Goal: Task Accomplishment & Management: Complete application form

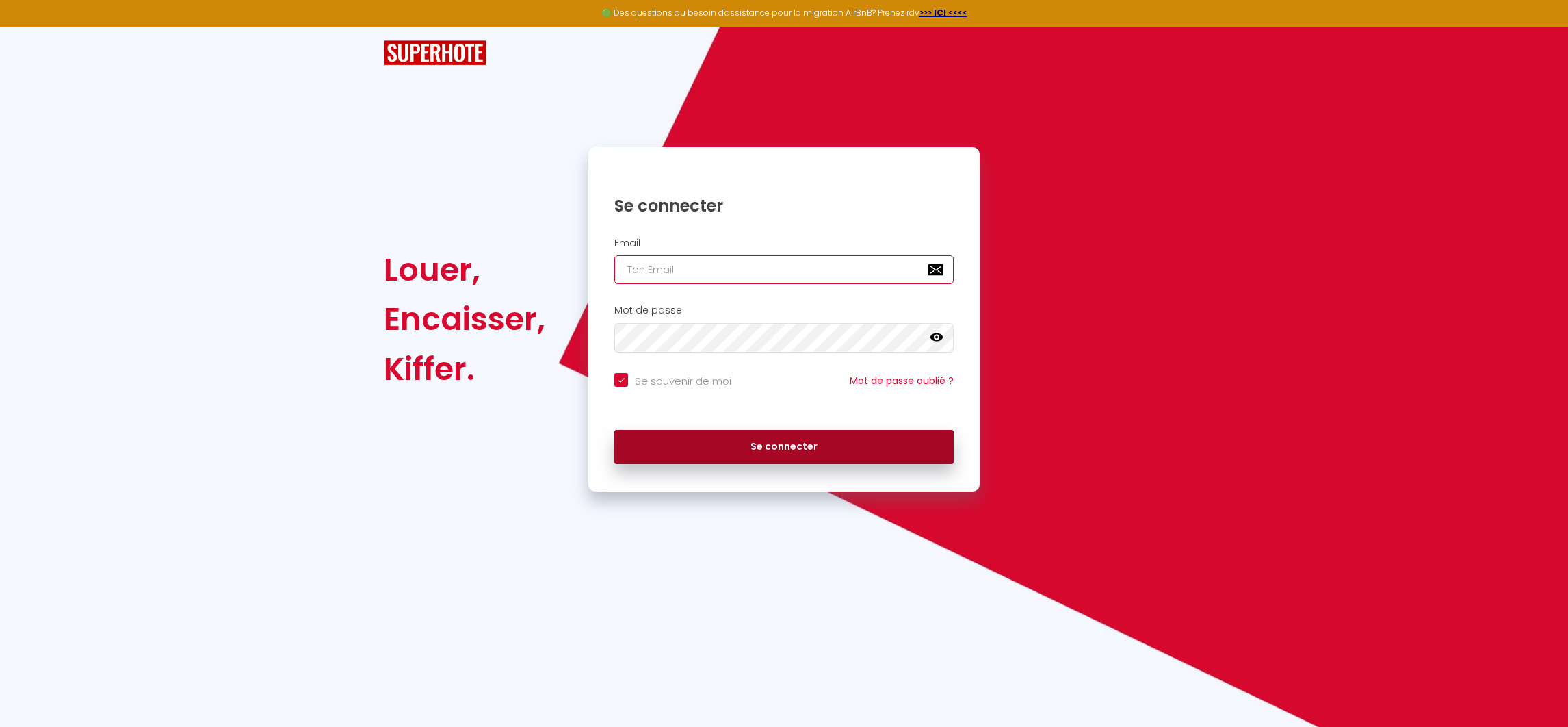
type input "[EMAIL_ADDRESS][DOMAIN_NAME]"
click at [821, 441] on button "Se connecter" at bounding box center [784, 446] width 340 height 34
checkbox input "true"
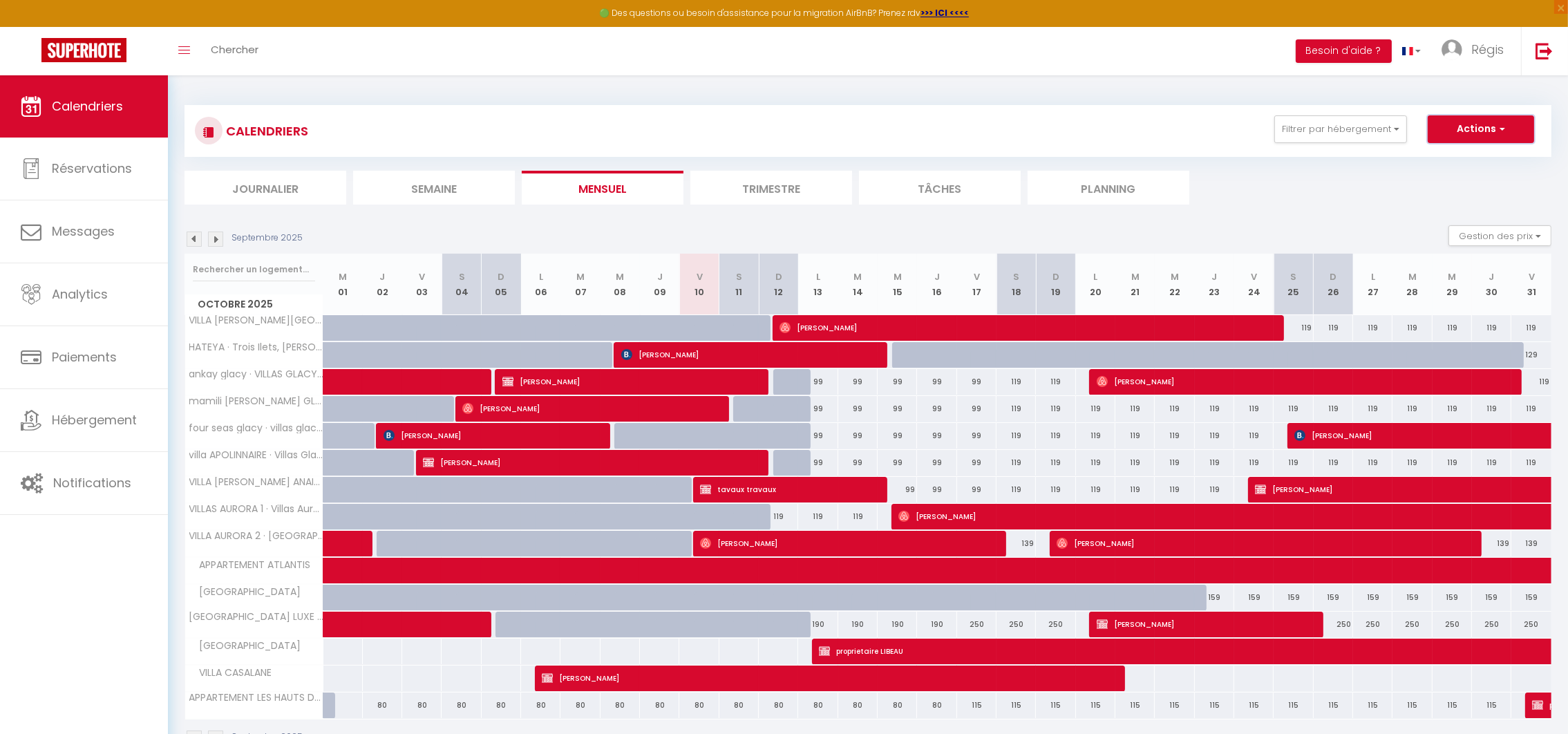
click at [1495, 124] on button "Actions" at bounding box center [1481, 129] width 107 height 27
click at [1442, 157] on link "Nouvelle réservation" at bounding box center [1467, 161] width 120 height 21
select select
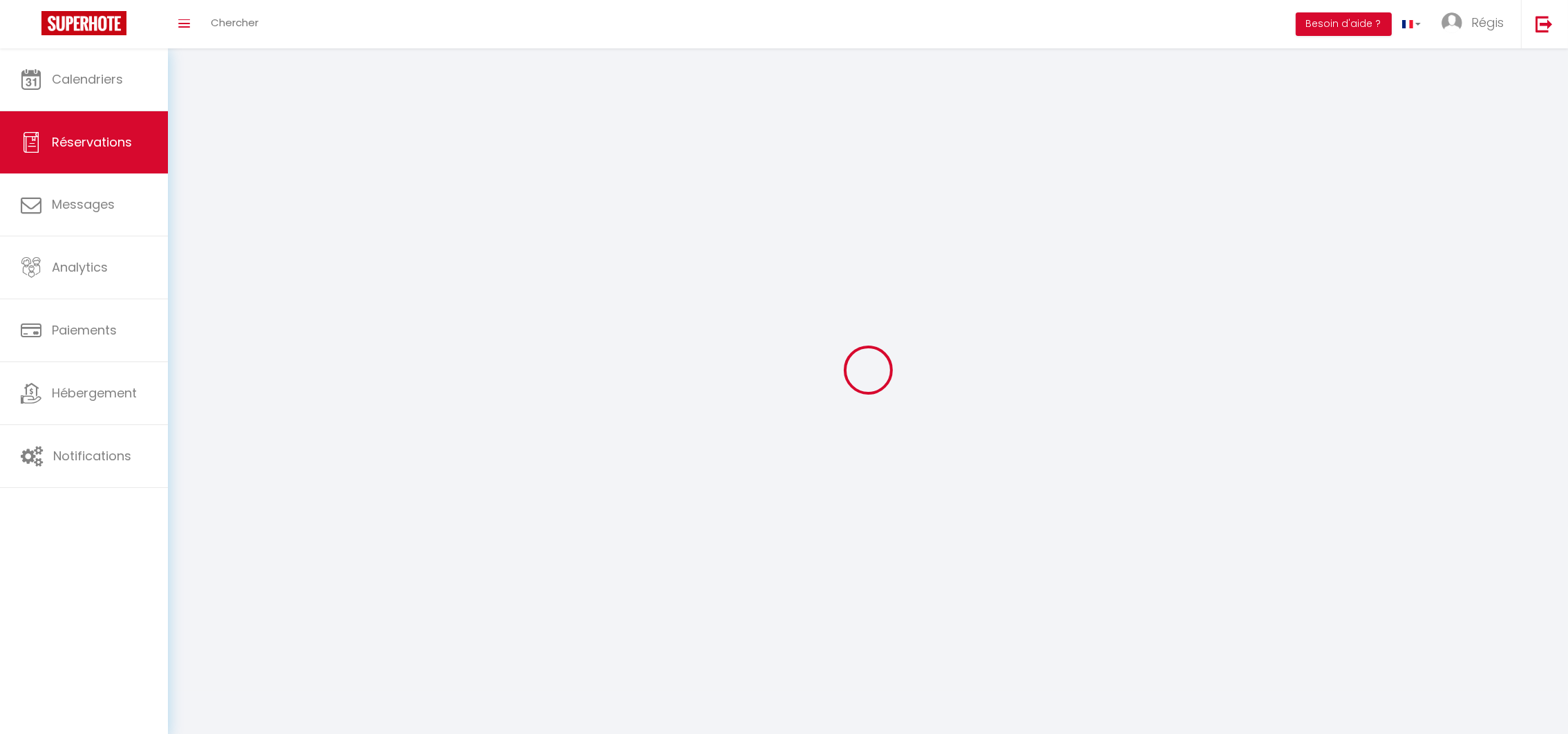
select select
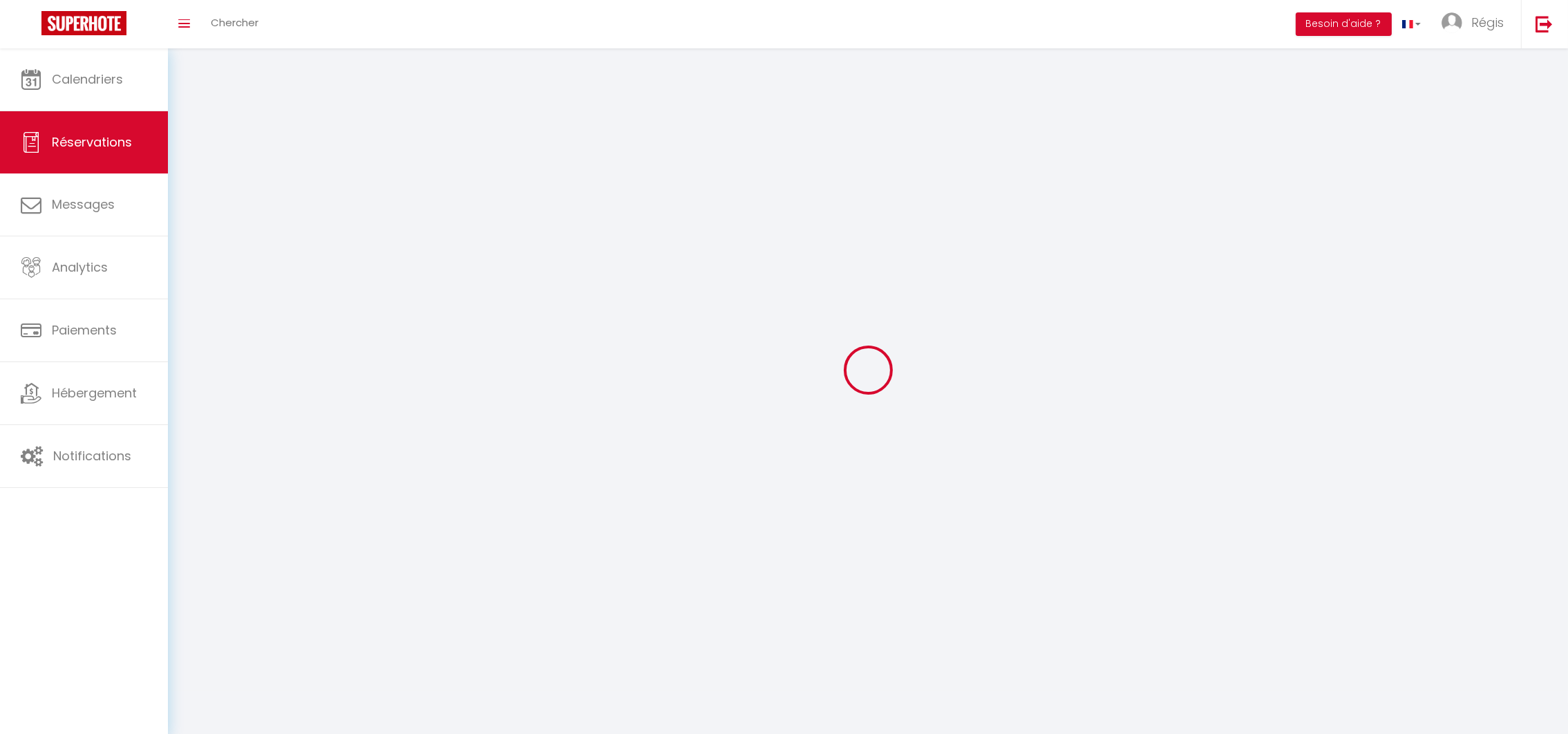
select select
checkbox input "false"
select select
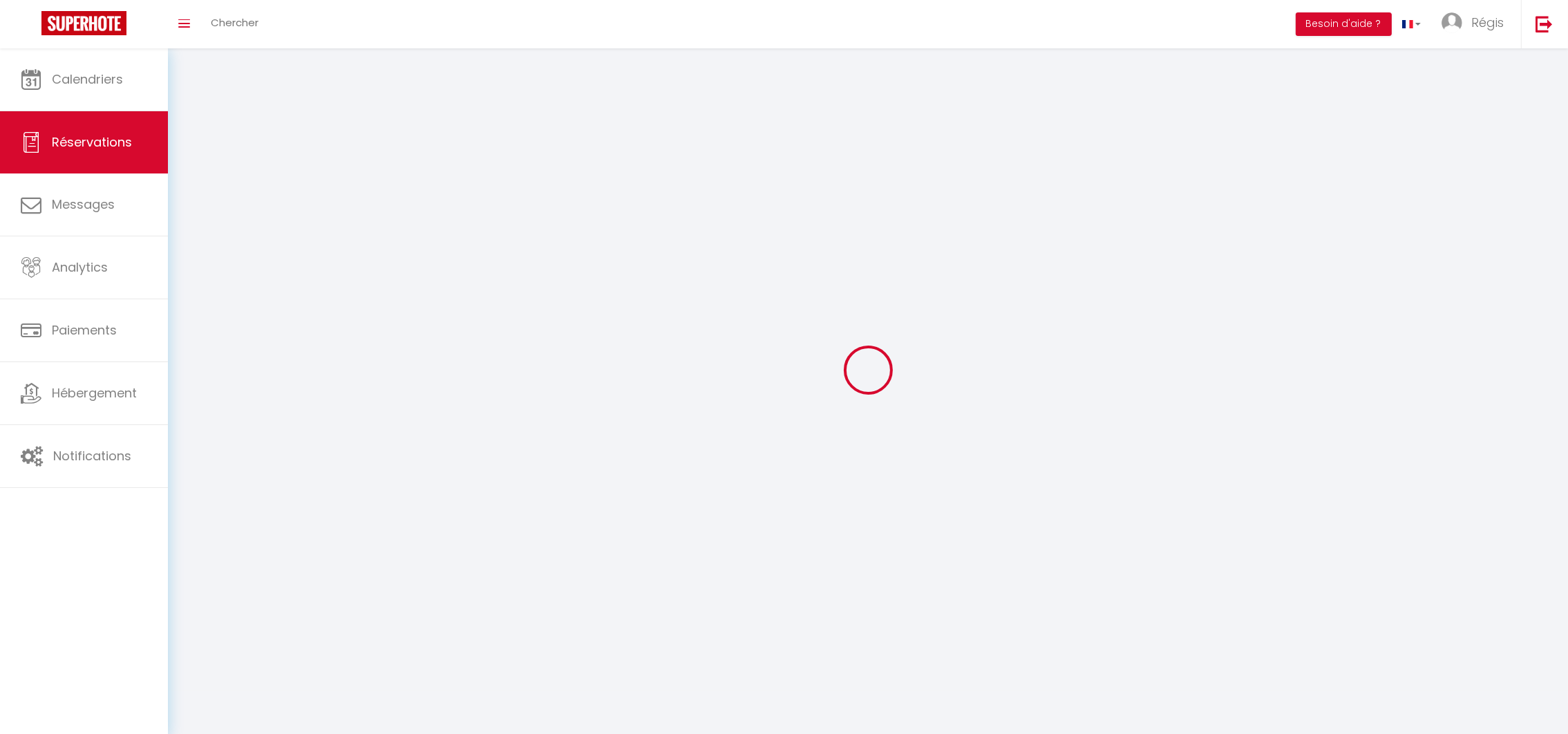
select select
checkbox input "false"
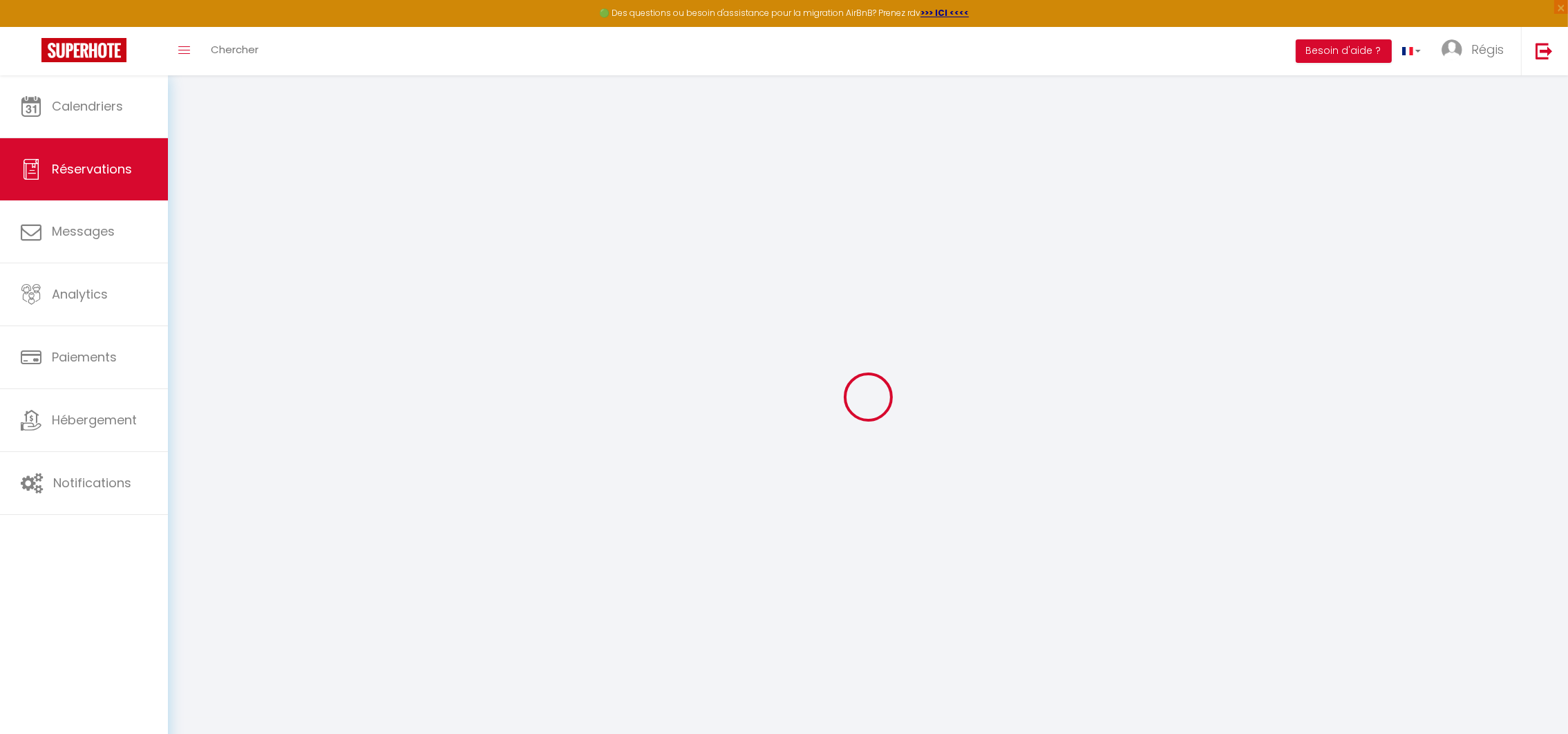
select select
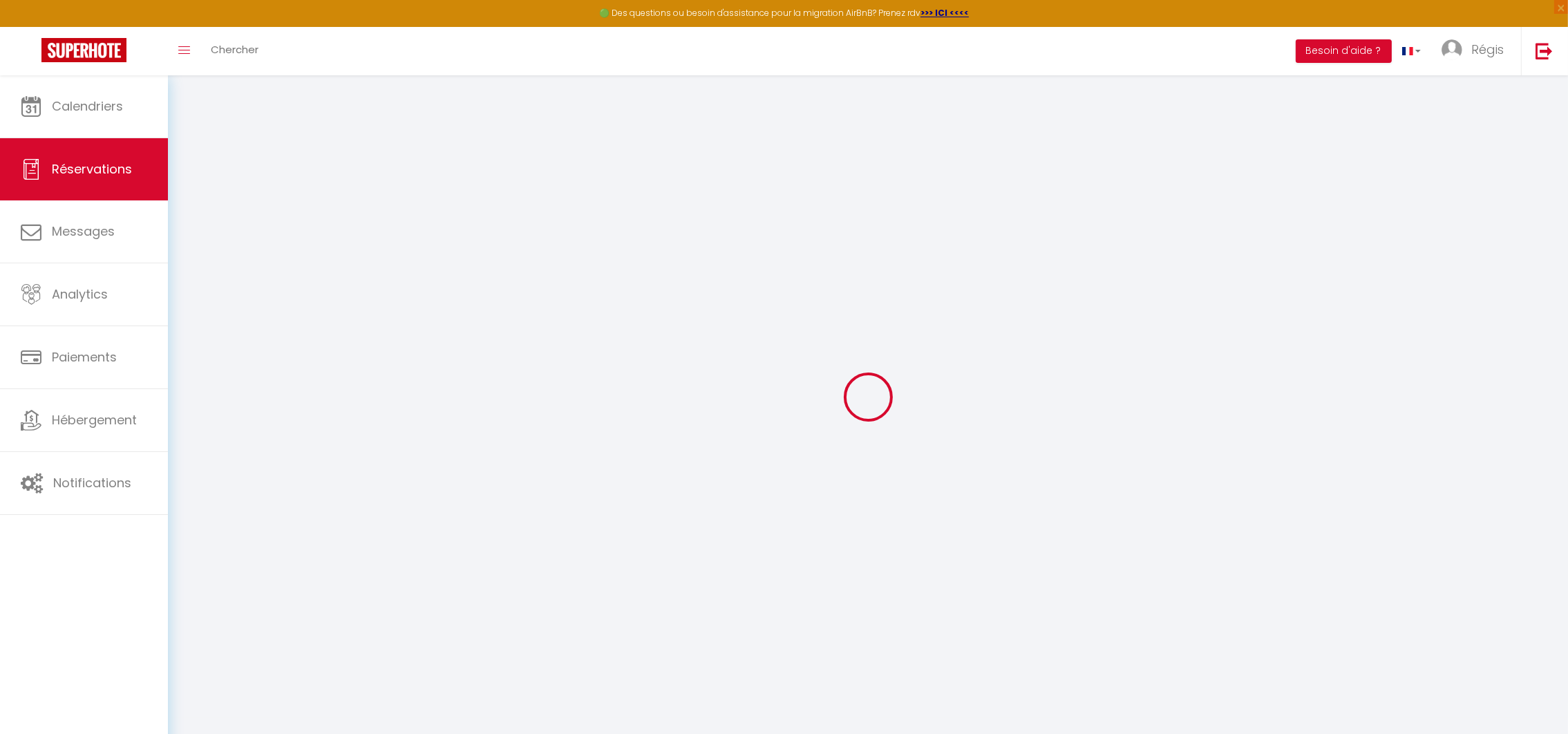
select select
checkbox input "false"
select select
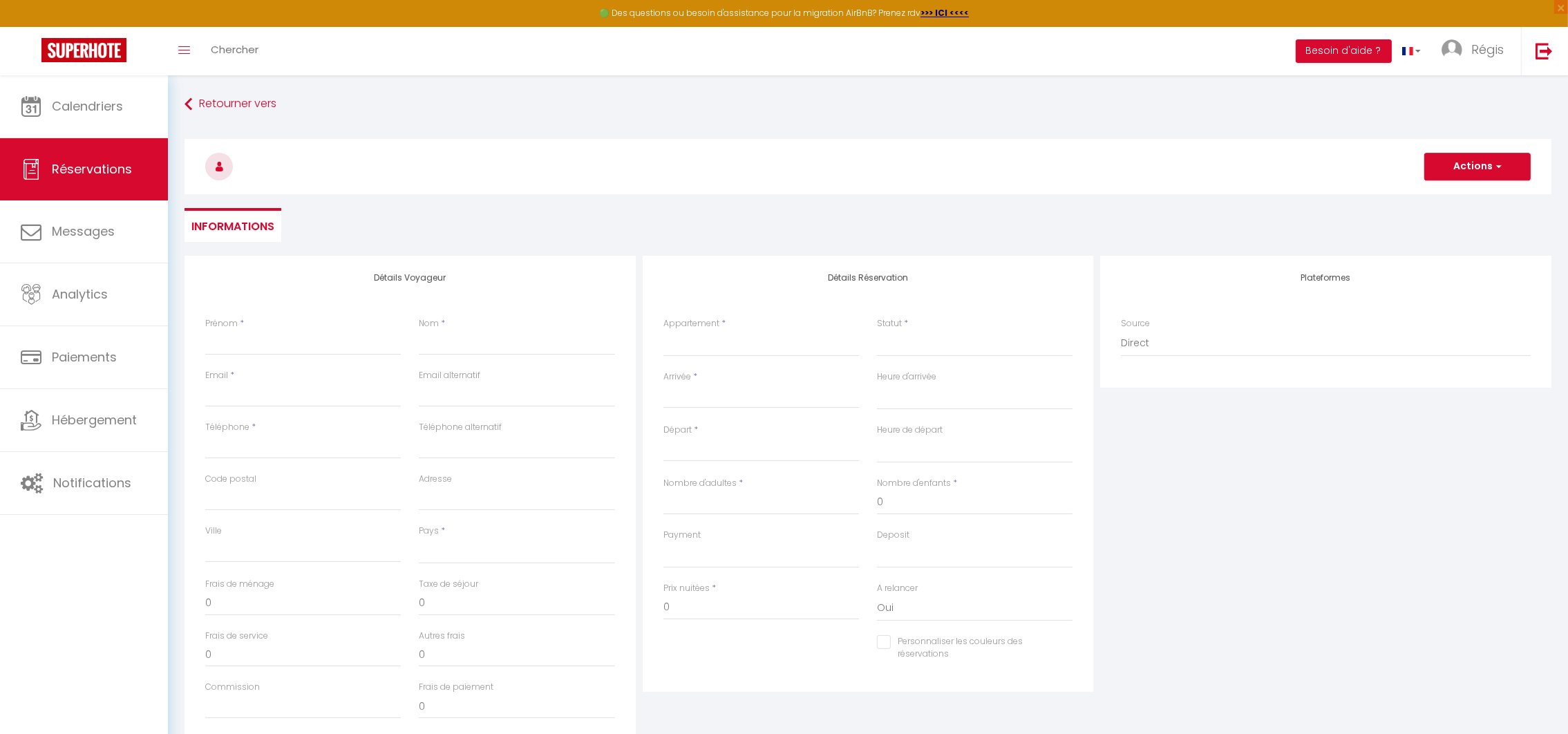
select select
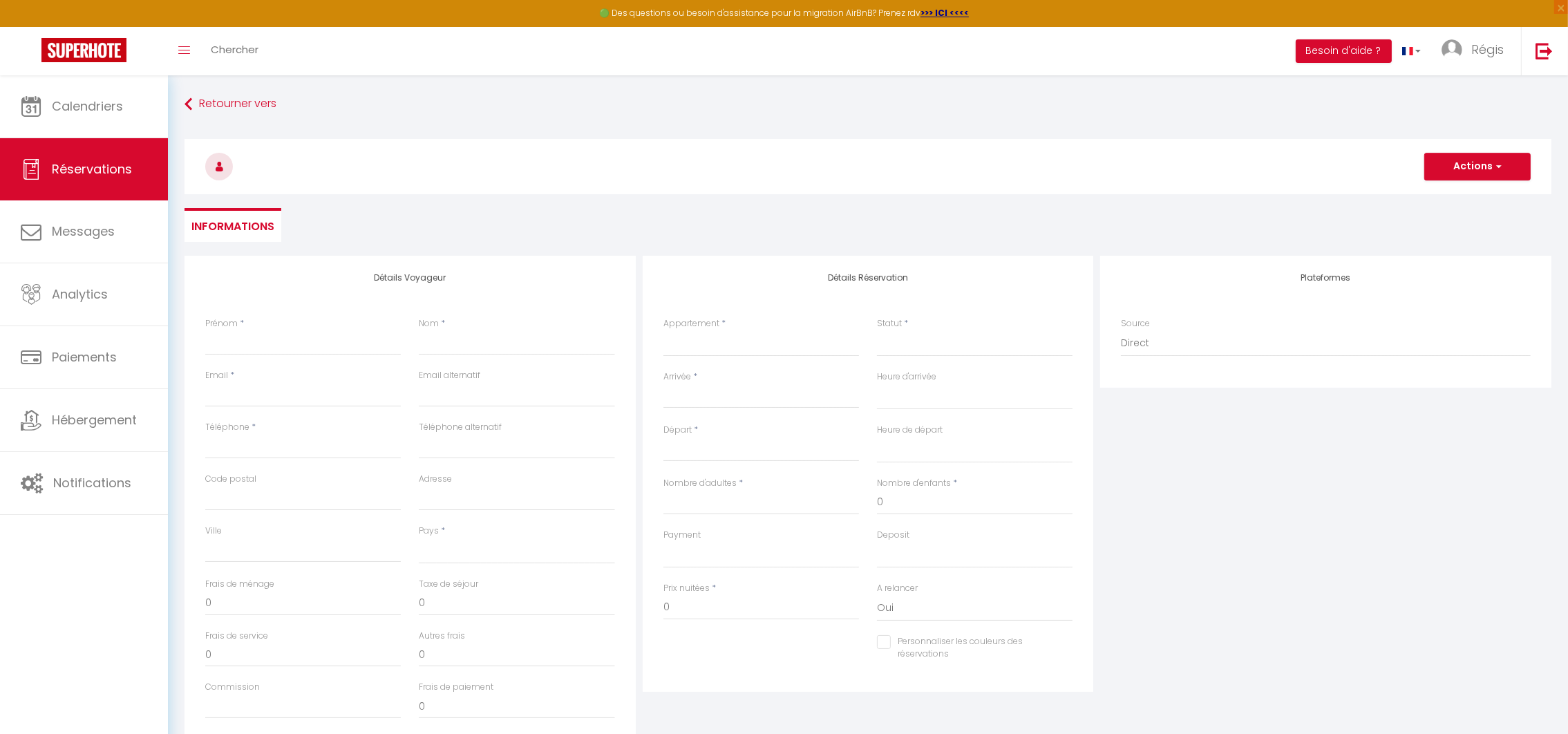
checkbox input "false"
select select
click at [250, 338] on input "Prénom" at bounding box center [303, 342] width 195 height 25
type input "r"
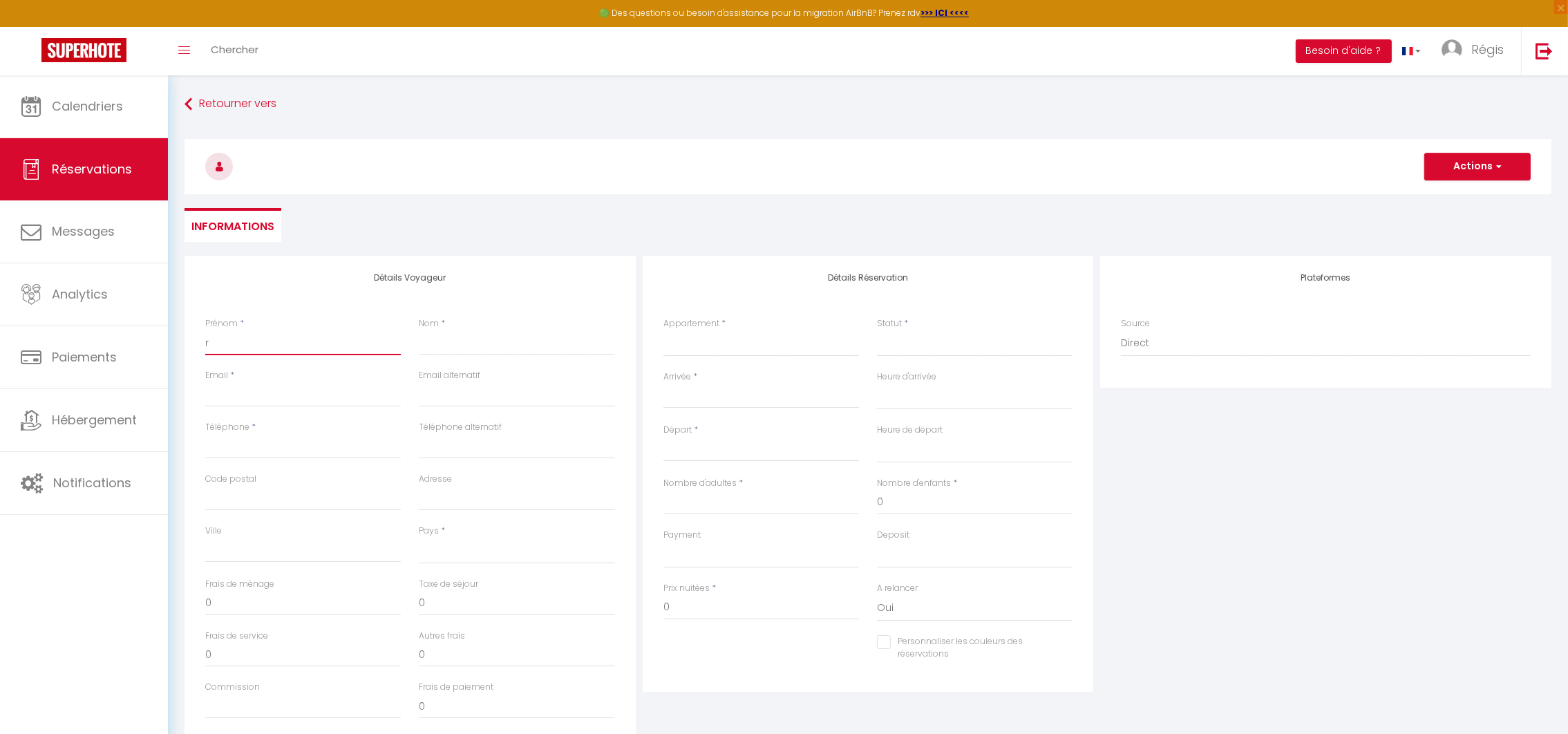
select select
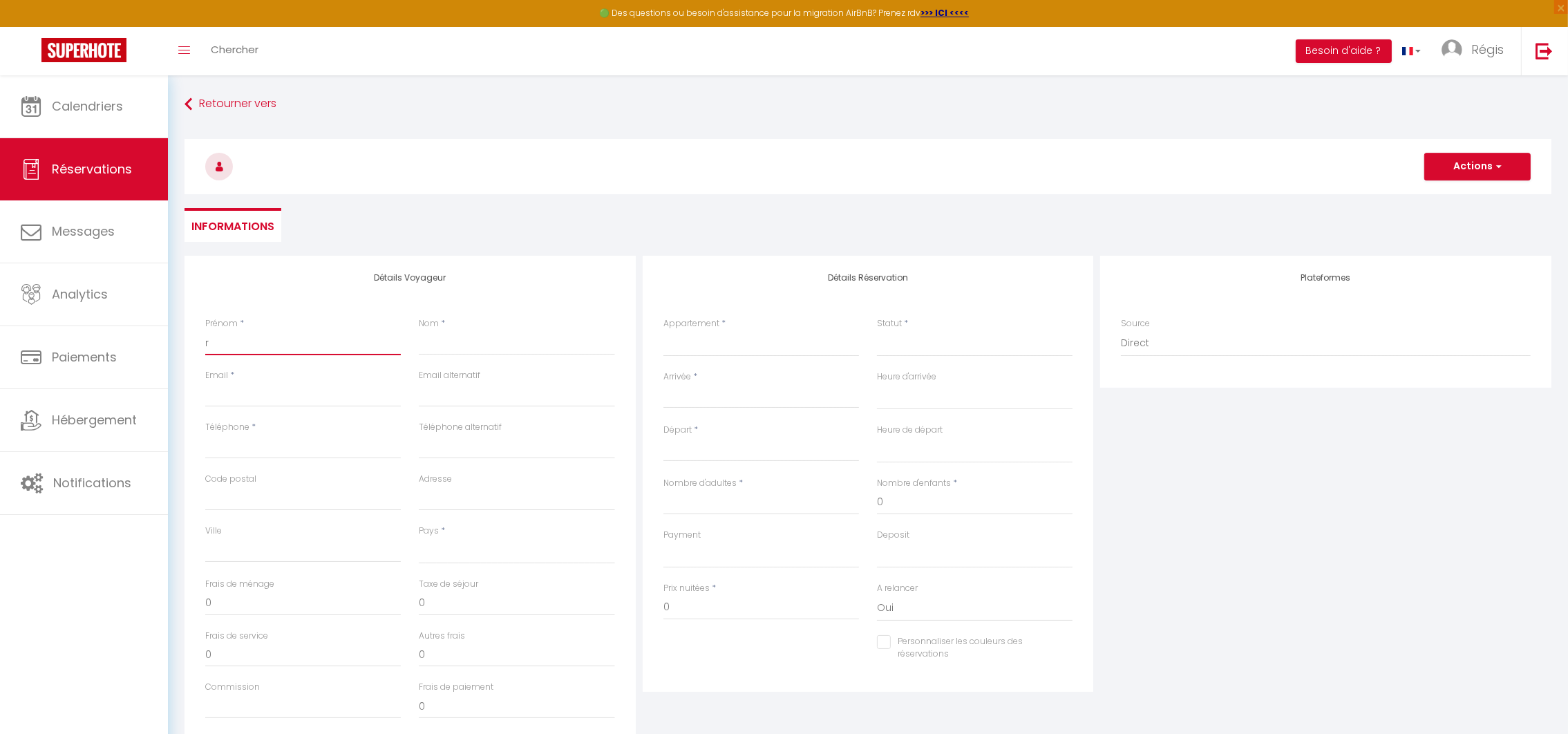
select select
checkbox input "false"
type input "rO"
select select
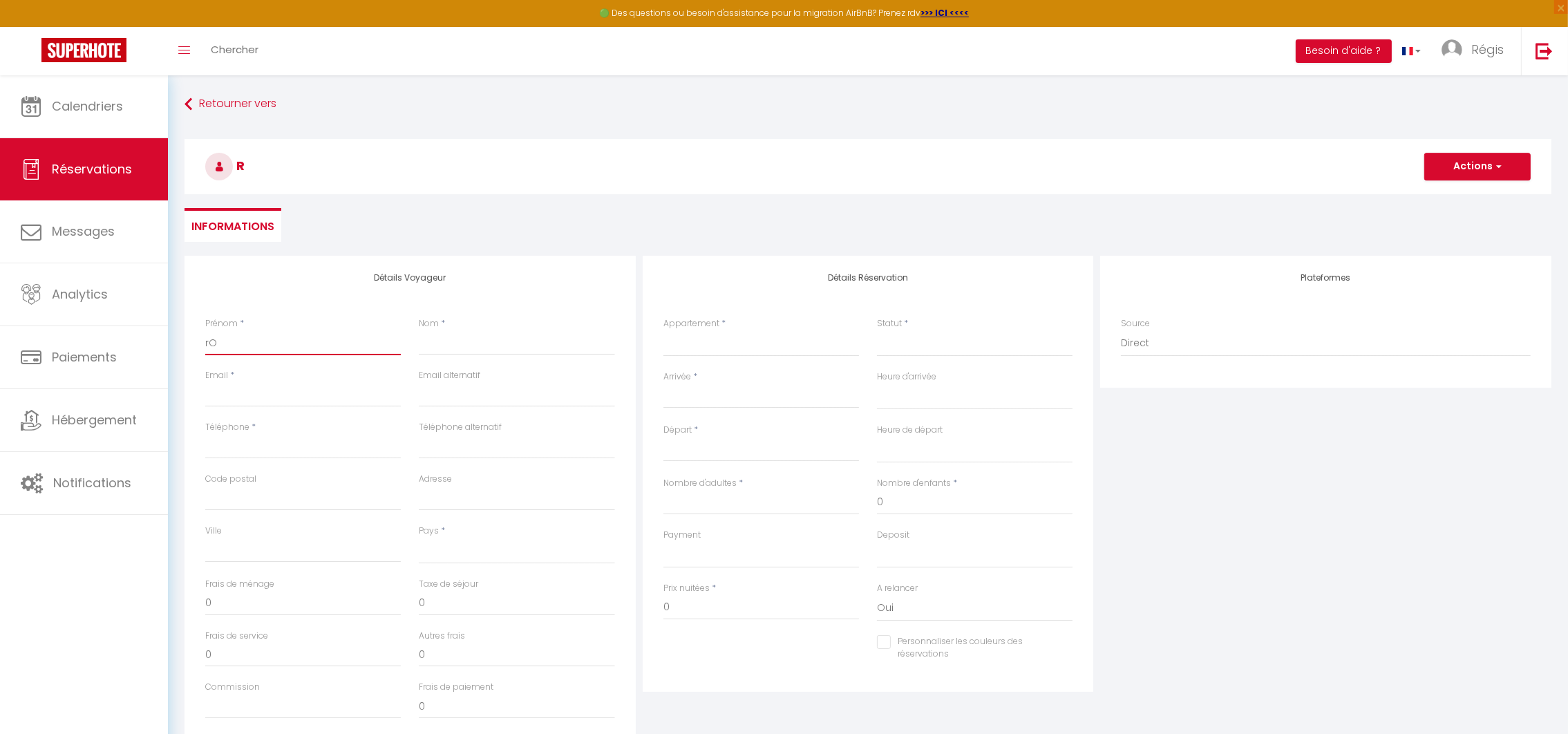
select select
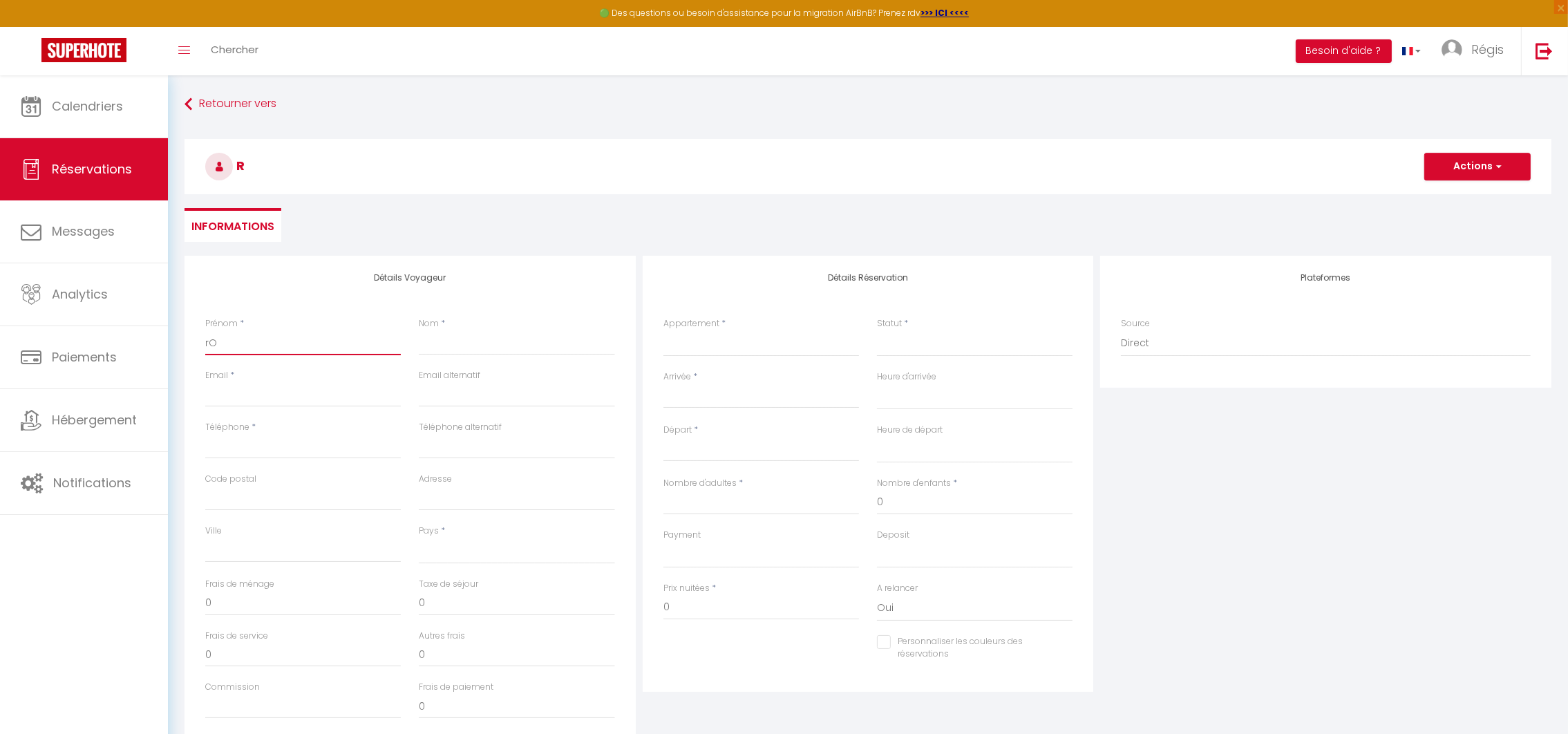
select select
checkbox input "false"
type input "rOB"
select select
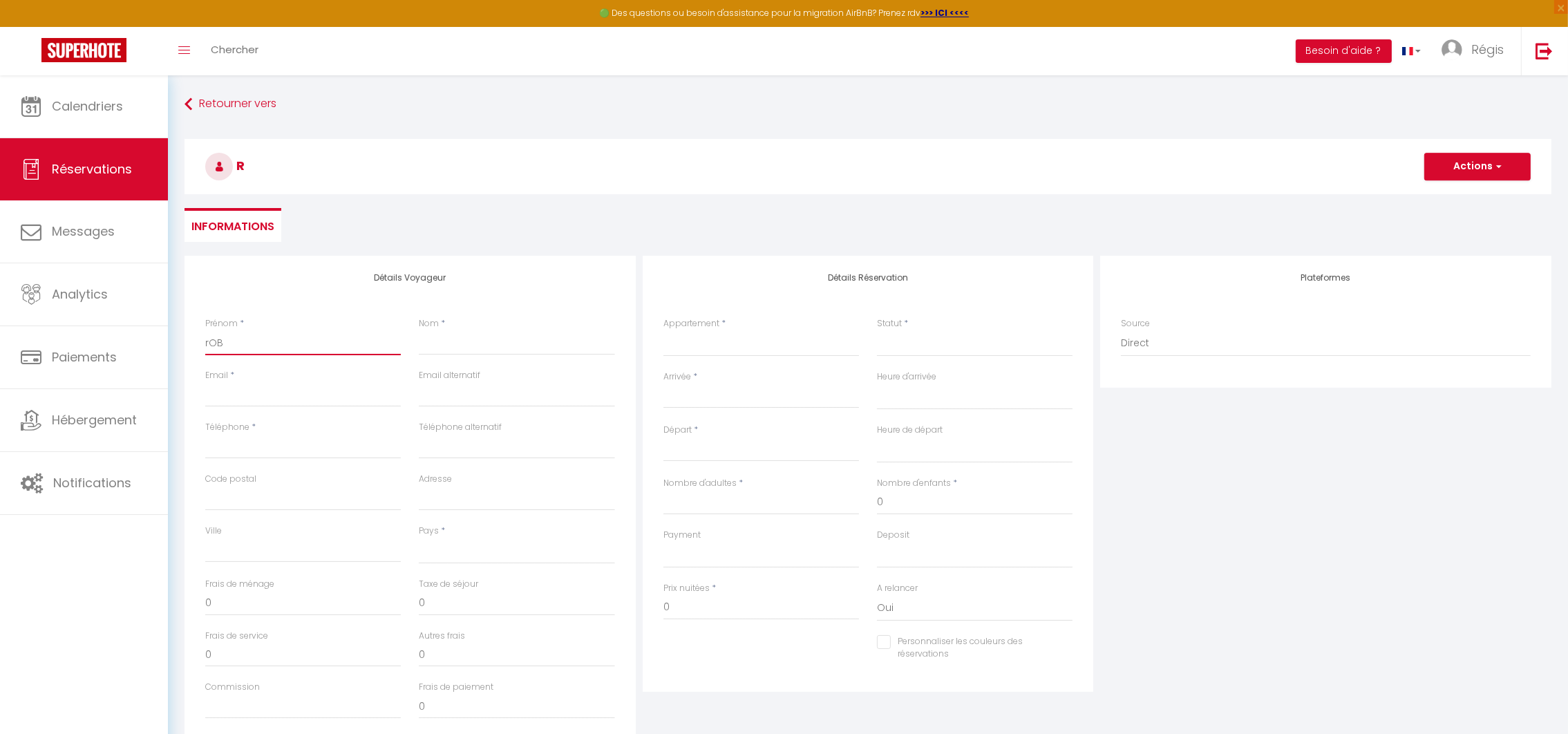
select select
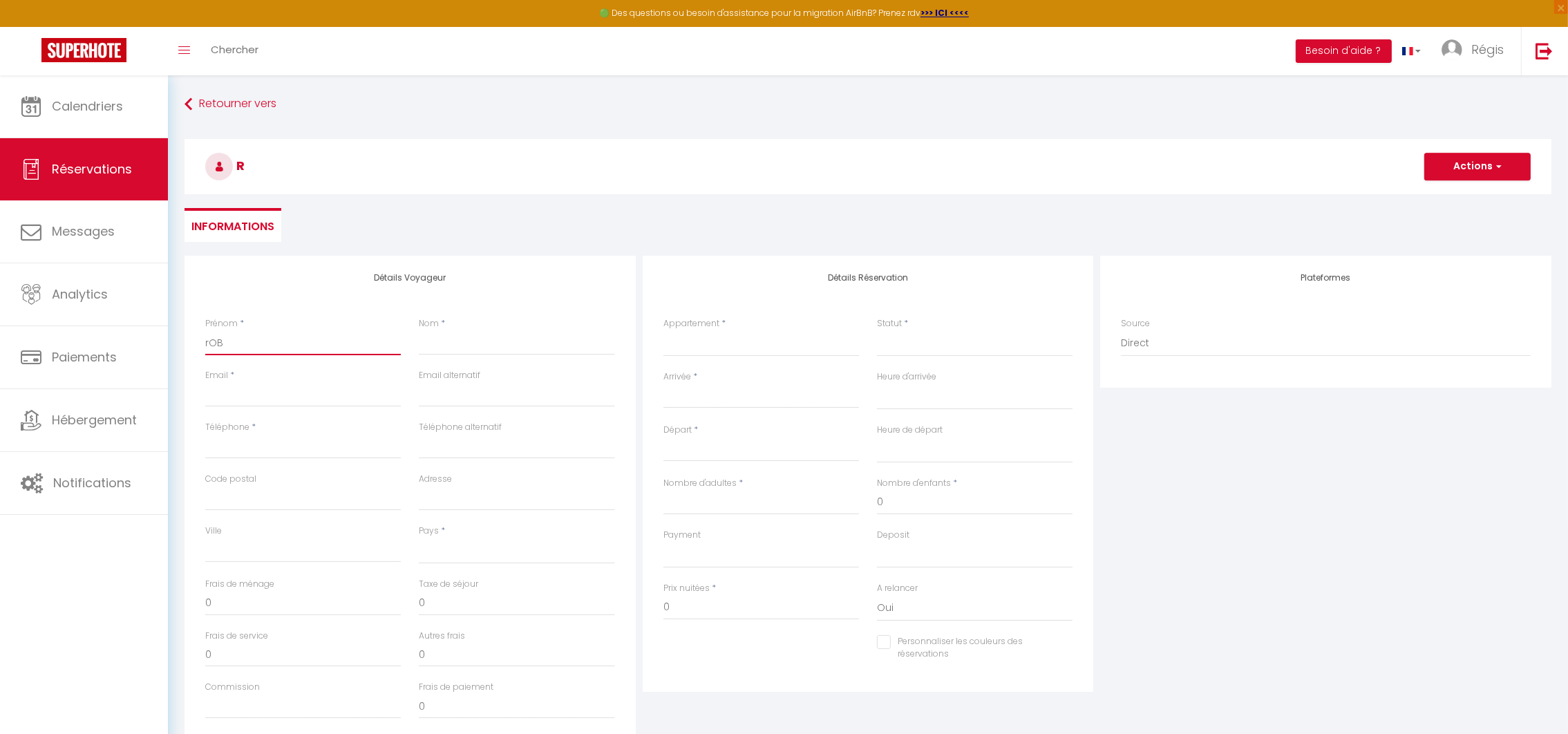
checkbox input "false"
type input "rO"
select select
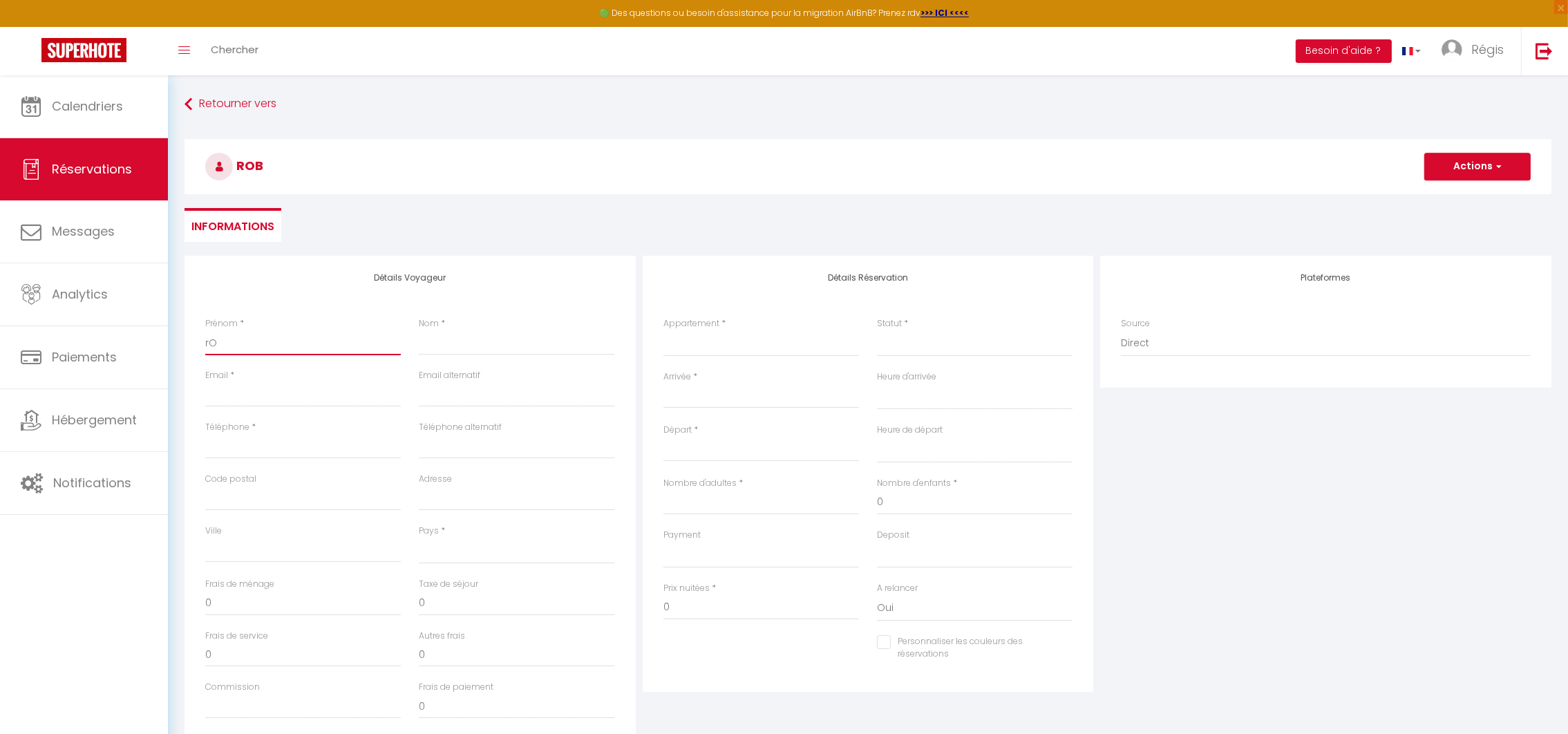
select select
checkbox input "false"
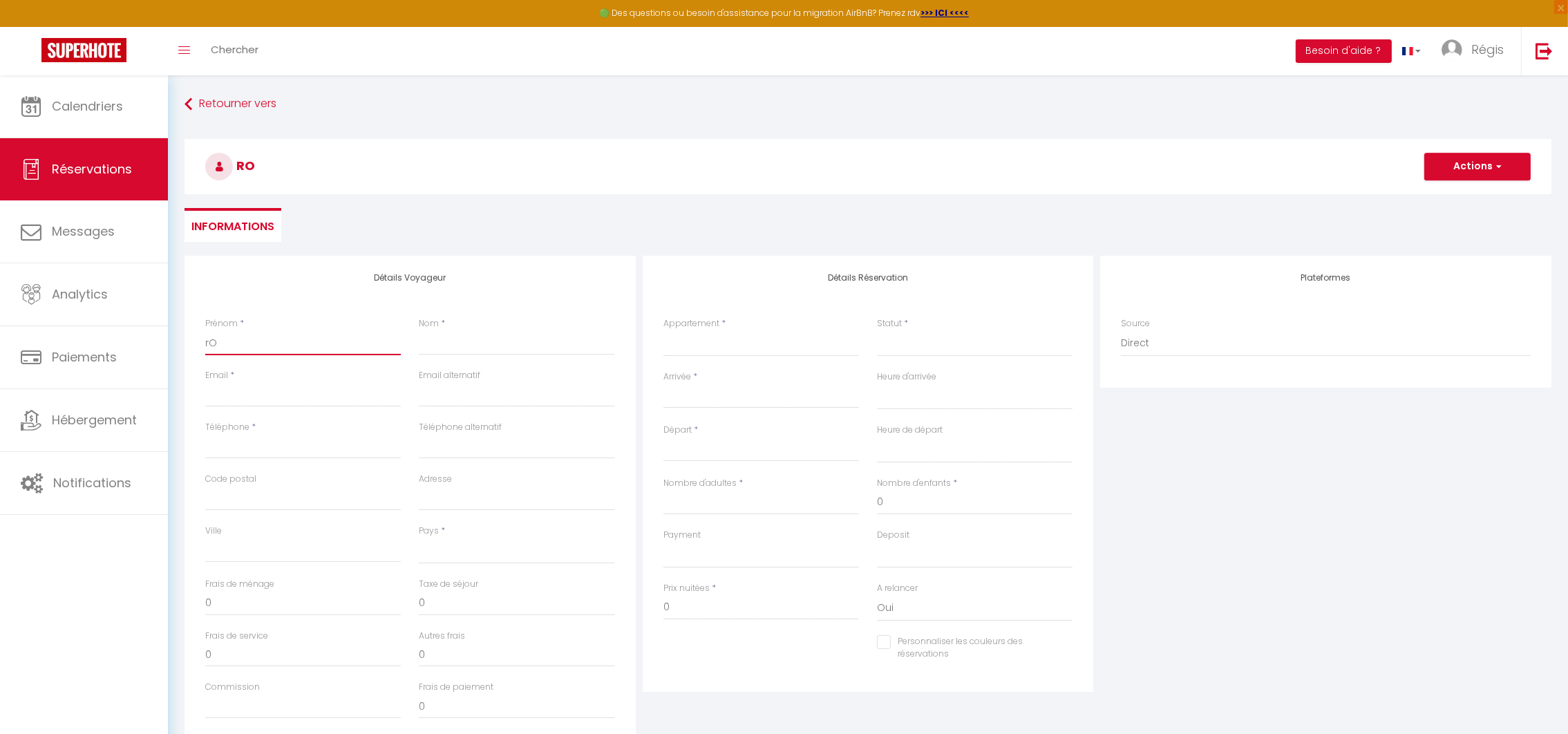
type input "r"
select select
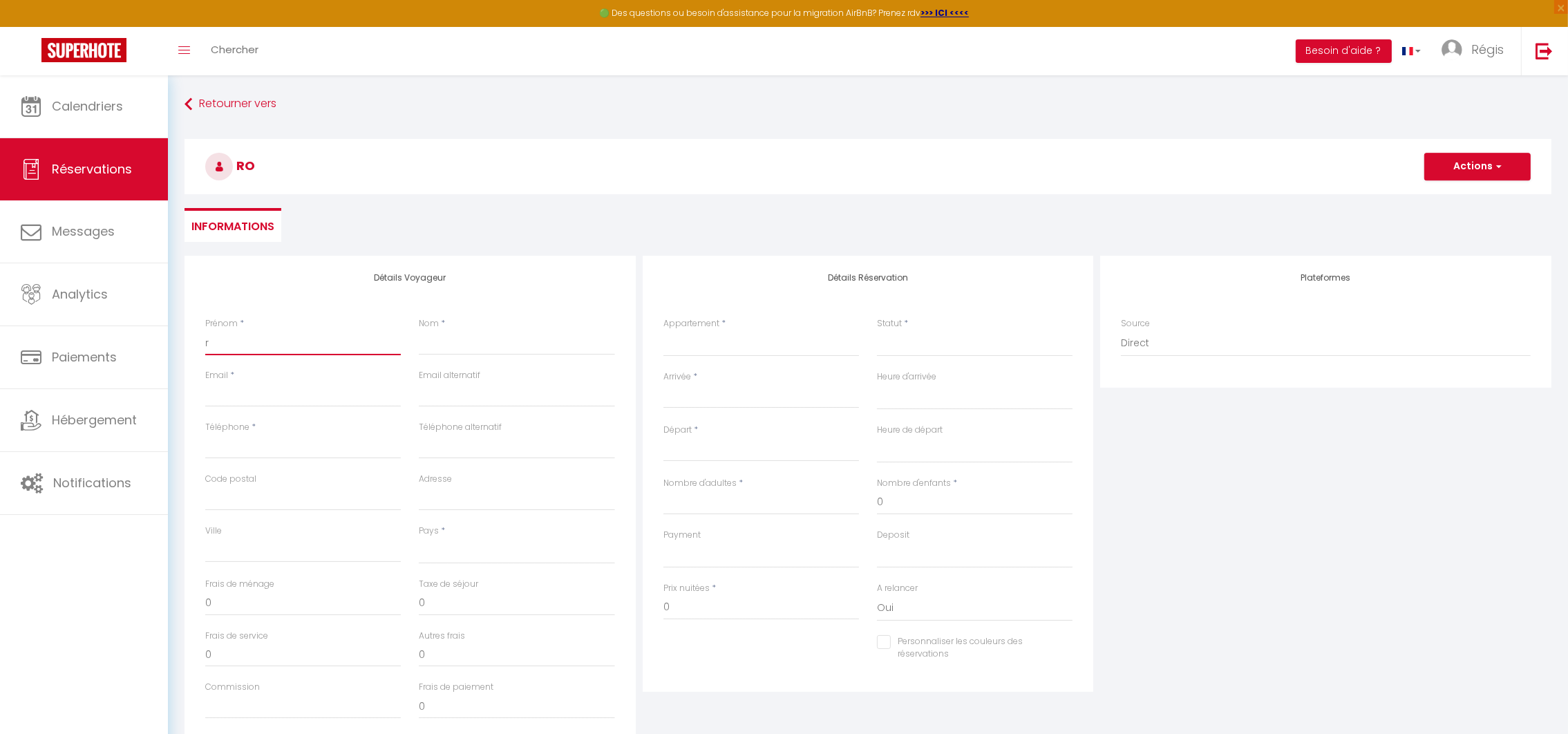
select select
checkbox input "false"
select select
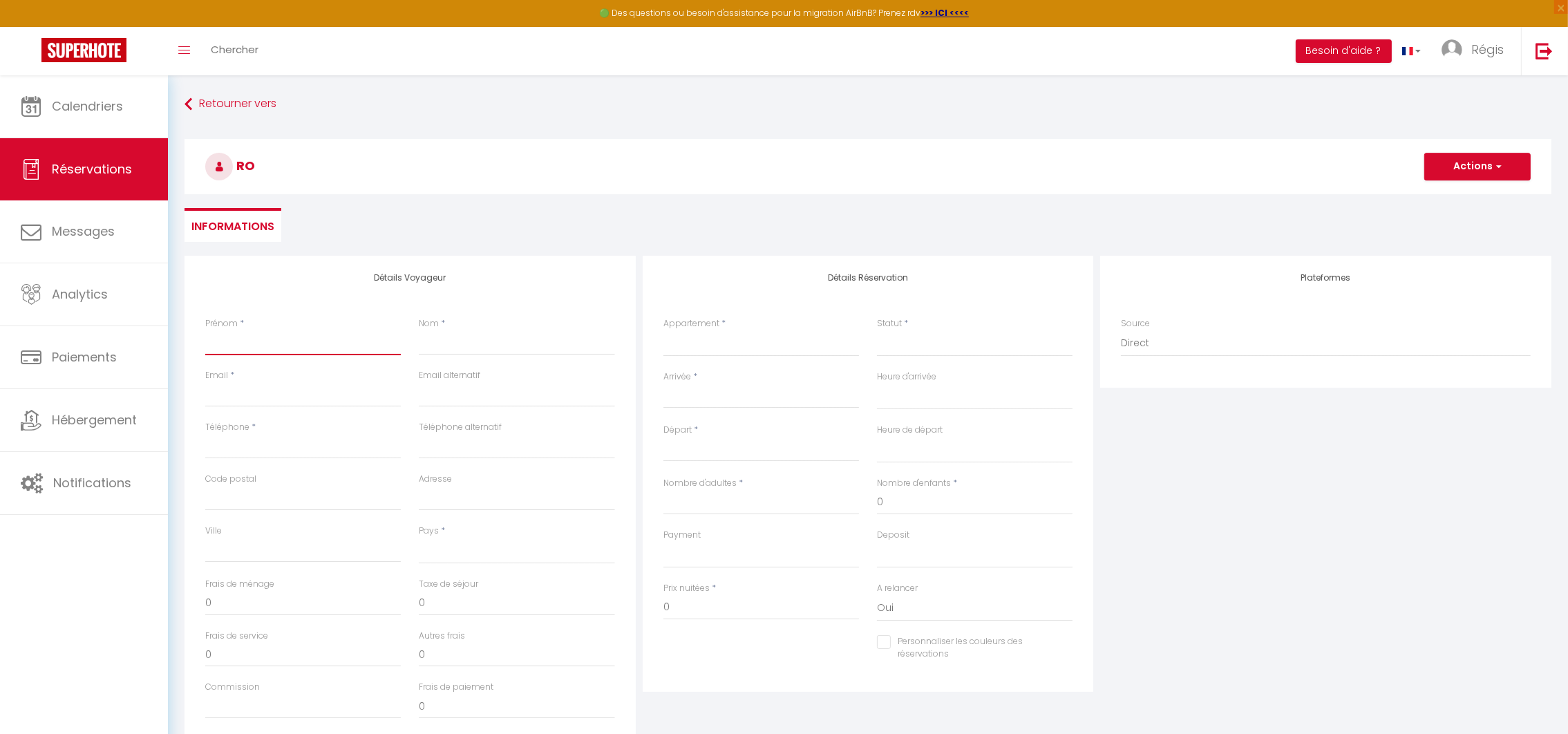
select select
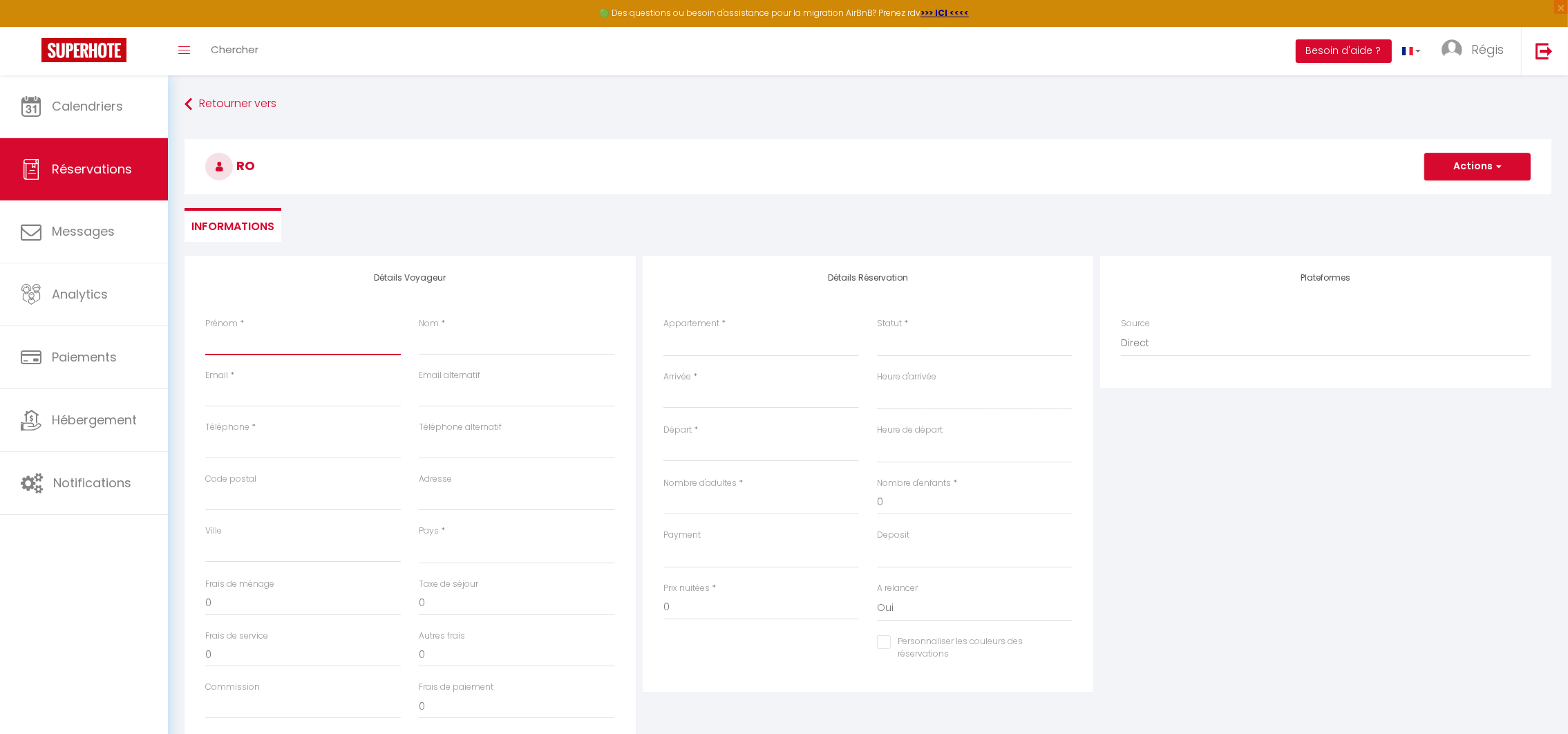
select select
checkbox input "false"
type input "R"
select select
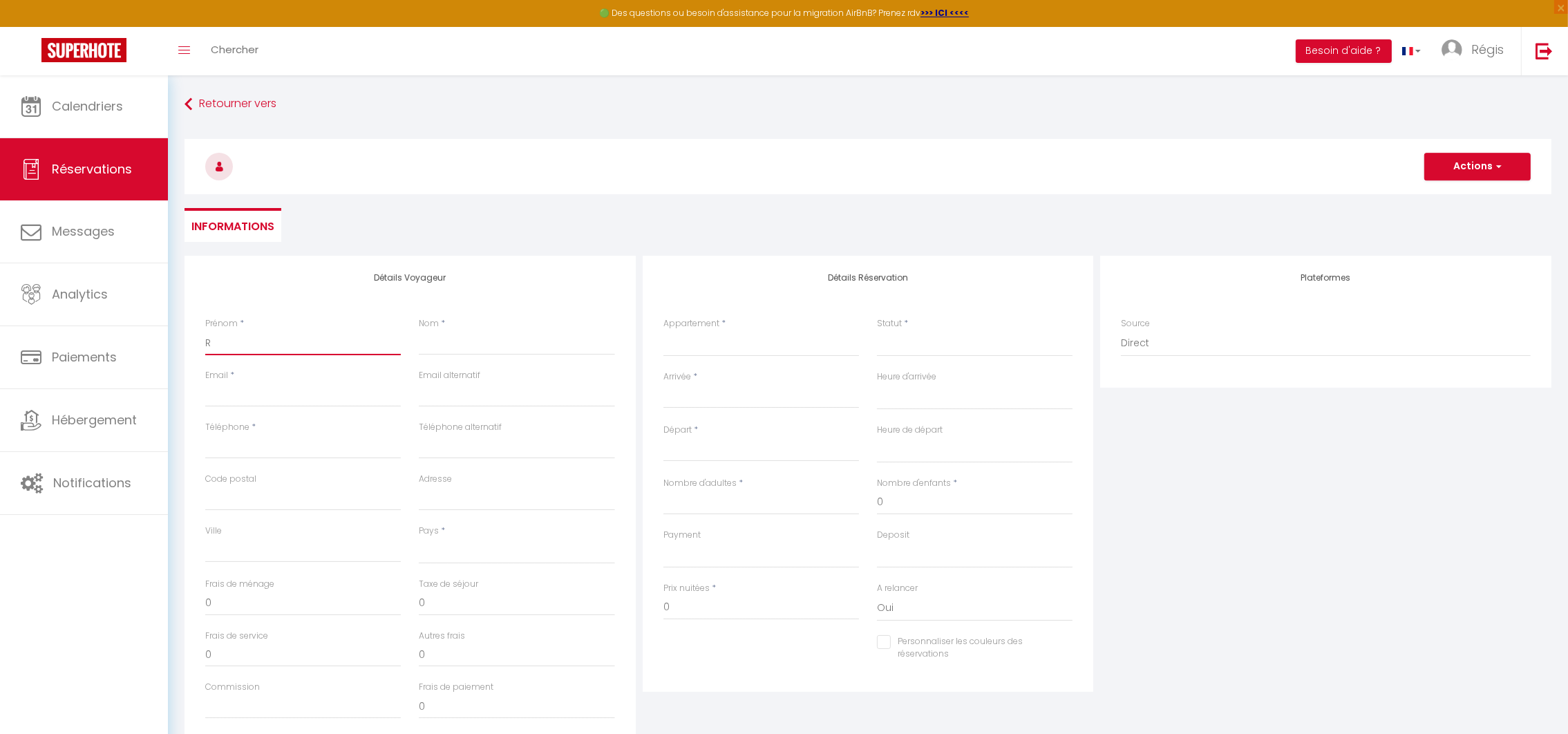
select select
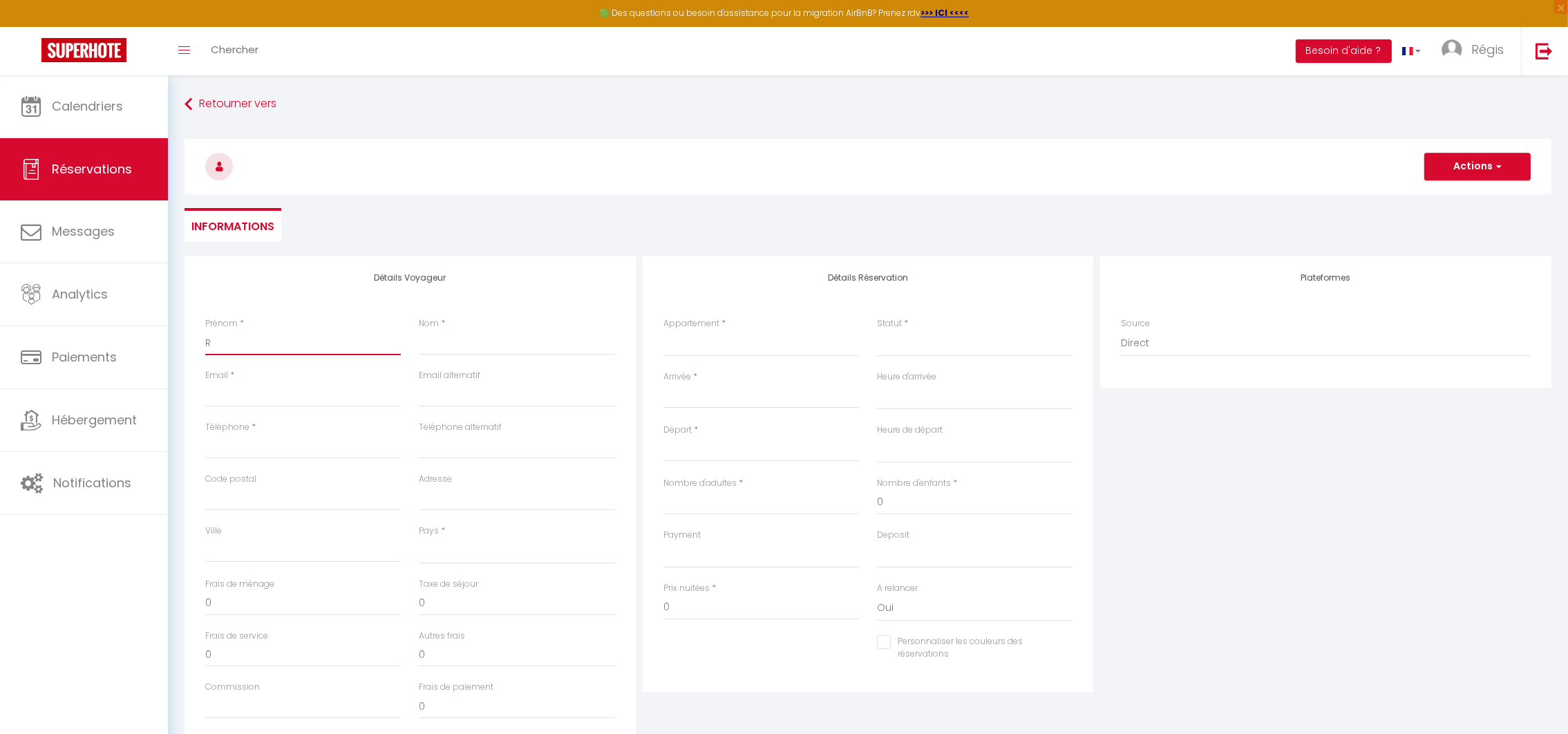
checkbox input "false"
type input "Ro"
select select
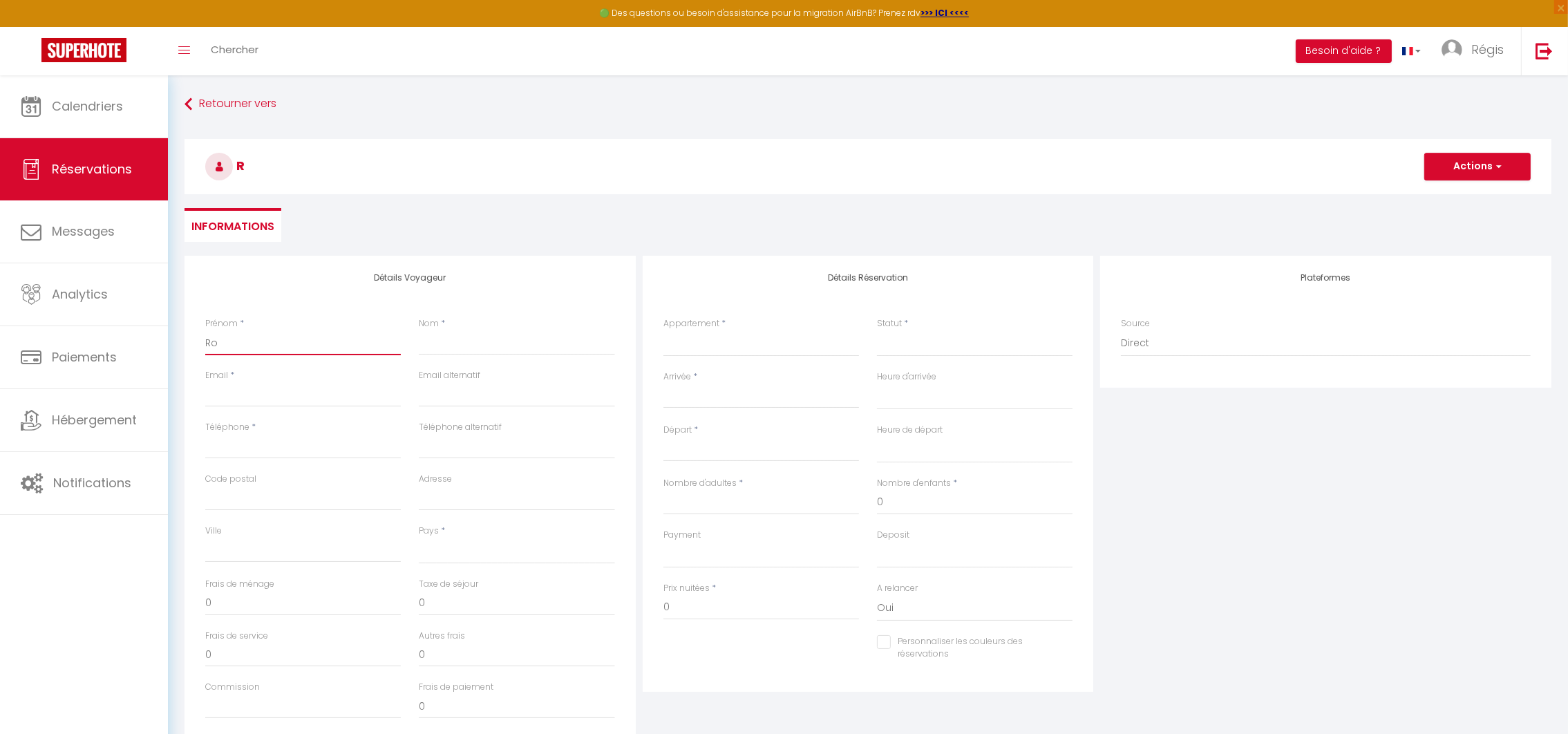
select select
checkbox input "false"
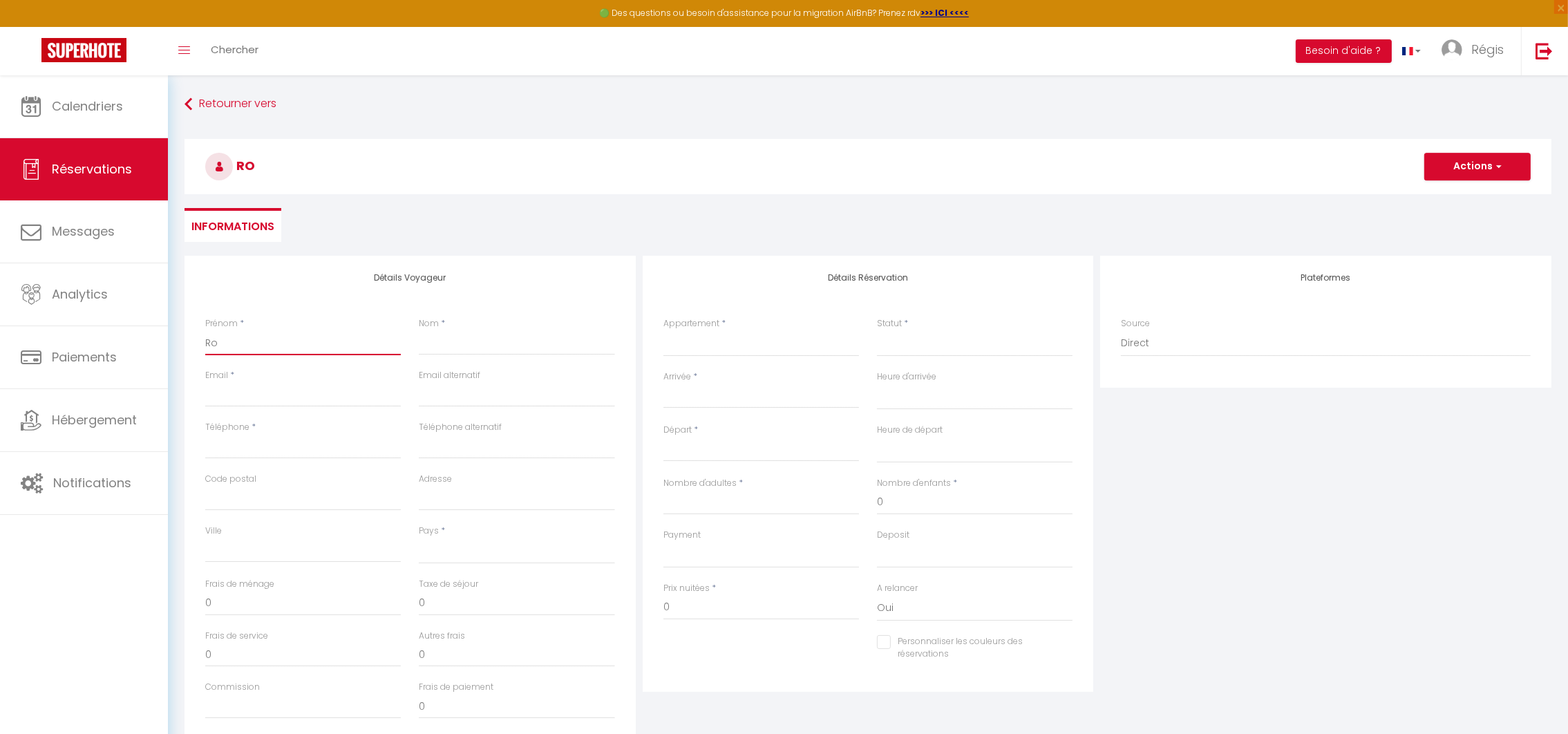
type input "[PERSON_NAME]"
select select
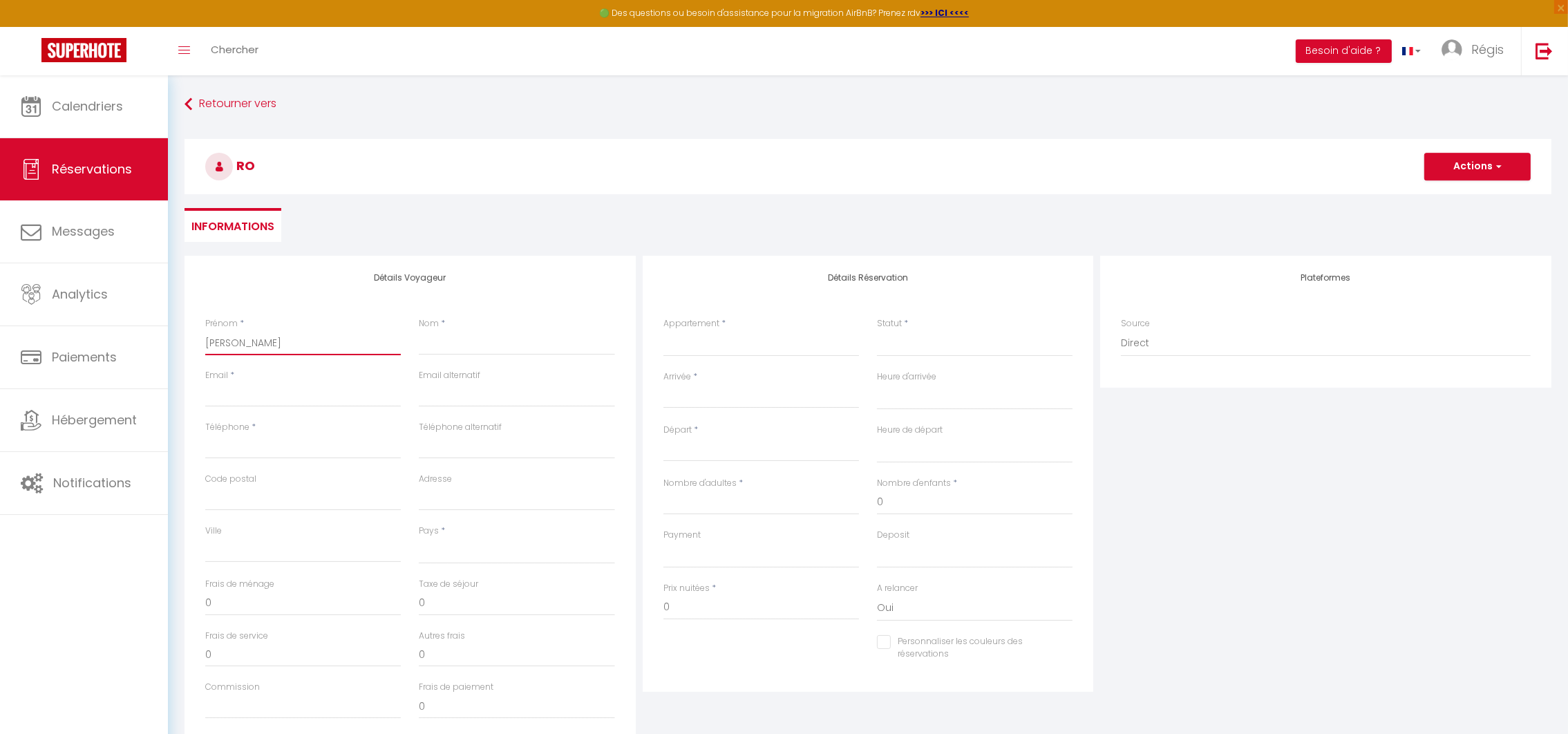
select select
checkbox input "false"
type input "Robi"
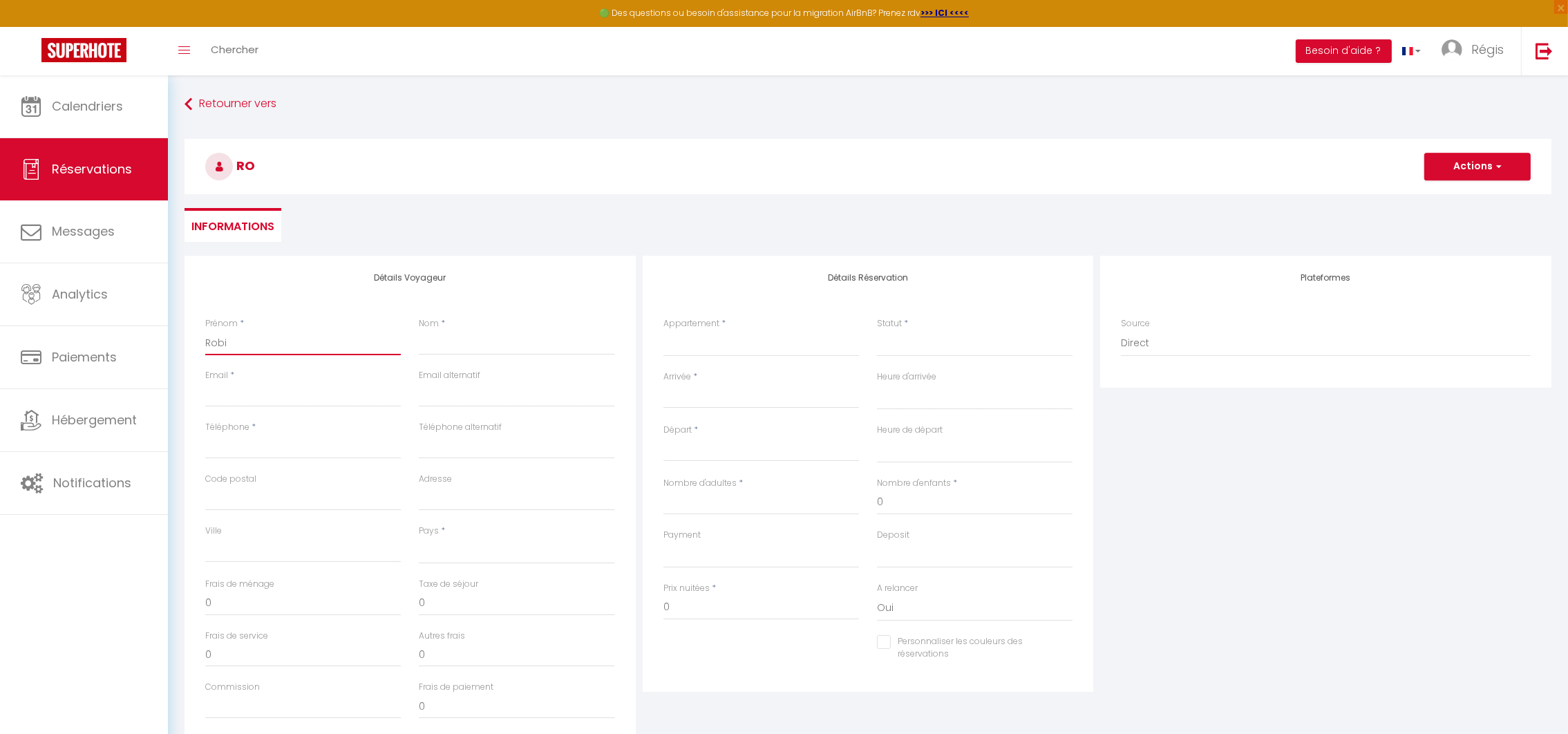
select select
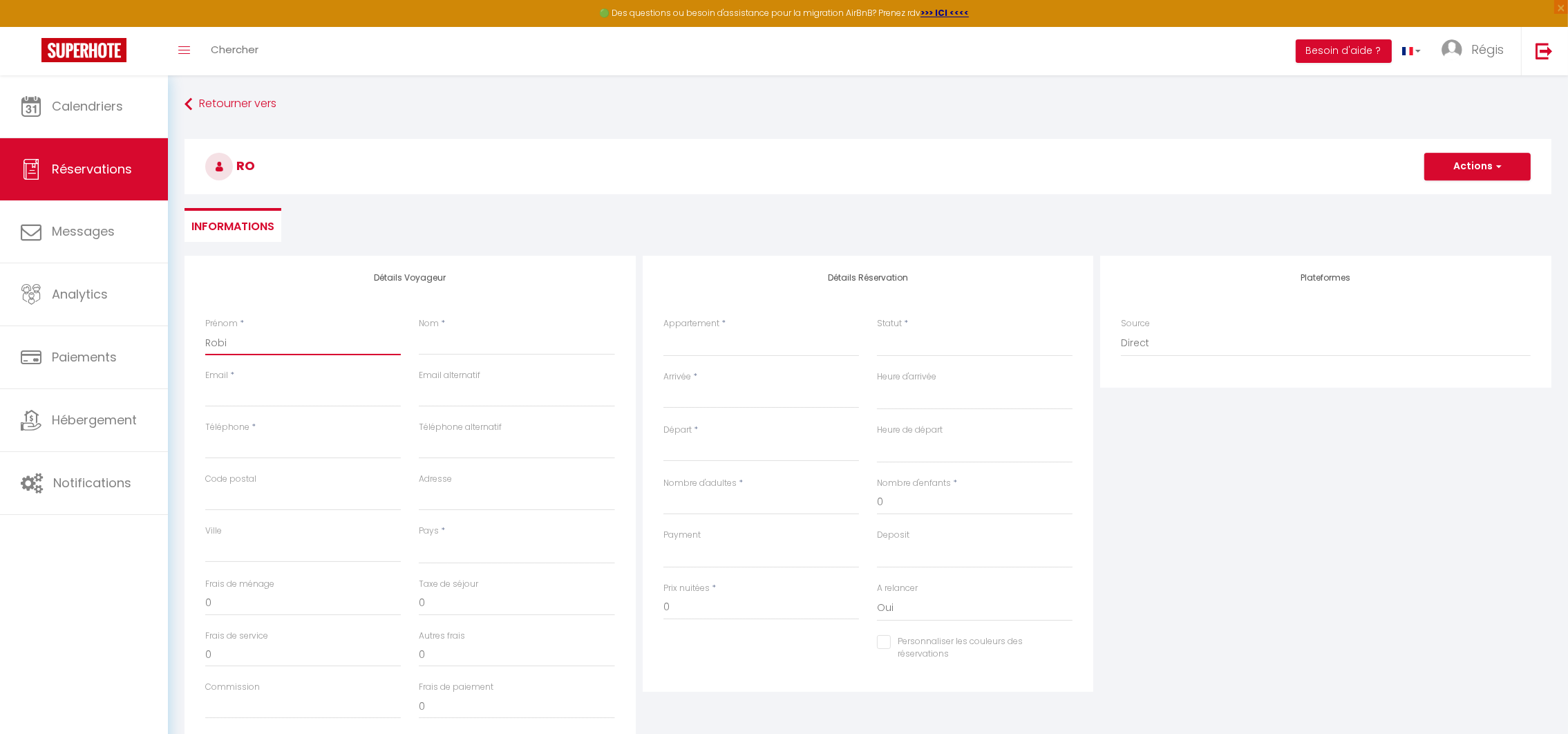
select select
checkbox input "false"
type input "[PERSON_NAME]"
select select
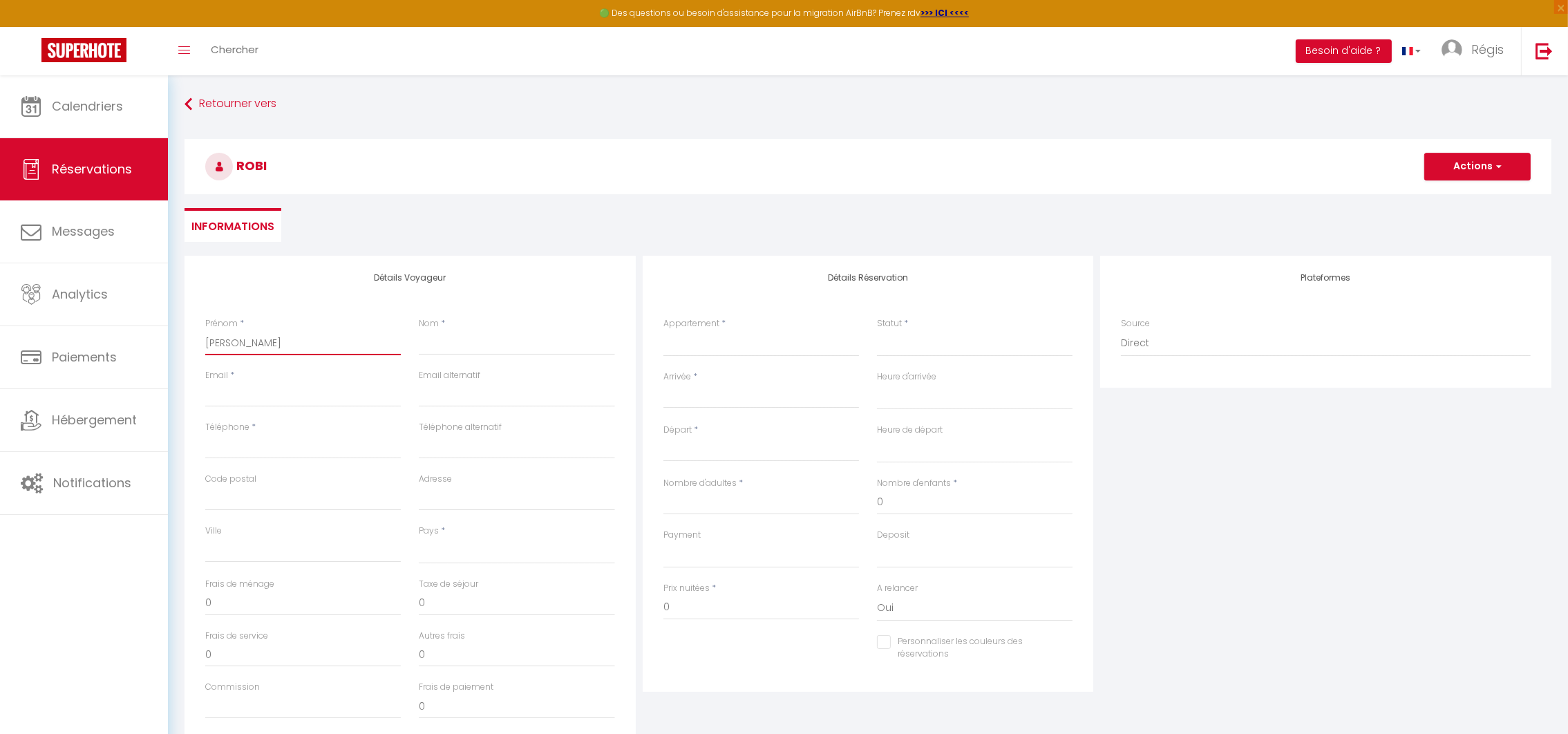
select select
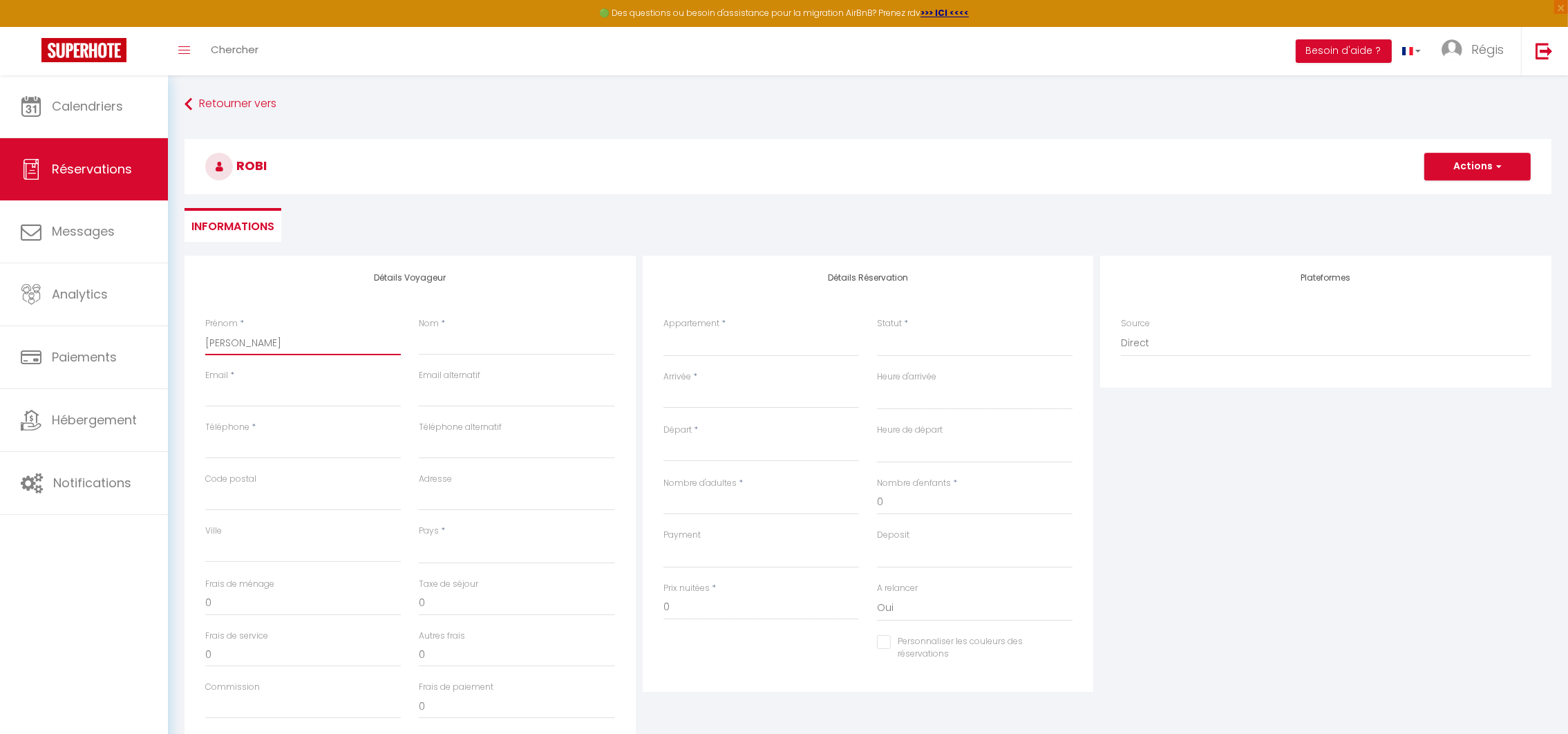
select select
checkbox input "false"
type input "[PERSON_NAME]"
type input "T"
select select
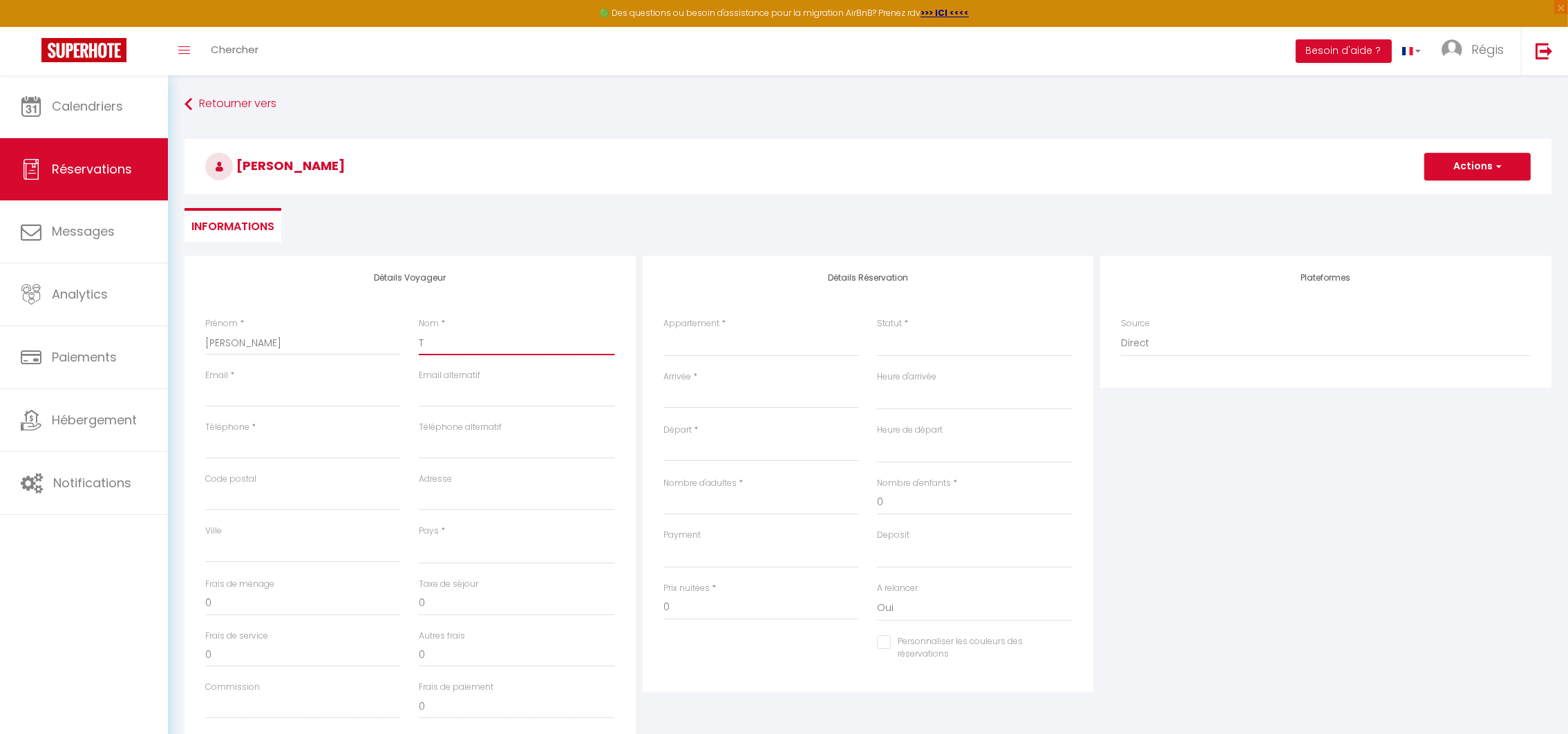
select select
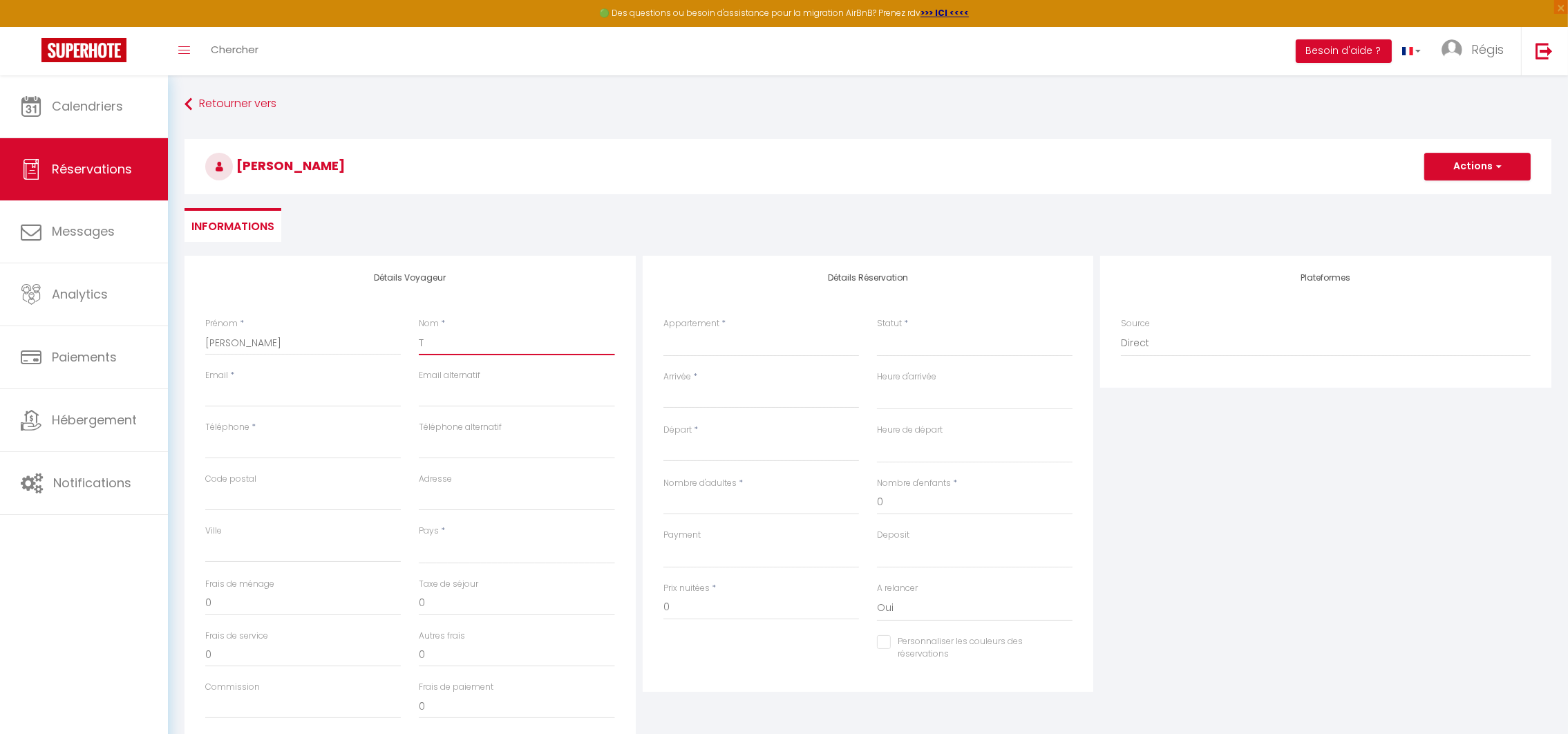
select select
checkbox input "false"
type input "TR"
select select
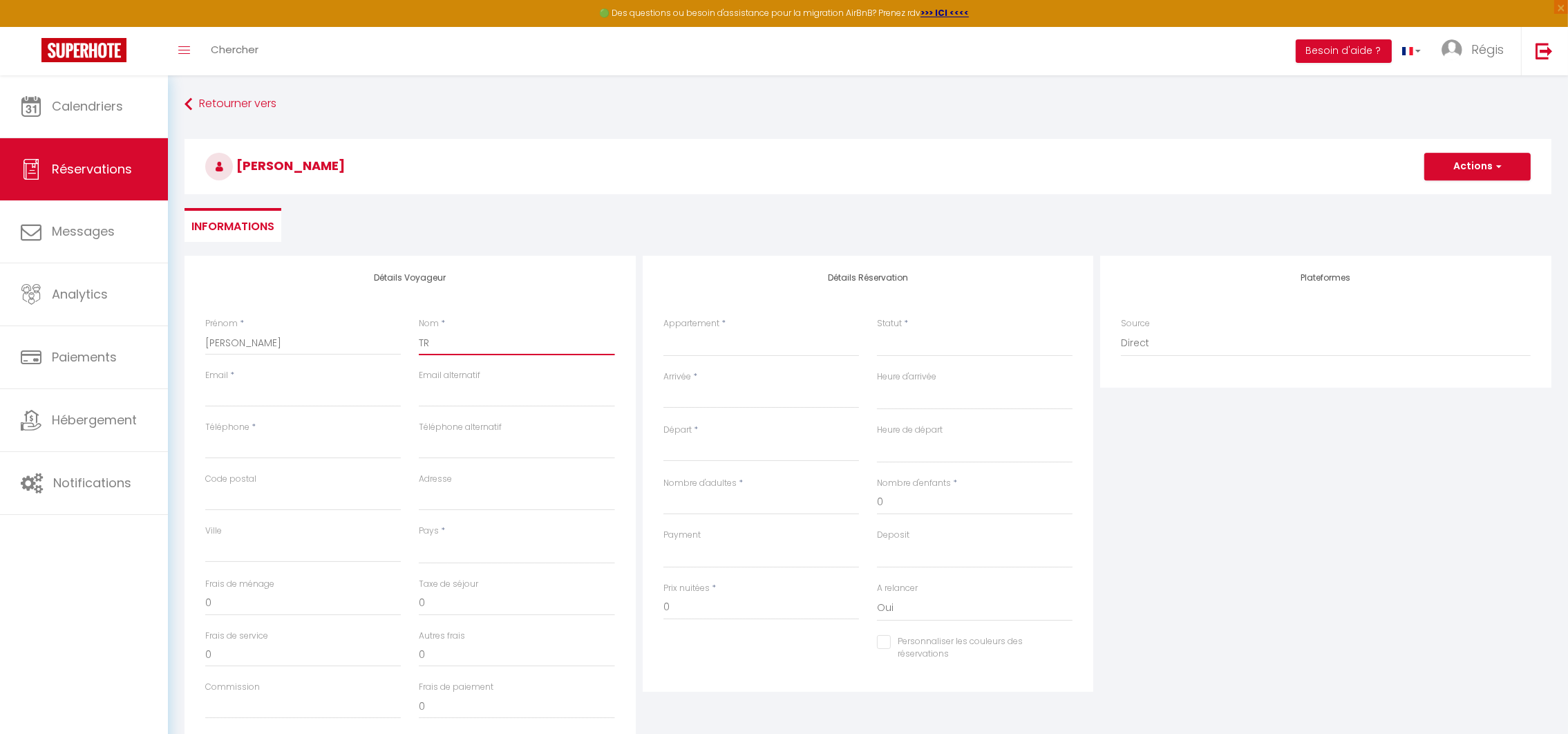
select select
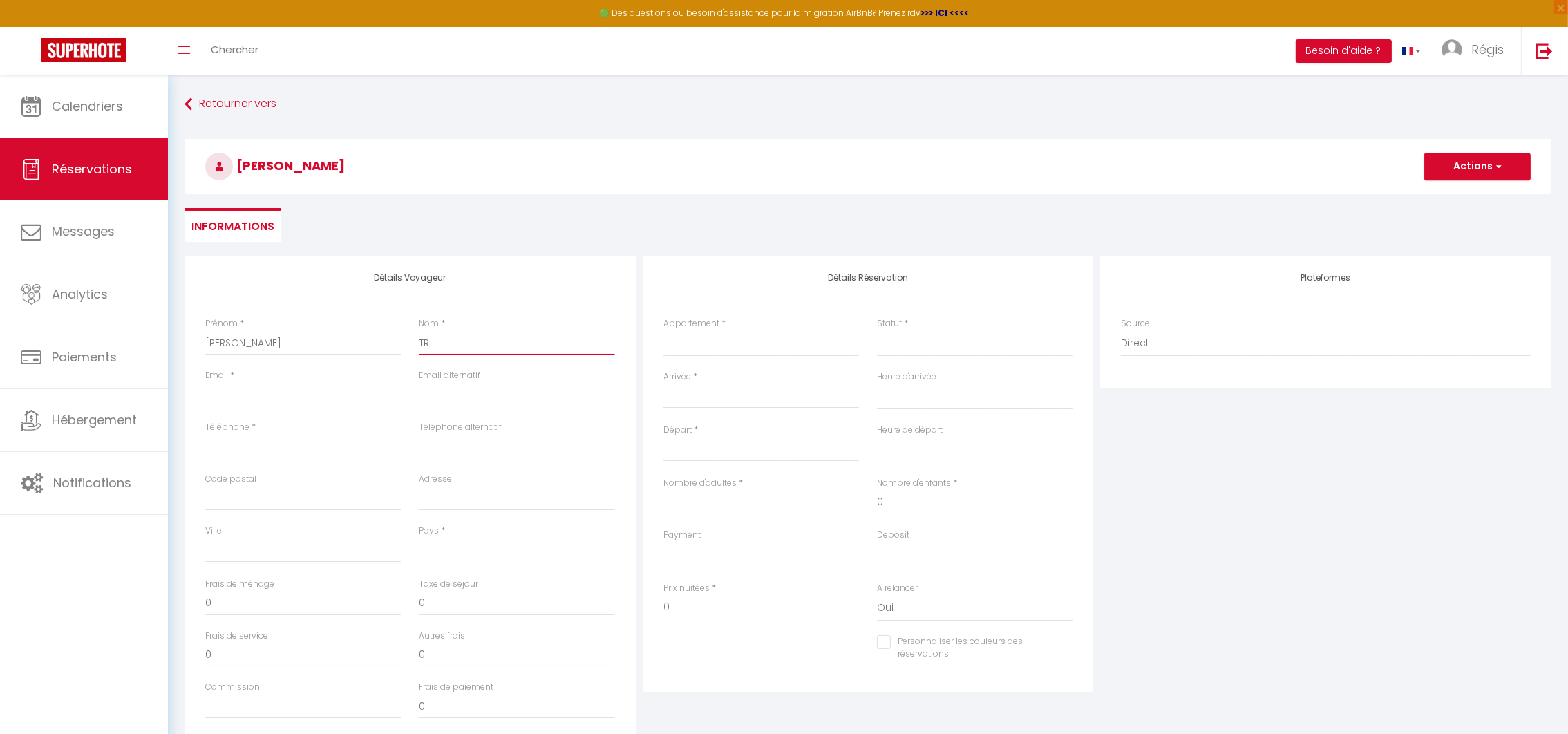
checkbox input "false"
type input "TRE"
select select
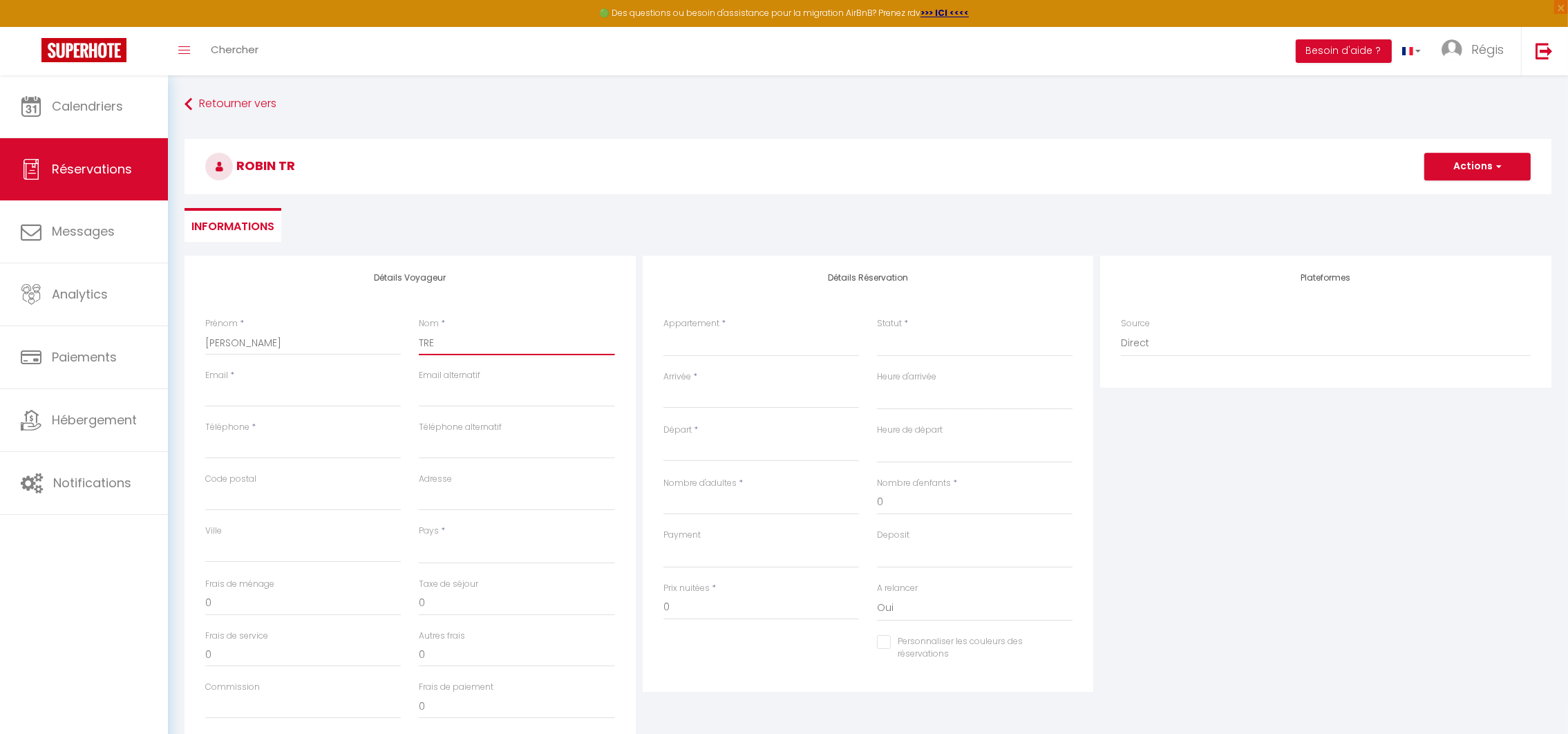
select select
checkbox input "false"
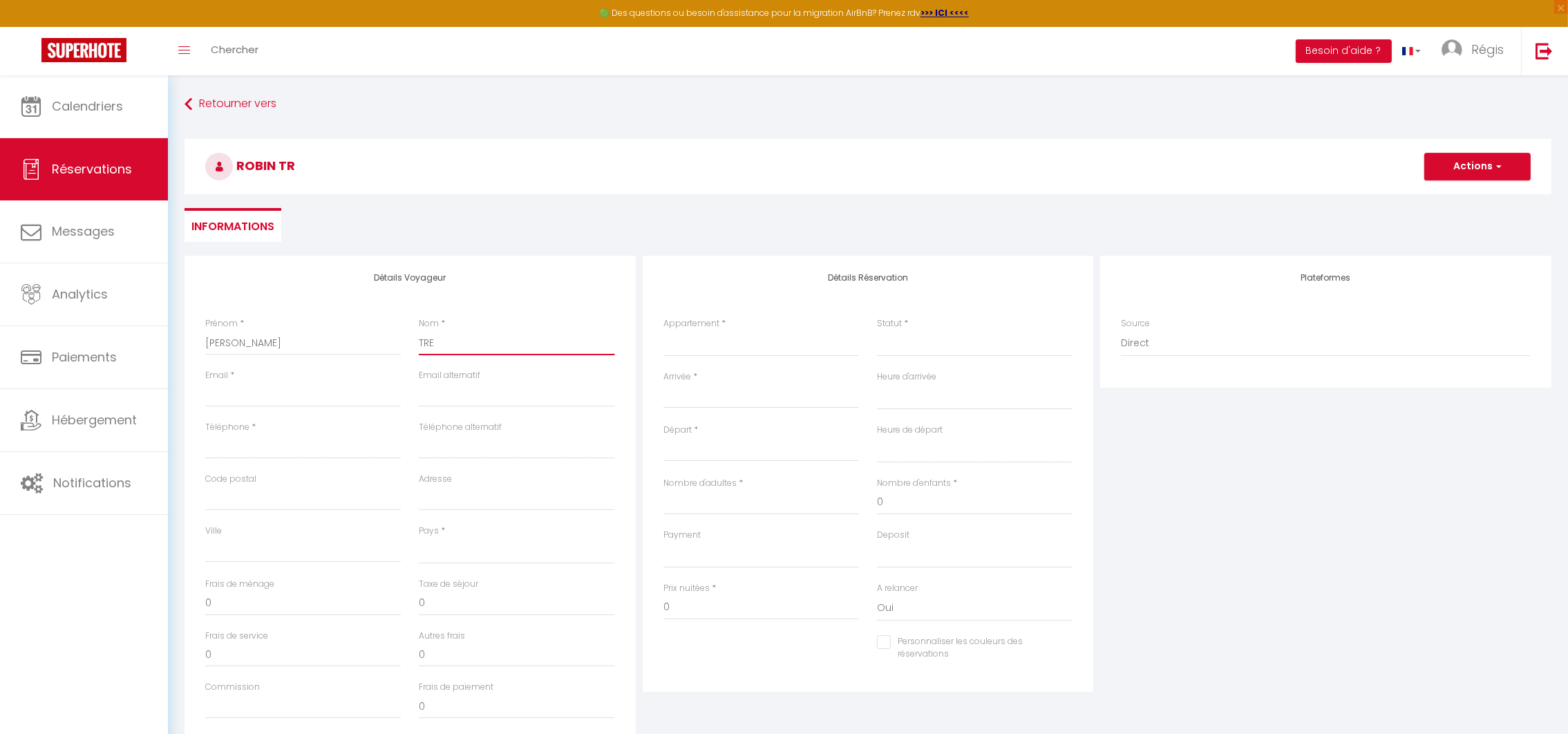
type input "TREM"
select select
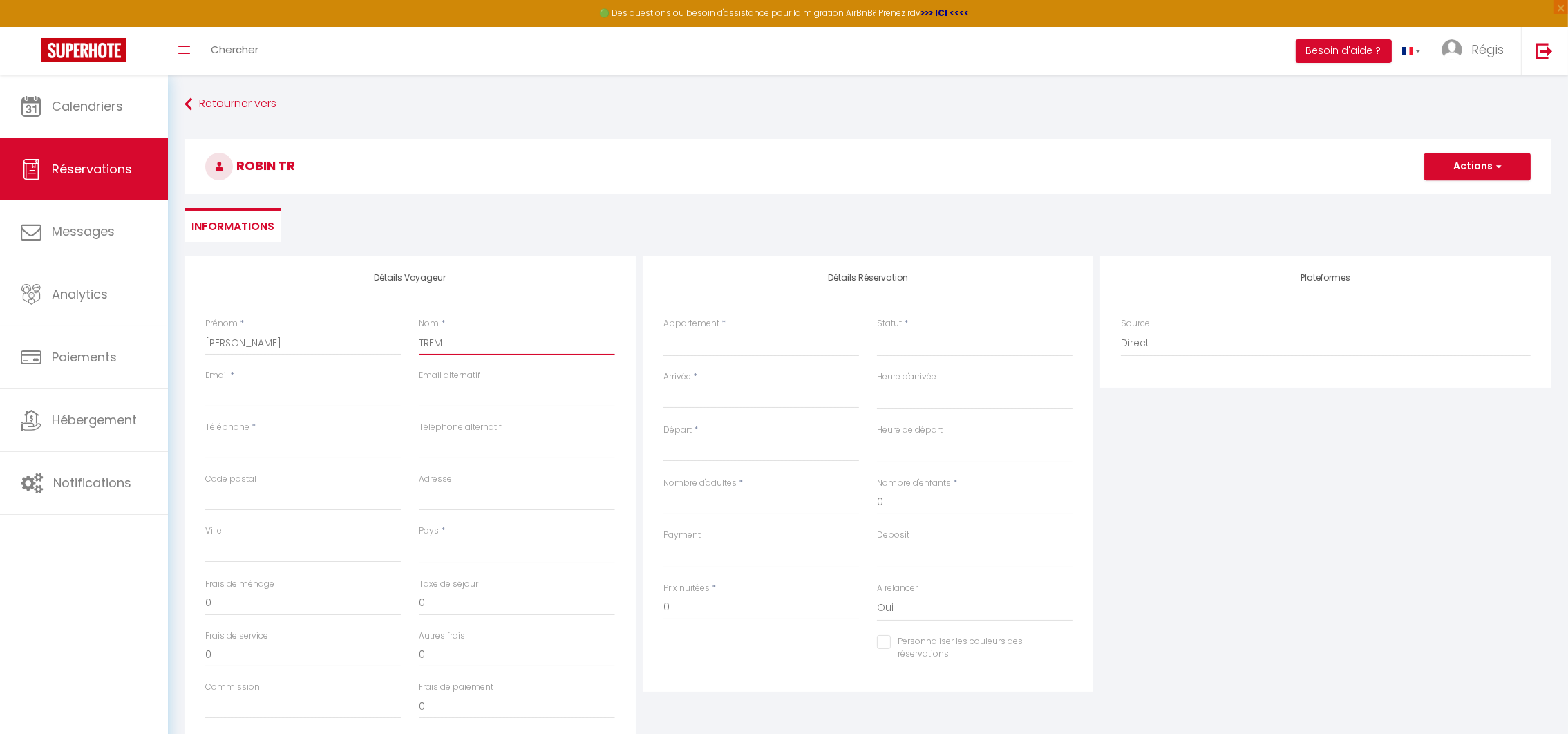
select select
checkbox input "false"
type input "TREMB"
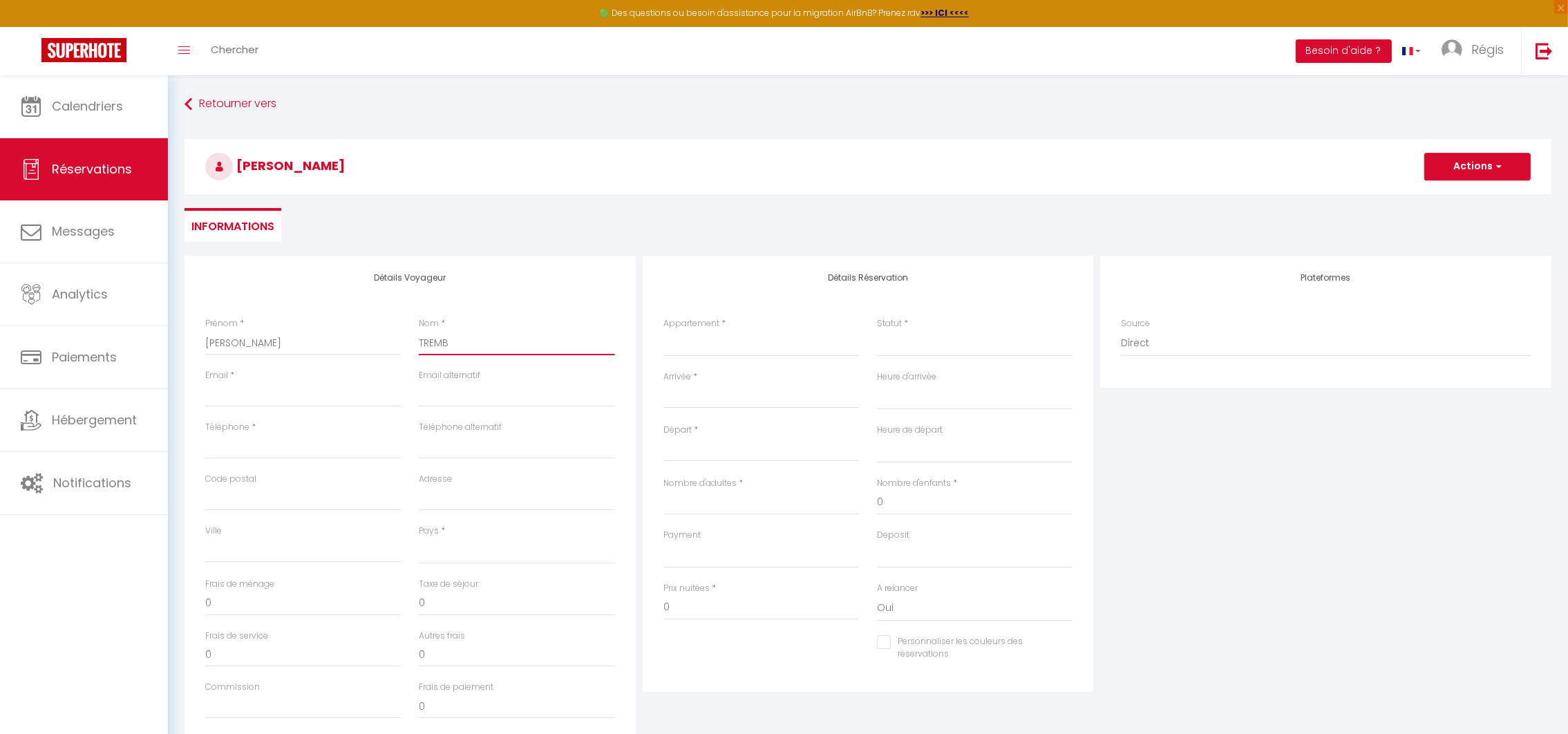
select select
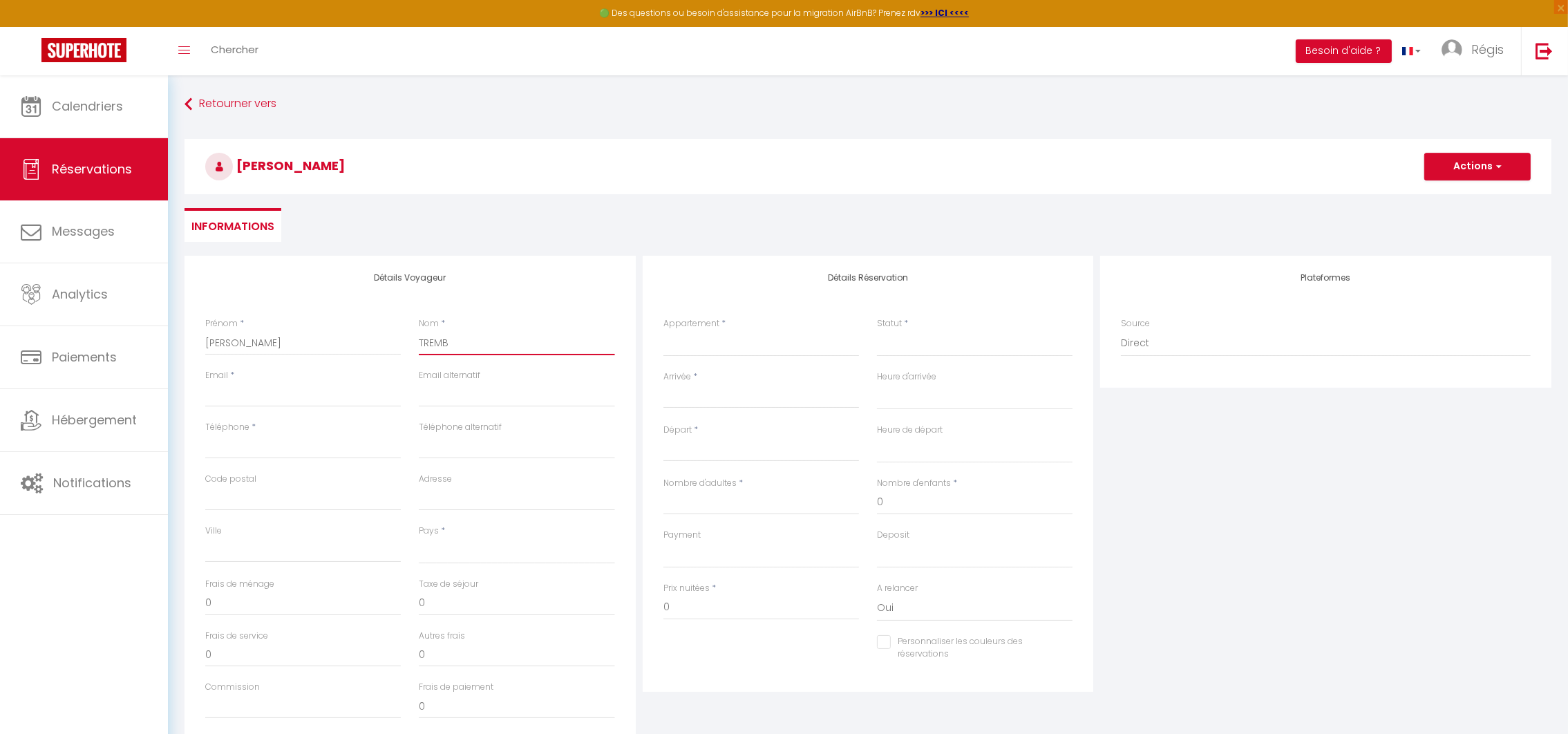
select select
checkbox input "false"
type input "TREMBL"
select select
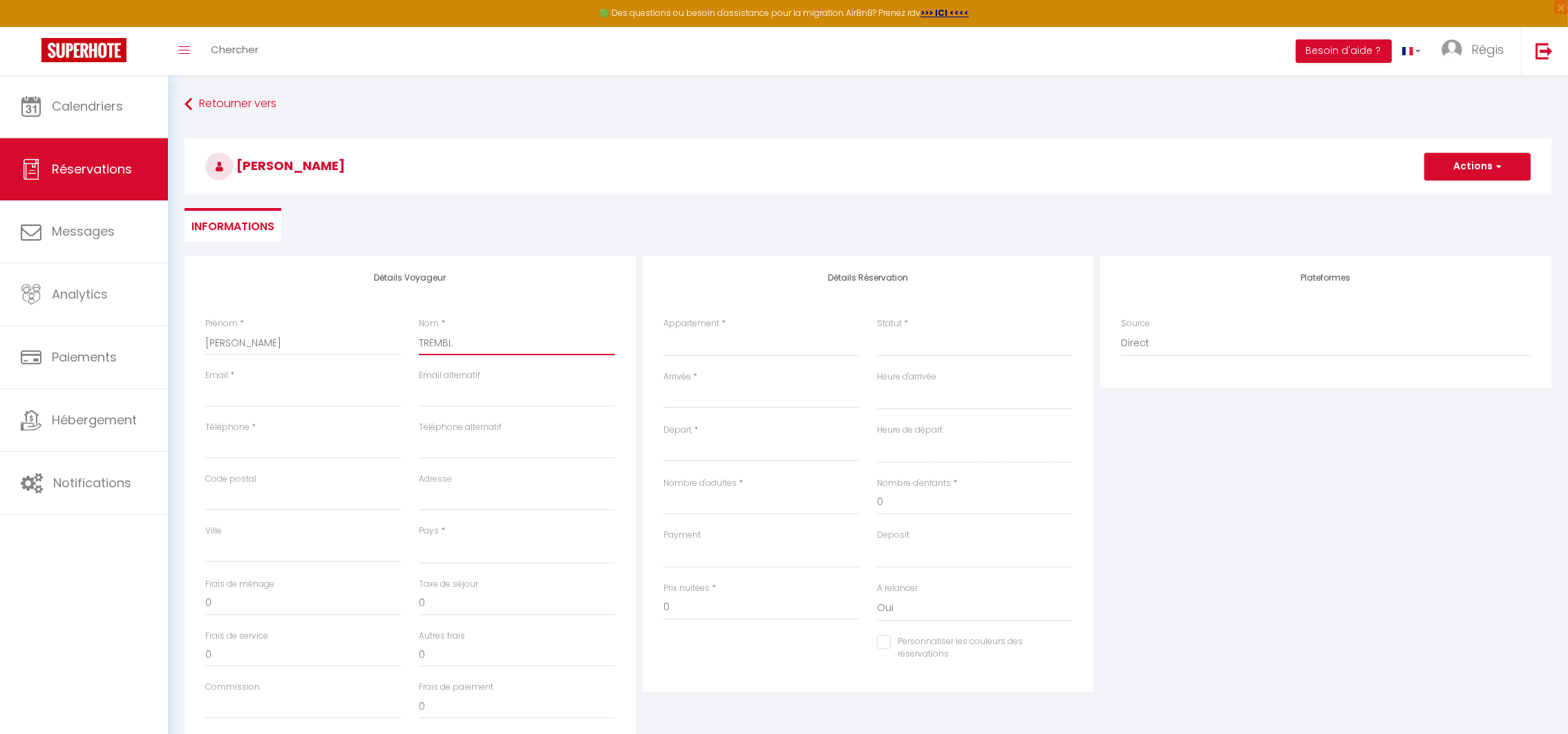
select select
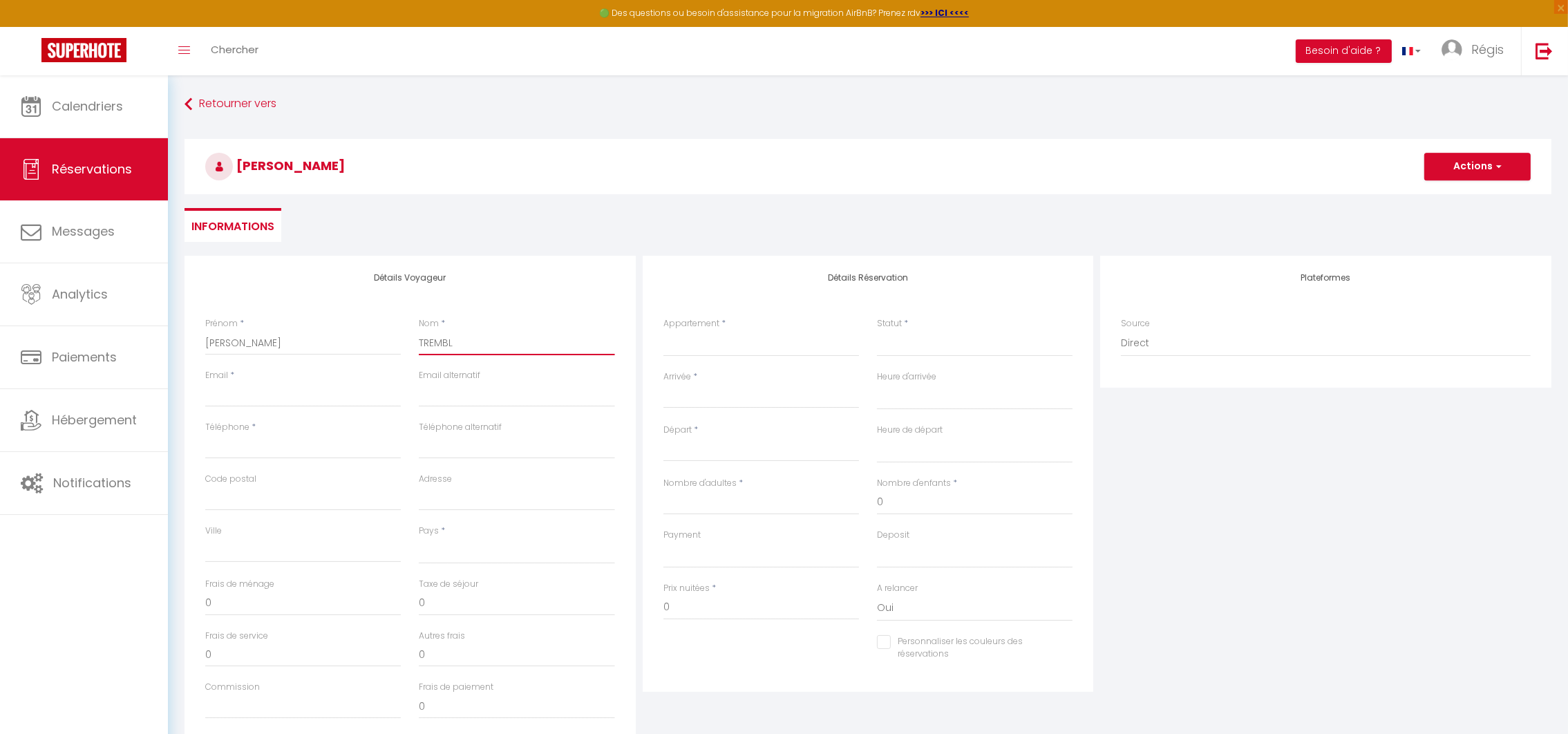
select select
checkbox input "false"
type input "TREMBLA"
select select
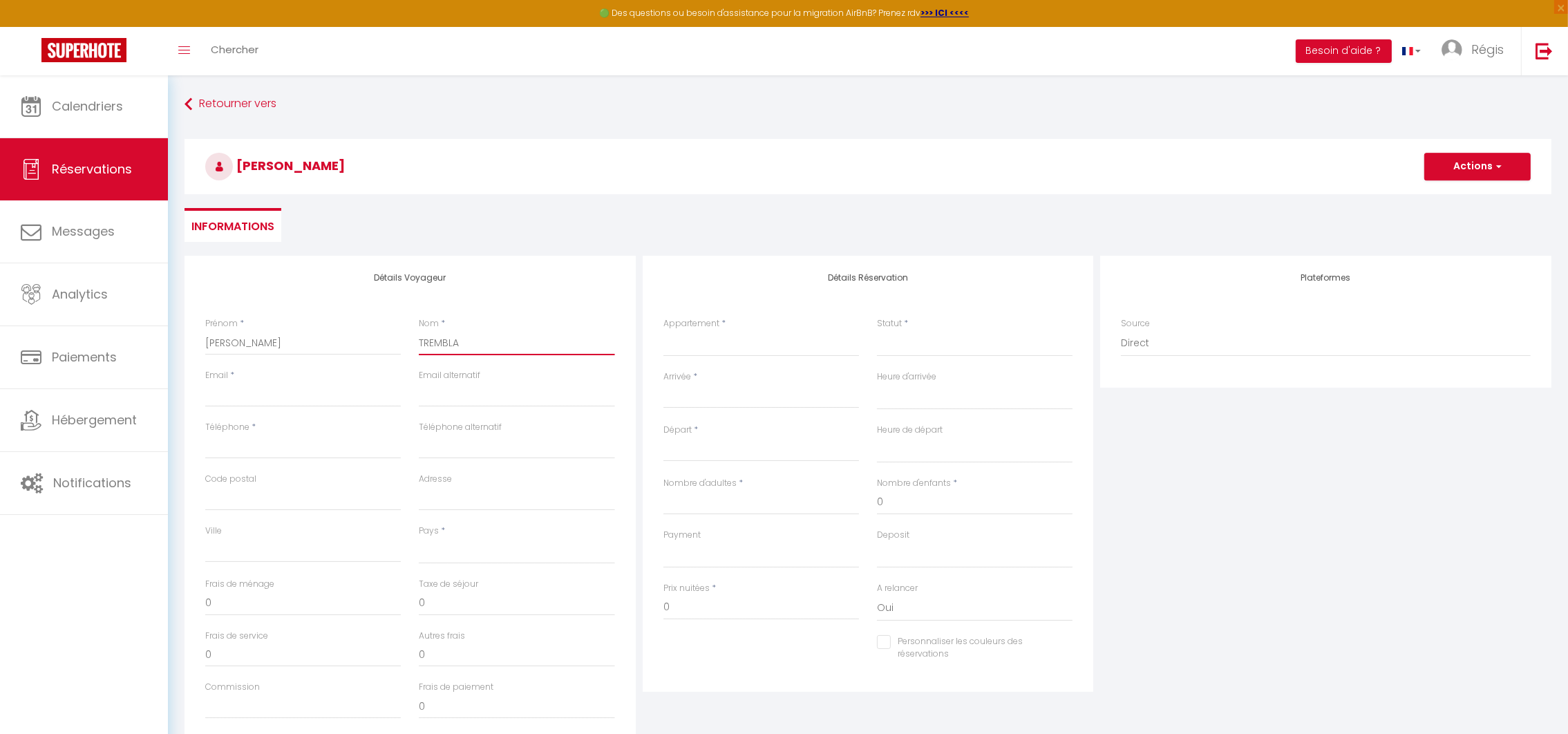
select select
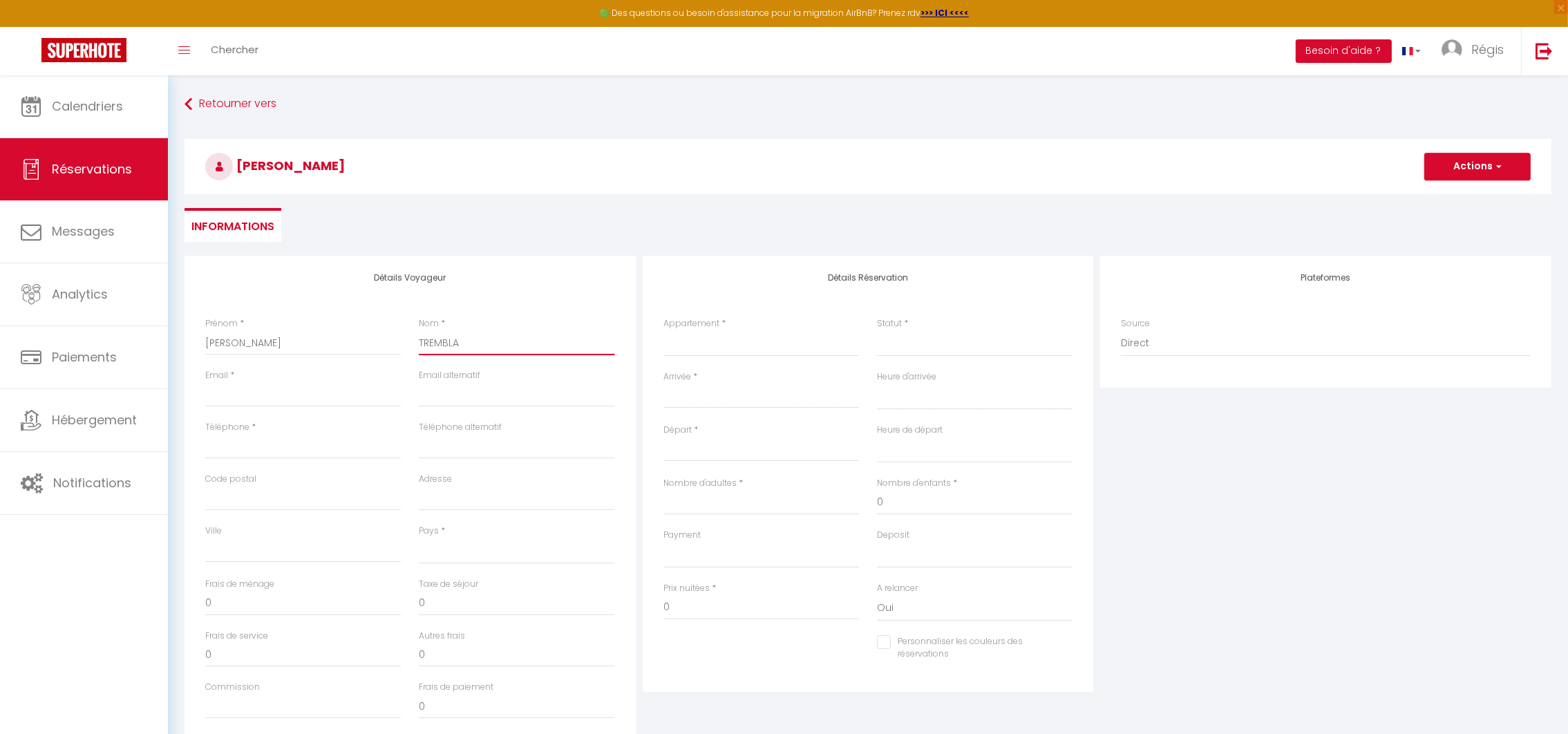
checkbox input "false"
type input "TREMBLAY"
click at [480, 552] on select "[GEOGRAPHIC_DATA] [GEOGRAPHIC_DATA] [GEOGRAPHIC_DATA] [GEOGRAPHIC_DATA] [GEOGRA…" at bounding box center [516, 550] width 195 height 27
click at [419, 537] on select "[GEOGRAPHIC_DATA] [GEOGRAPHIC_DATA] [GEOGRAPHIC_DATA] [GEOGRAPHIC_DATA] [GEOGRA…" at bounding box center [516, 550] width 195 height 27
click at [244, 648] on input "0" at bounding box center [303, 654] width 195 height 25
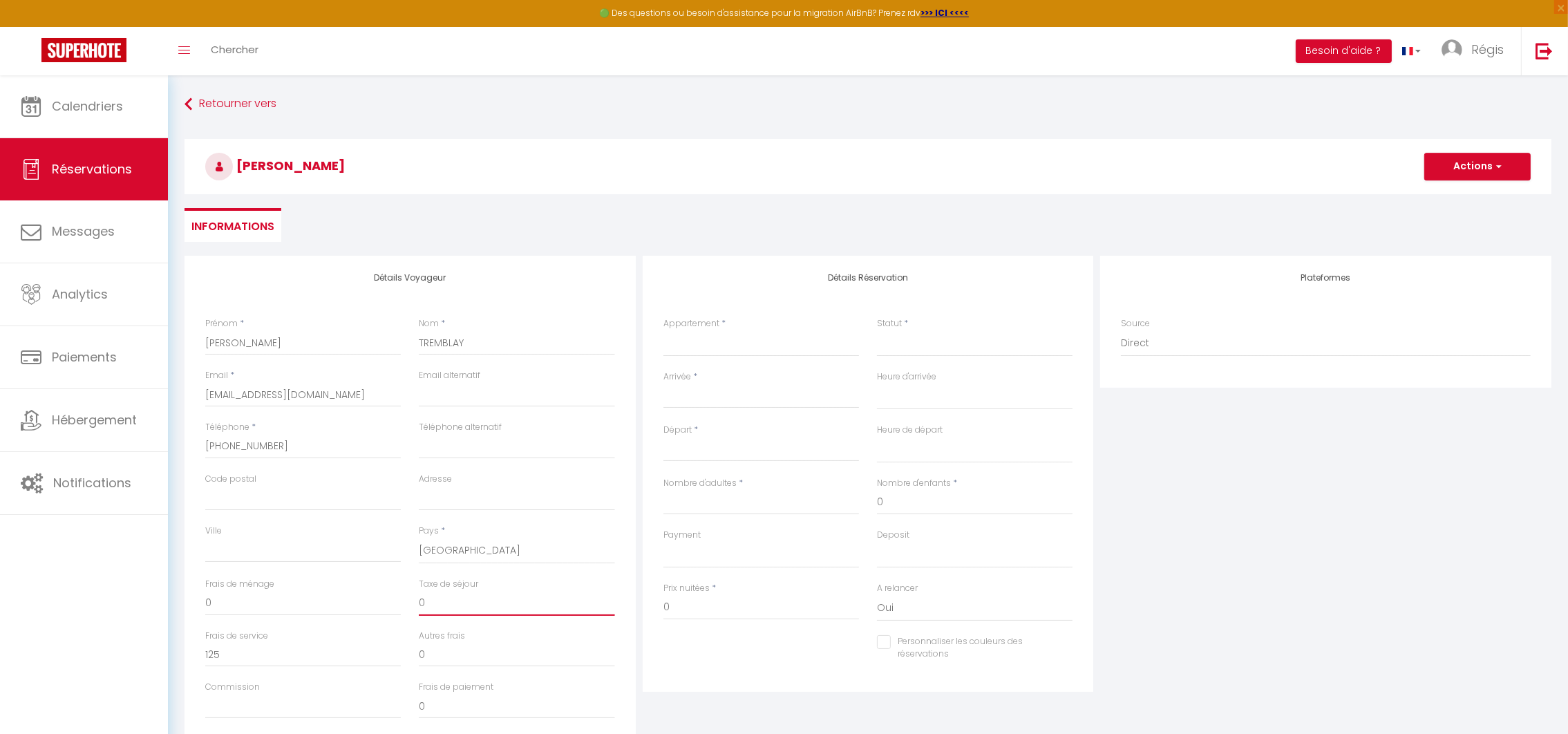
click at [426, 600] on input "0" at bounding box center [516, 603] width 195 height 25
click at [280, 599] on input "0" at bounding box center [303, 603] width 195 height 25
click at [740, 342] on select "[GEOGRAPHIC_DATA] ANSE APPARTEMENT ATLANTIS APPARTEMENT LES HAUTS DE CREOLE [GE…" at bounding box center [761, 343] width 195 height 27
click at [664, 330] on select "[GEOGRAPHIC_DATA] ANSE APPARTEMENT ATLANTIS APPARTEMENT LES HAUTS DE CREOLE [GE…" at bounding box center [761, 343] width 195 height 27
click at [913, 339] on select "Confirmé Non Confirmé [PERSON_NAME] par le voyageur No Show Request" at bounding box center [974, 343] width 195 height 27
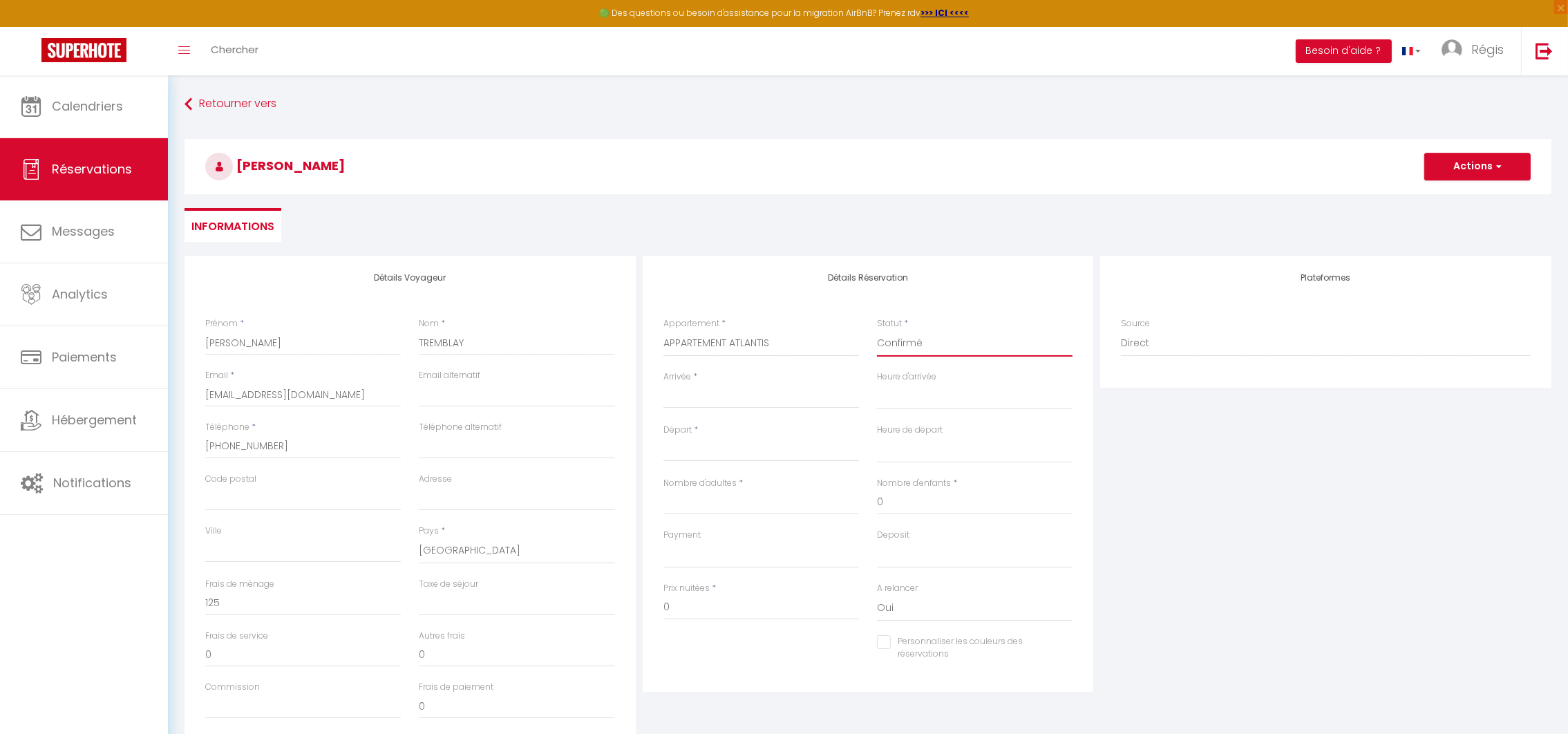
click at [877, 330] on select "Confirmé Non Confirmé [PERSON_NAME] par le voyageur No Show Request" at bounding box center [974, 343] width 195 height 27
click at [775, 395] on input "Arrivée" at bounding box center [761, 398] width 195 height 18
click at [858, 417] on span ">" at bounding box center [855, 421] width 30 height 27
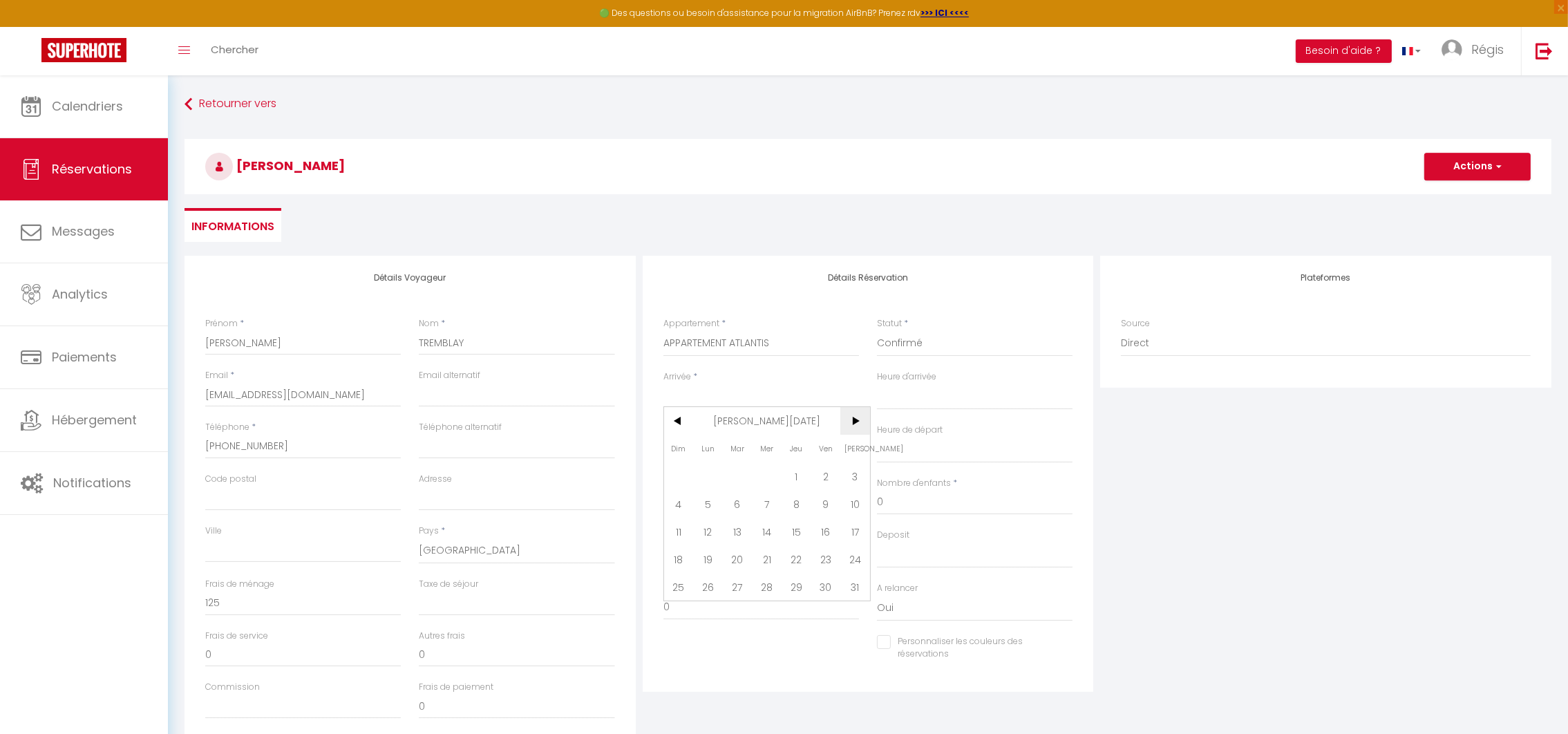
click at [858, 417] on span ">" at bounding box center [855, 421] width 30 height 27
click at [797, 557] on span "26" at bounding box center [796, 559] width 30 height 27
click at [719, 448] on input "Départ" at bounding box center [761, 451] width 195 height 18
click at [856, 471] on span ">" at bounding box center [855, 473] width 30 height 27
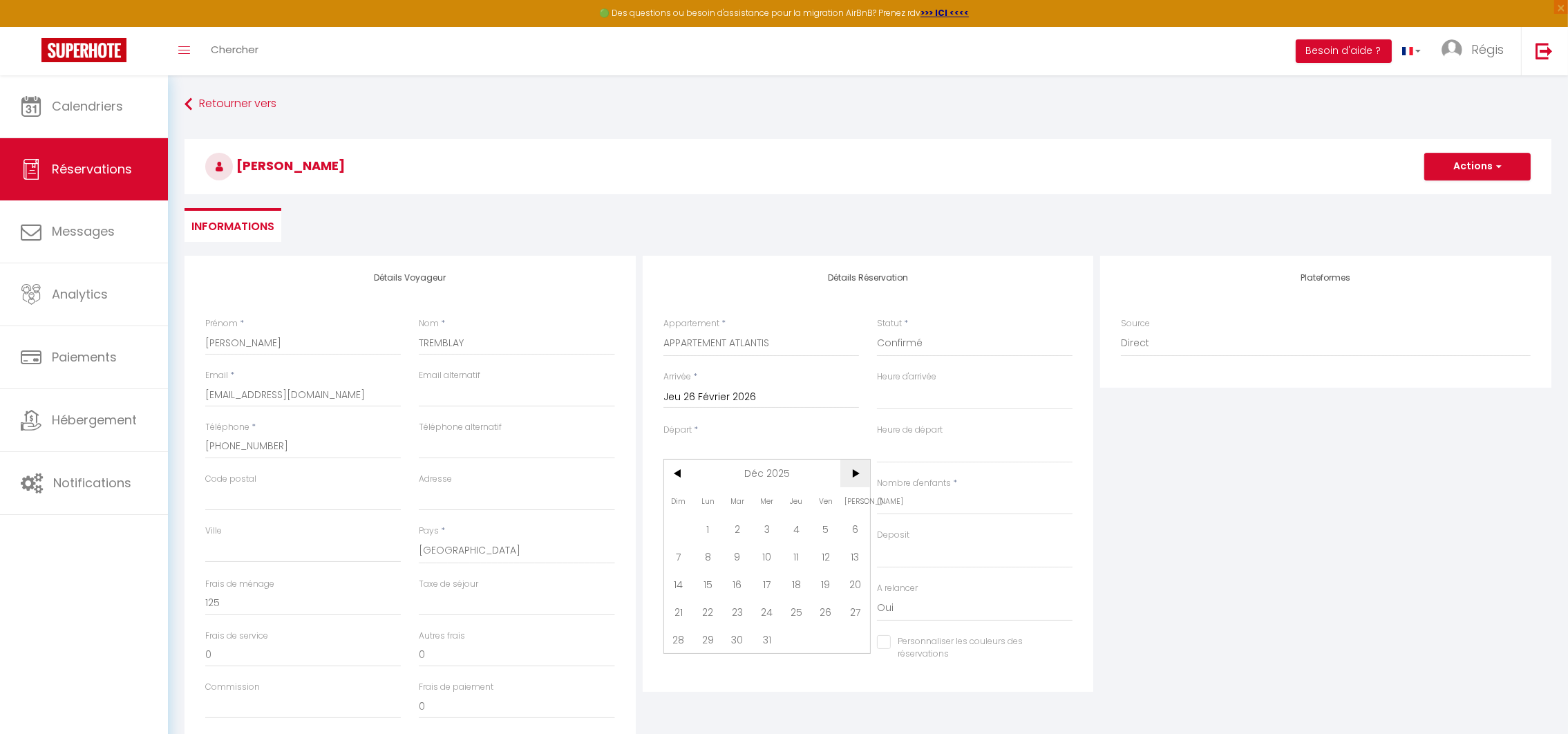
click at [856, 471] on span ">" at bounding box center [855, 473] width 30 height 27
click at [676, 612] on span "22" at bounding box center [679, 611] width 30 height 27
click at [680, 492] on input "Nombre d'adultes" at bounding box center [761, 502] width 195 height 25
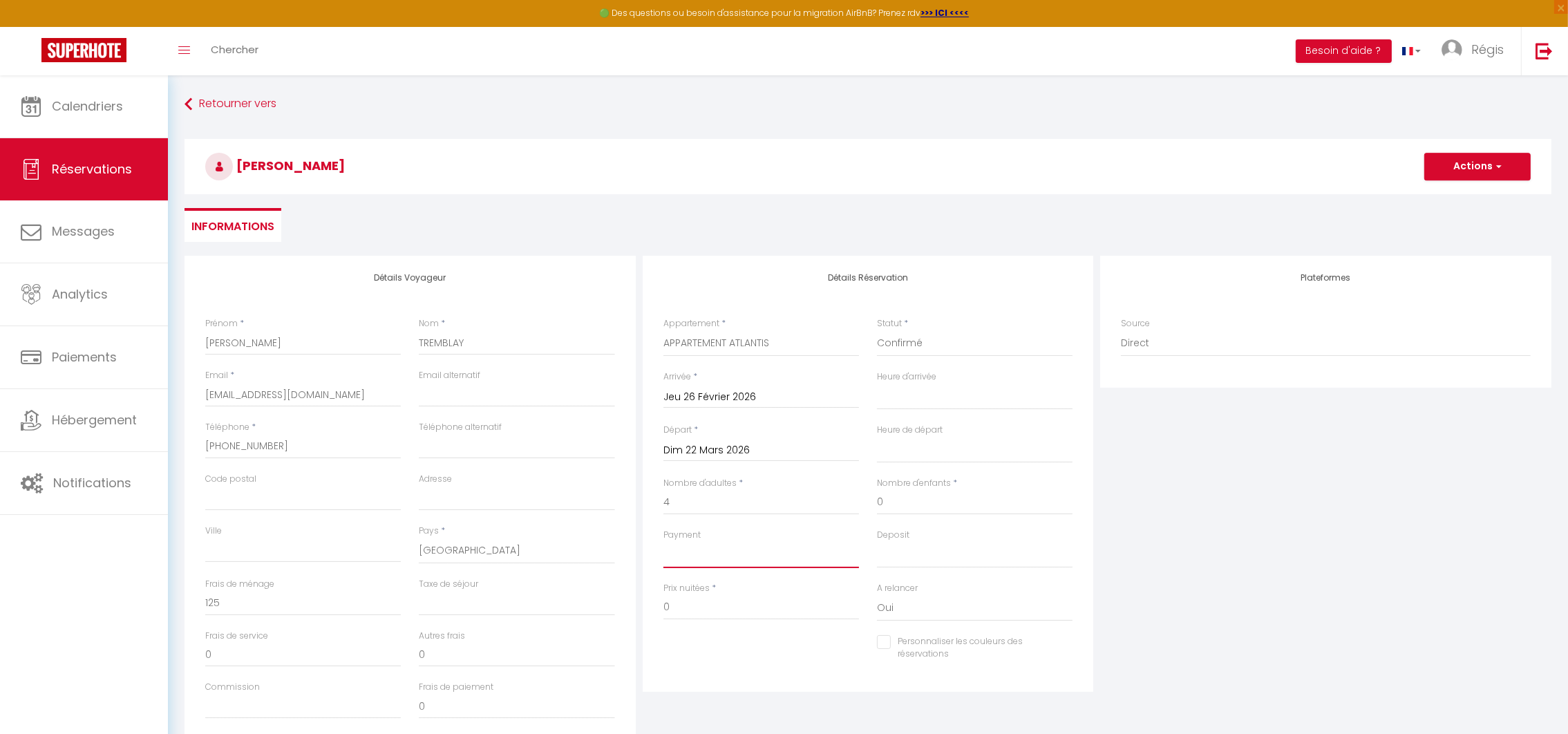
click at [722, 553] on select "OK KO" at bounding box center [761, 555] width 195 height 27
click at [664, 542] on select "OK KO" at bounding box center [761, 555] width 195 height 27
click at [1471, 166] on button "Actions" at bounding box center [1477, 166] width 107 height 27
click at [1445, 202] on link "Enregistrer" at bounding box center [1464, 197] width 109 height 18
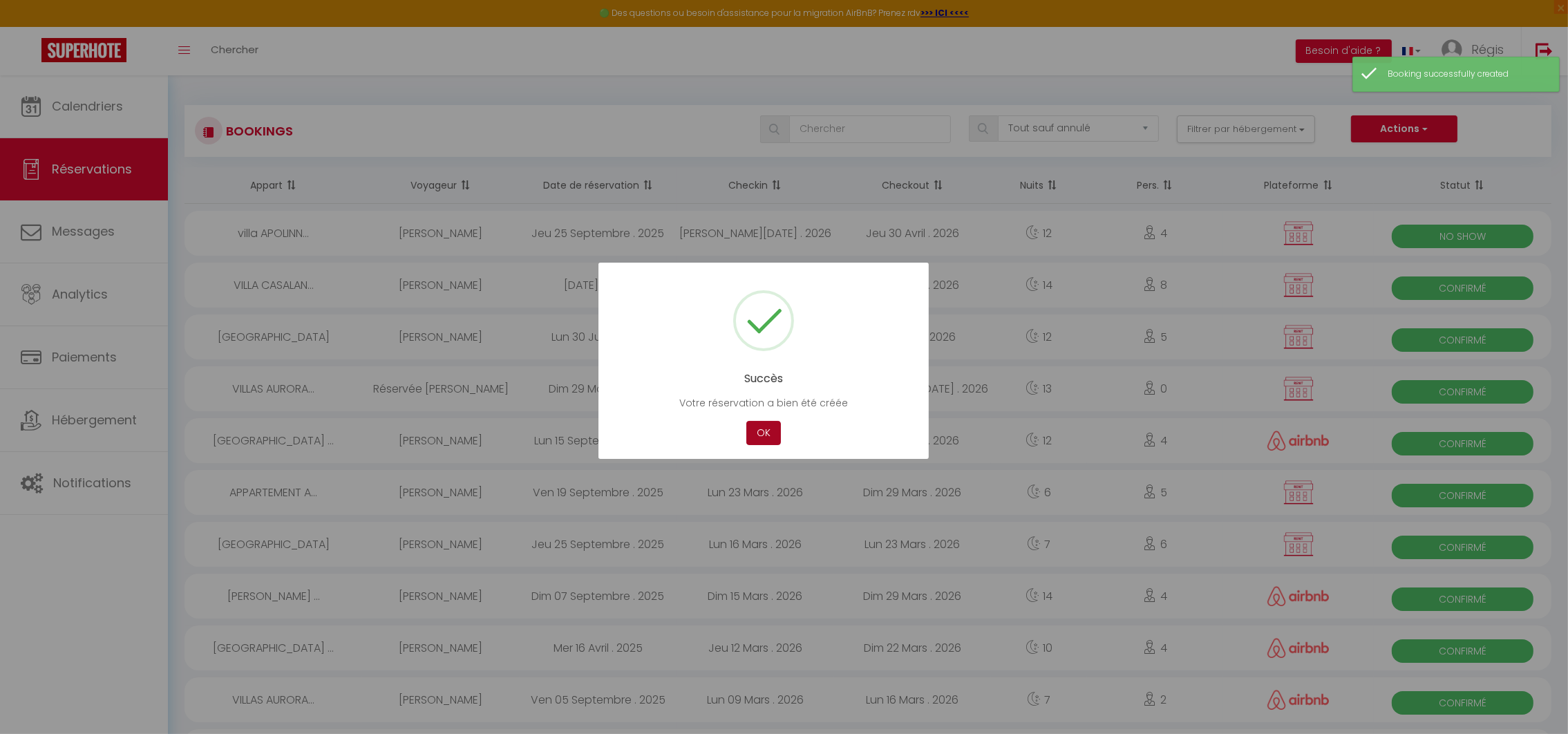
click at [768, 432] on button "OK" at bounding box center [763, 433] width 35 height 24
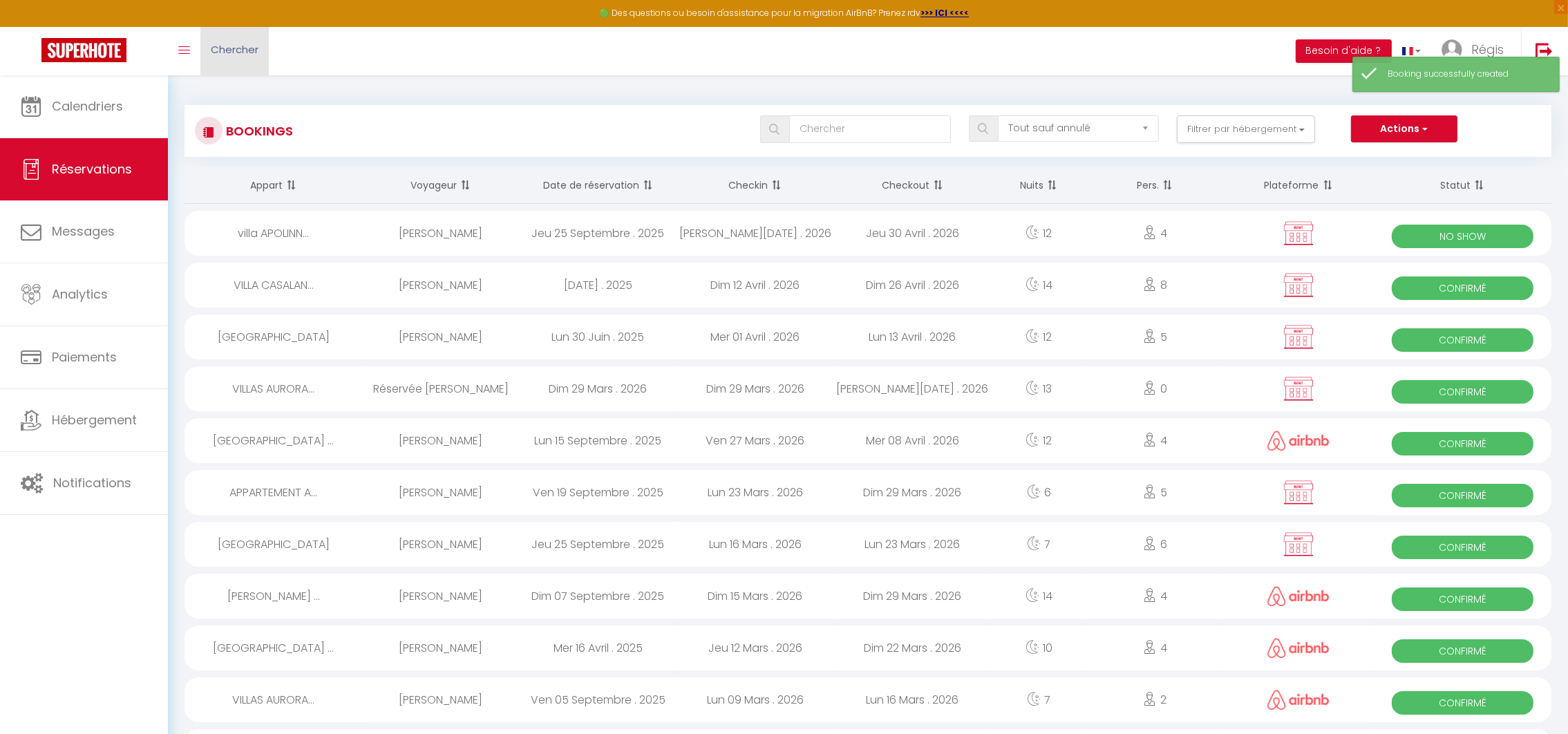
click at [240, 56] on link "Chercher" at bounding box center [235, 51] width 68 height 48
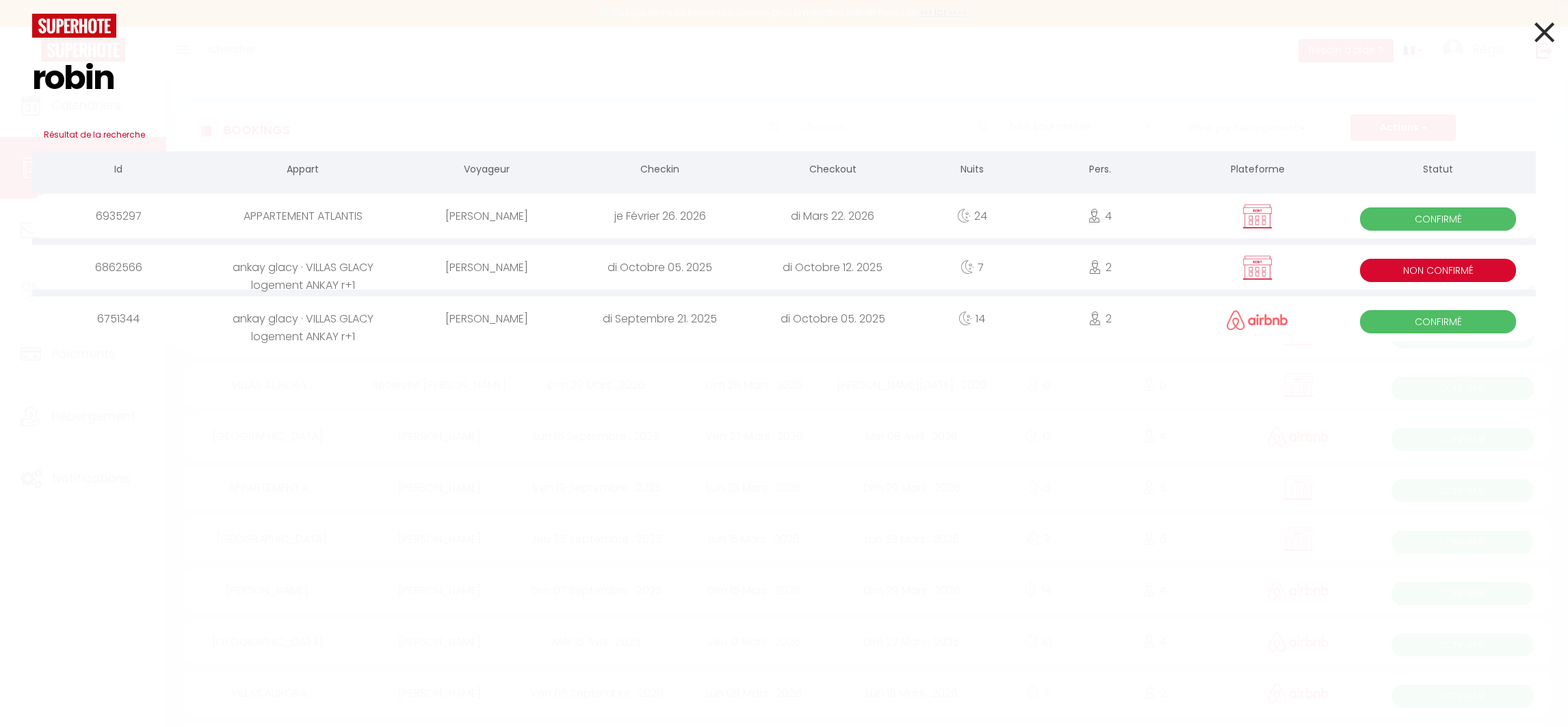
click at [328, 215] on div "APPARTEMENT ATLANTIS" at bounding box center [303, 216] width 196 height 45
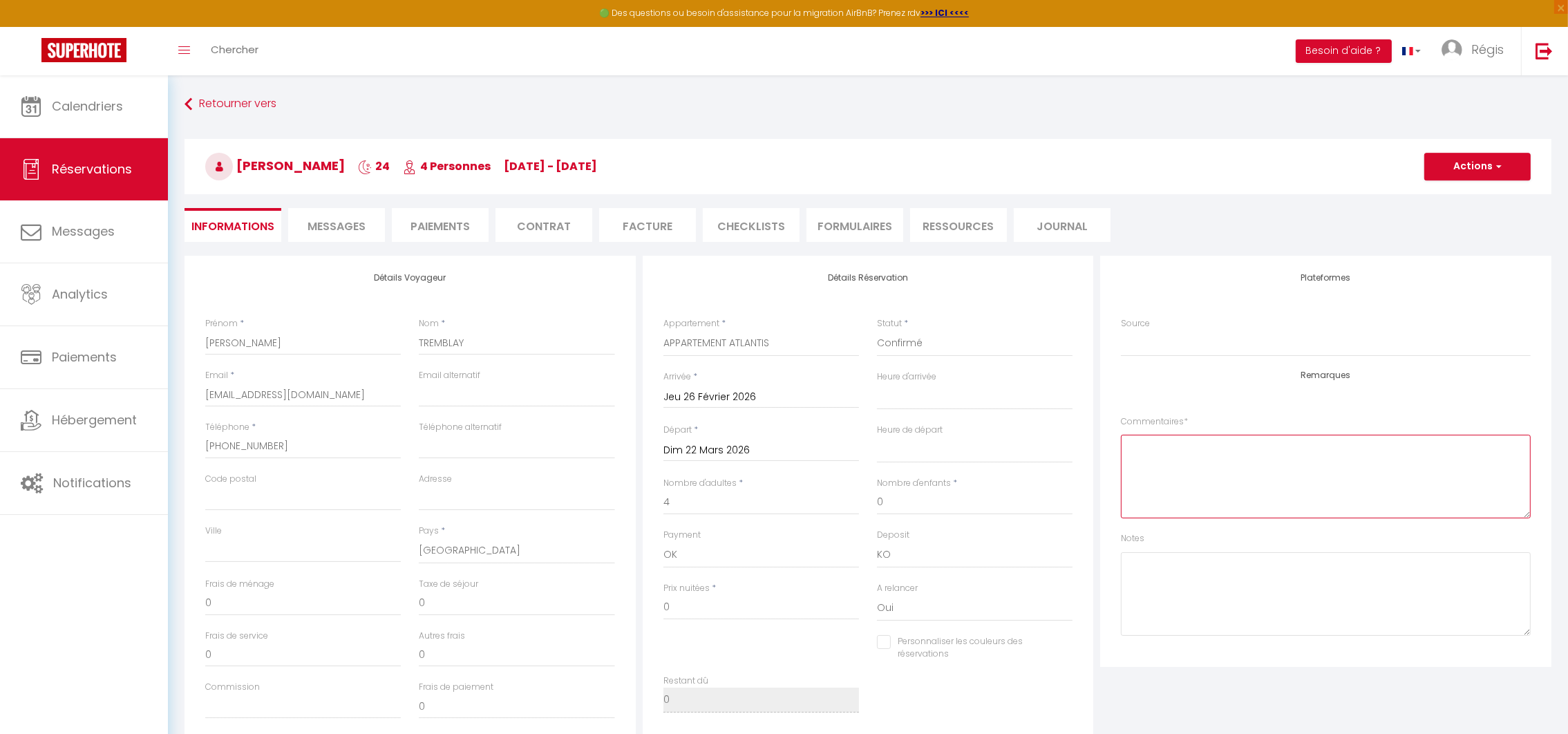
click at [1181, 444] on textarea at bounding box center [1326, 476] width 410 height 84
click at [1468, 163] on button "Actions" at bounding box center [1477, 166] width 107 height 27
click at [1434, 194] on link "Enregistrer" at bounding box center [1464, 197] width 109 height 18
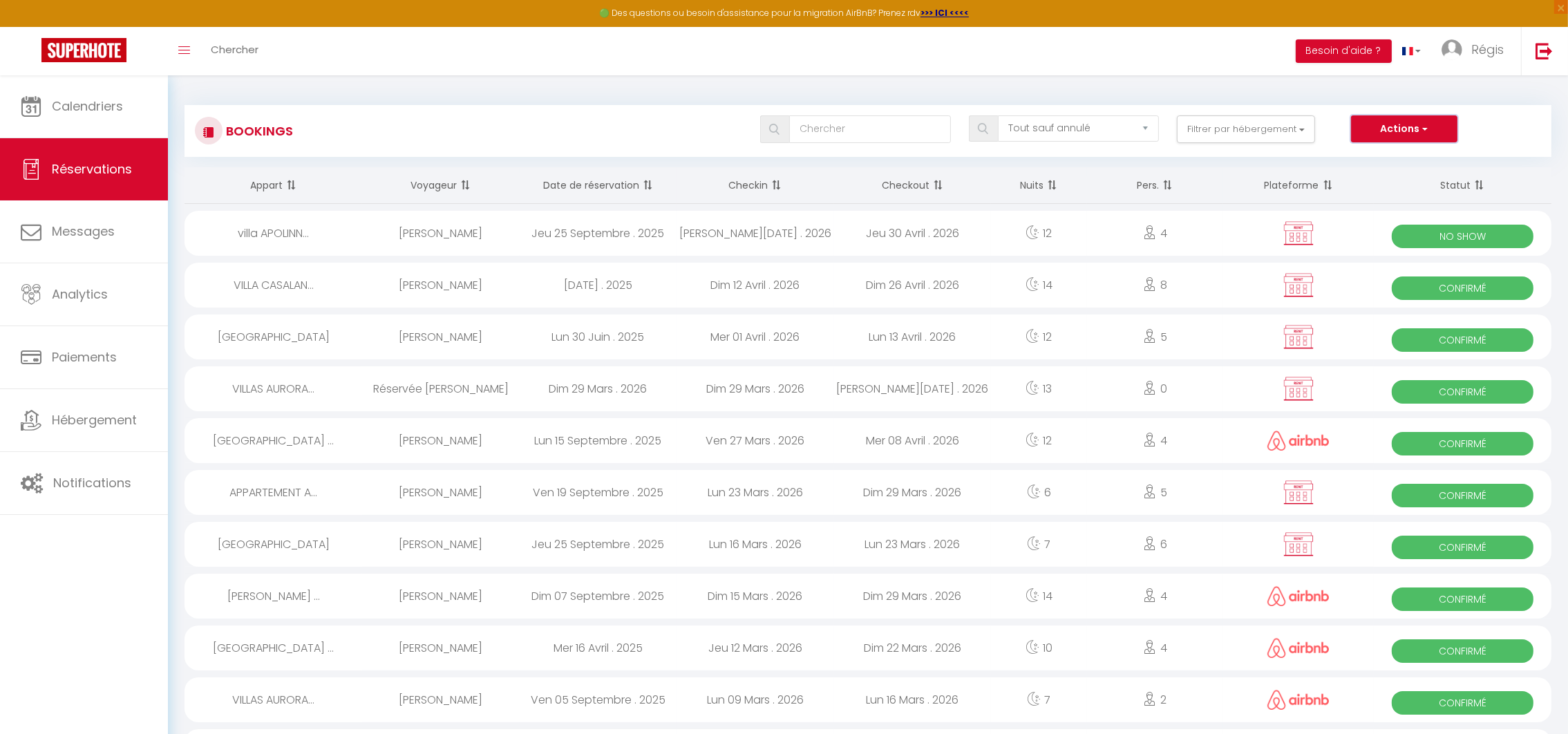
click at [1391, 135] on button "Actions" at bounding box center [1404, 129] width 107 height 27
click at [1359, 156] on link "Nouvelle Réservation" at bounding box center [1383, 159] width 148 height 18
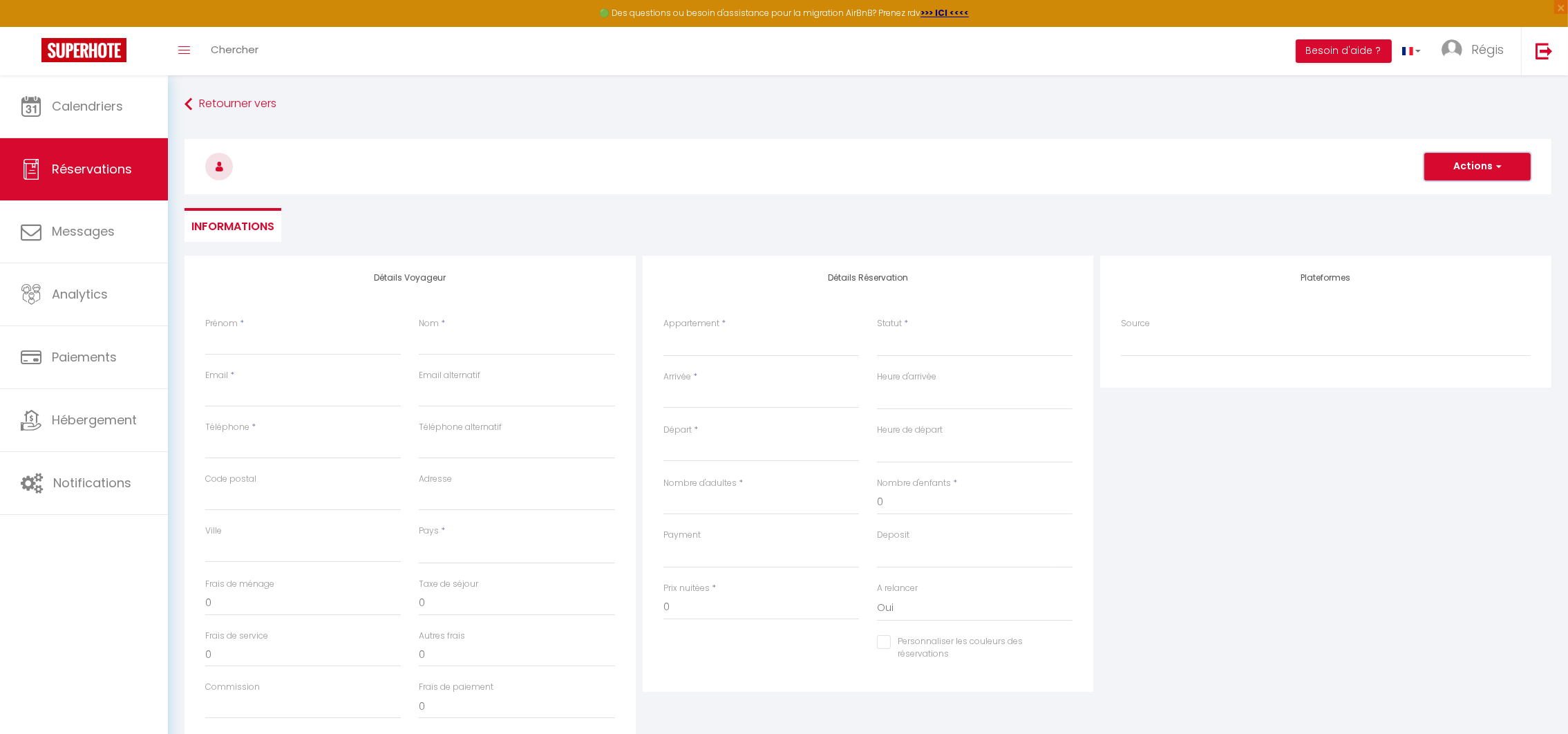
click at [1469, 177] on button "Actions" at bounding box center [1477, 166] width 107 height 27
click at [1445, 190] on link "Enregistrer" at bounding box center [1464, 197] width 109 height 18
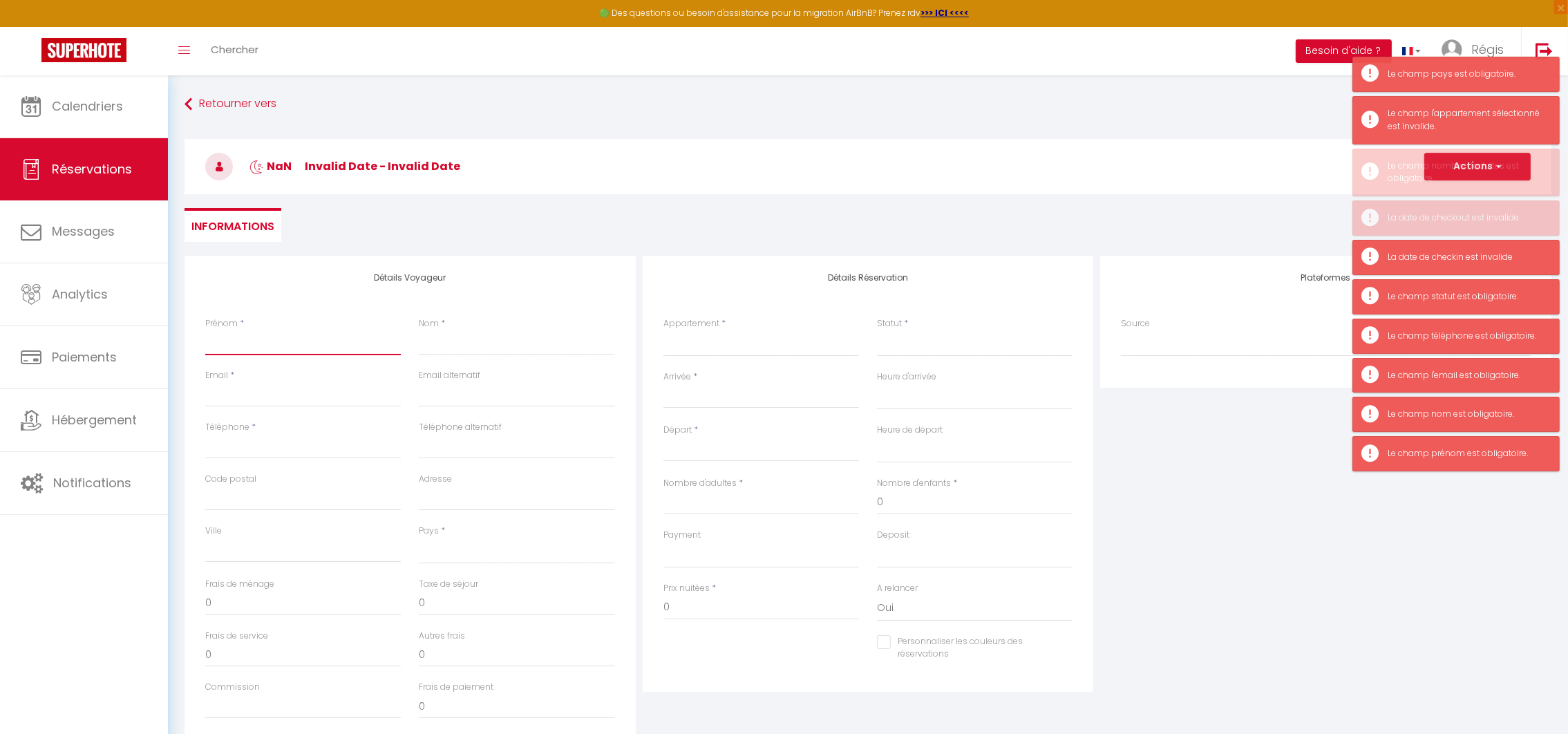
click at [292, 330] on input "Prénom" at bounding box center [303, 342] width 195 height 25
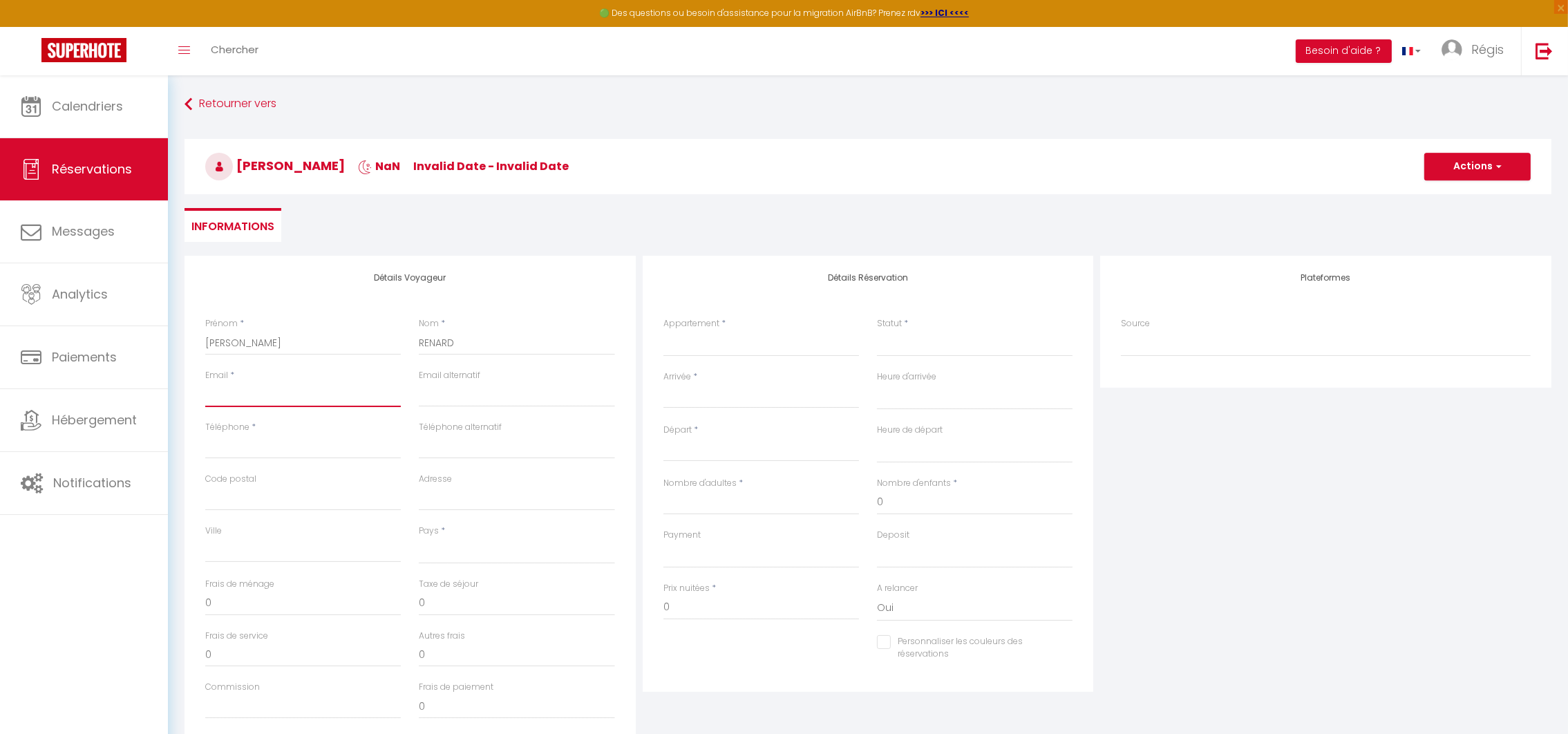
click at [231, 387] on input "Email client" at bounding box center [303, 394] width 195 height 25
paste input "[EMAIL_ADDRESS][DOMAIN_NAME]"
click at [225, 450] on input "Téléphone" at bounding box center [303, 446] width 195 height 25
paste input "06 64 13 15 64"
click at [225, 498] on input "Code postal" at bounding box center [303, 498] width 195 height 25
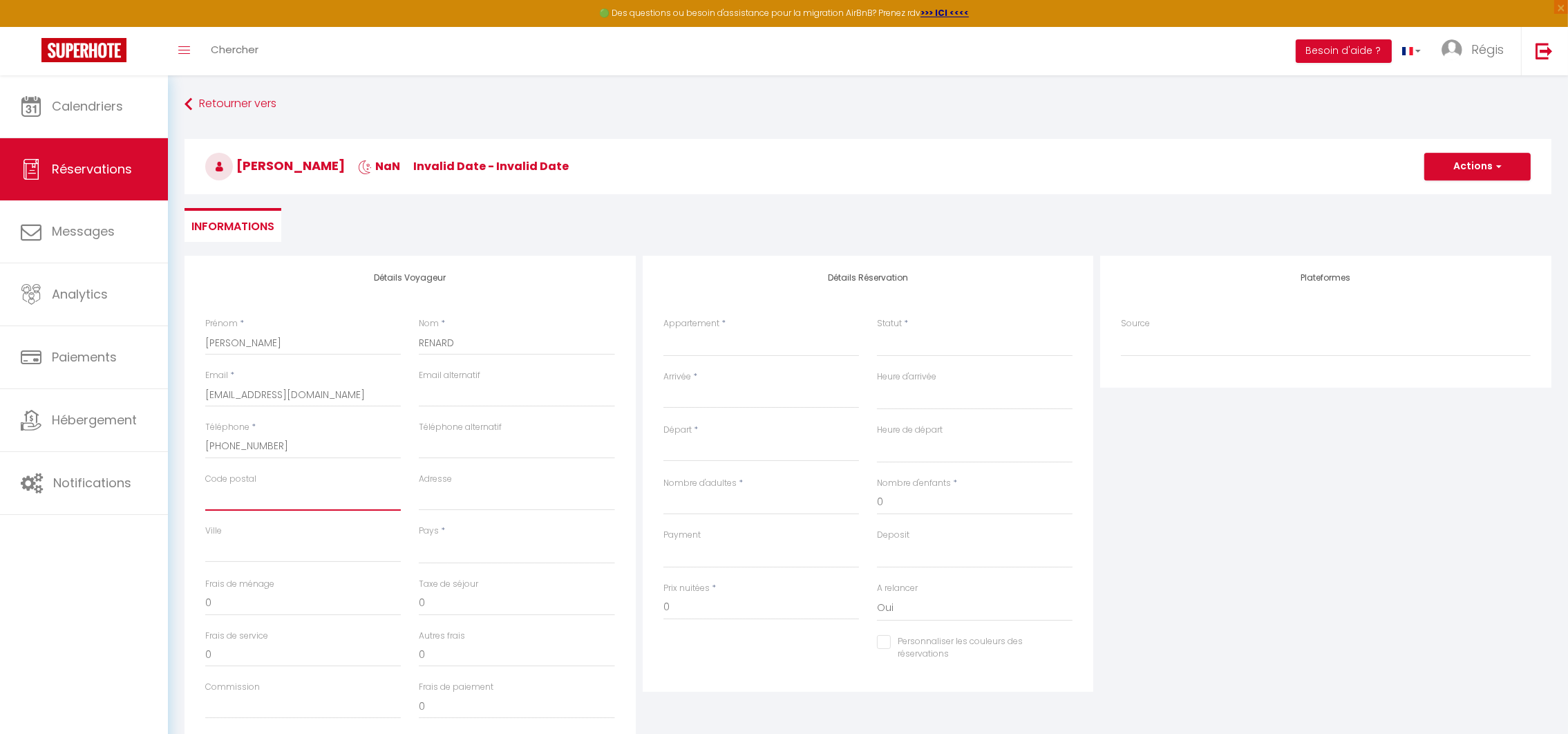
click at [225, 503] on input "Code postal" at bounding box center [303, 498] width 195 height 25
click at [225, 553] on input "Ville" at bounding box center [303, 549] width 195 height 25
click at [208, 495] on input "Code postal" at bounding box center [303, 498] width 195 height 25
click at [470, 544] on select "[GEOGRAPHIC_DATA] [GEOGRAPHIC_DATA] [GEOGRAPHIC_DATA] [GEOGRAPHIC_DATA] [GEOGRA…" at bounding box center [516, 550] width 195 height 27
click at [419, 537] on select "[GEOGRAPHIC_DATA] [GEOGRAPHIC_DATA] [GEOGRAPHIC_DATA] [GEOGRAPHIC_DATA] [GEOGRA…" at bounding box center [516, 550] width 195 height 27
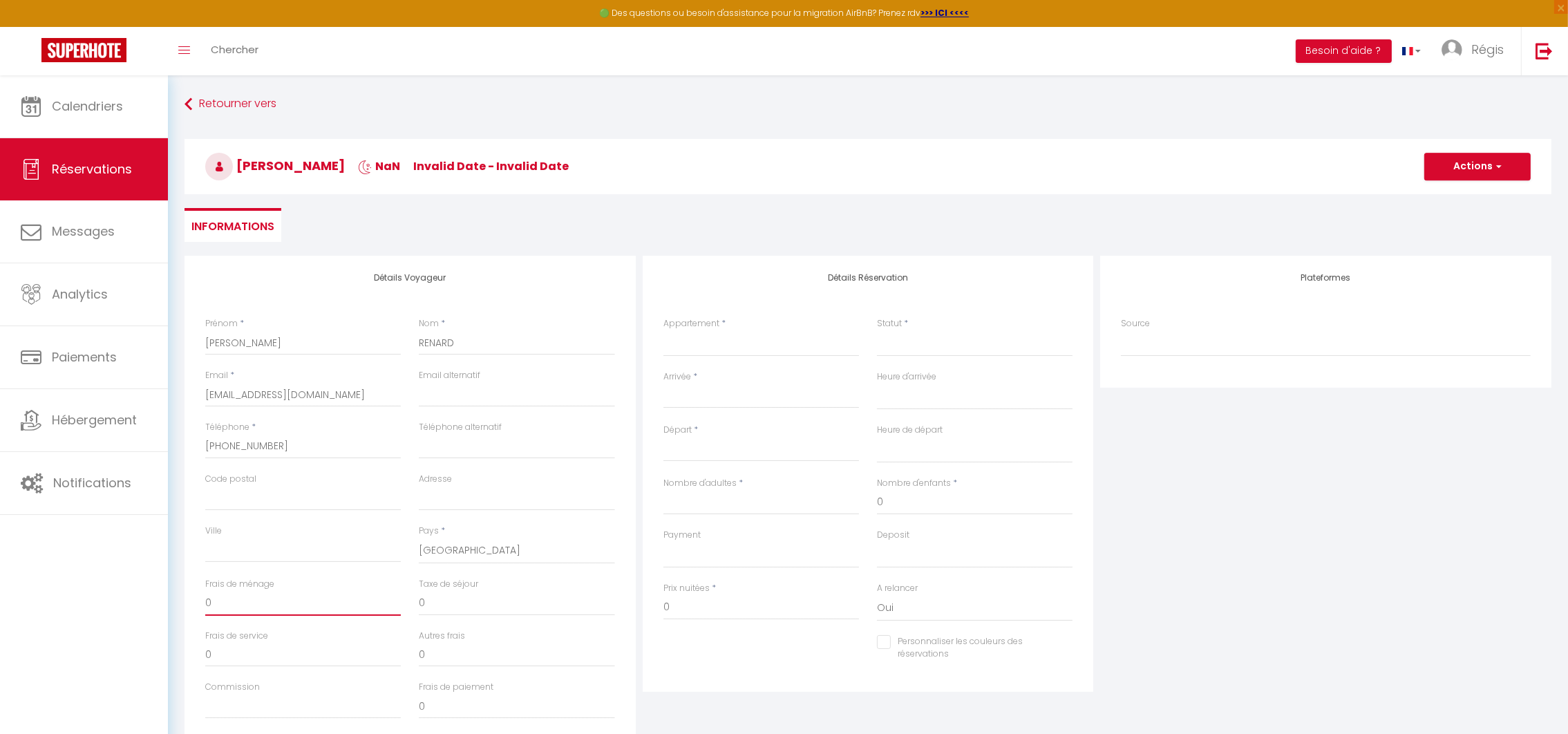
click at [235, 594] on input "0" at bounding box center [303, 603] width 195 height 25
click at [726, 341] on select "[GEOGRAPHIC_DATA] ANSE APPARTEMENT ATLANTIS APPARTEMENT LES HAUTS DE CREOLE [GE…" at bounding box center [761, 343] width 195 height 27
click at [664, 330] on select "[GEOGRAPHIC_DATA] ANSE APPARTEMENT ATLANTIS APPARTEMENT LES HAUTS DE CREOLE [GE…" at bounding box center [761, 343] width 195 height 27
click at [899, 342] on select "Confirmé Non Confirmé [PERSON_NAME] par le voyageur No Show Request" at bounding box center [974, 343] width 195 height 27
click at [877, 330] on select "Confirmé Non Confirmé [PERSON_NAME] par le voyageur No Show Request" at bounding box center [974, 343] width 195 height 27
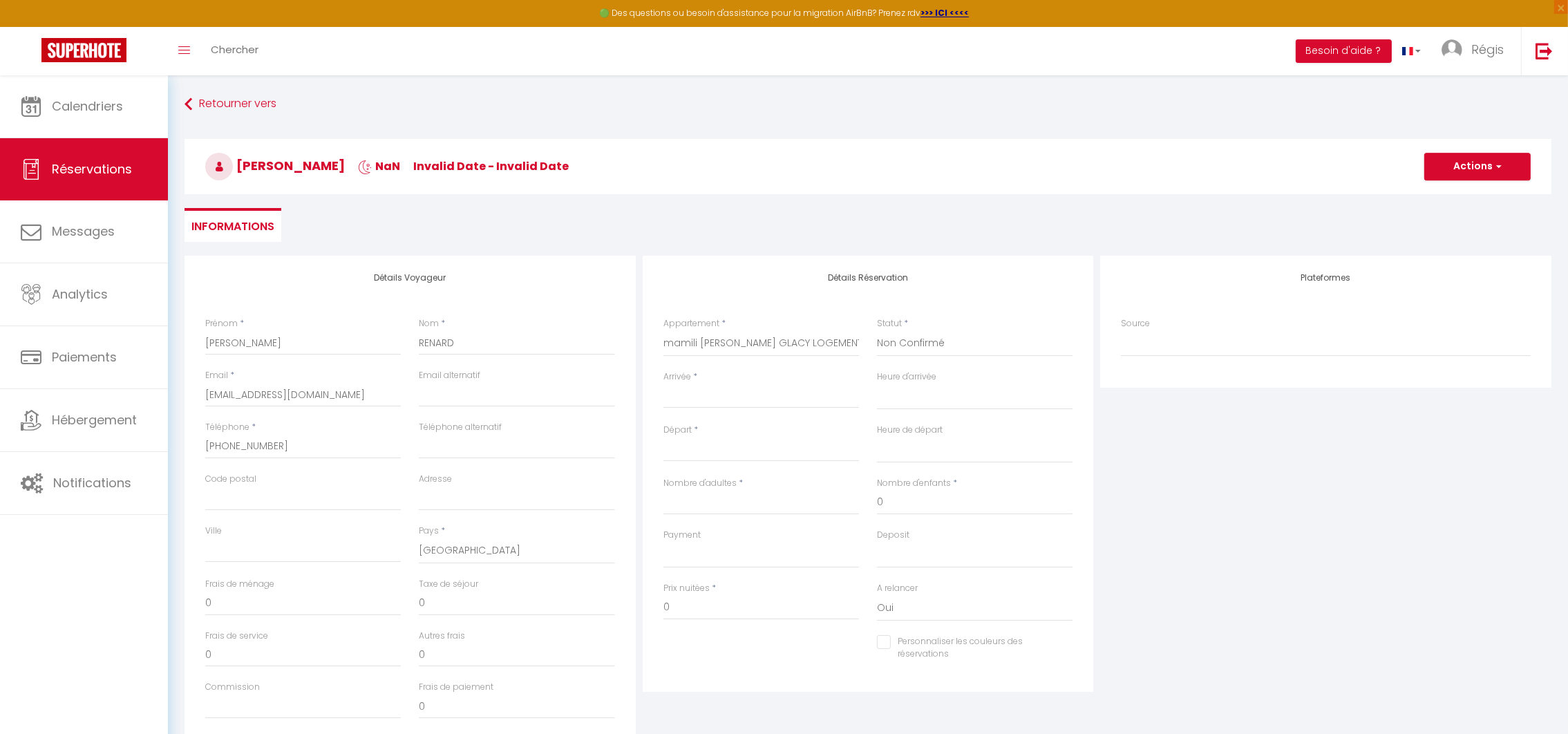
click at [677, 389] on input "Arrivée" at bounding box center [761, 398] width 195 height 18
click at [682, 584] on span "26" at bounding box center [679, 586] width 30 height 27
click at [683, 453] on input "Lun 27 Octobre 2025" at bounding box center [761, 451] width 195 height 18
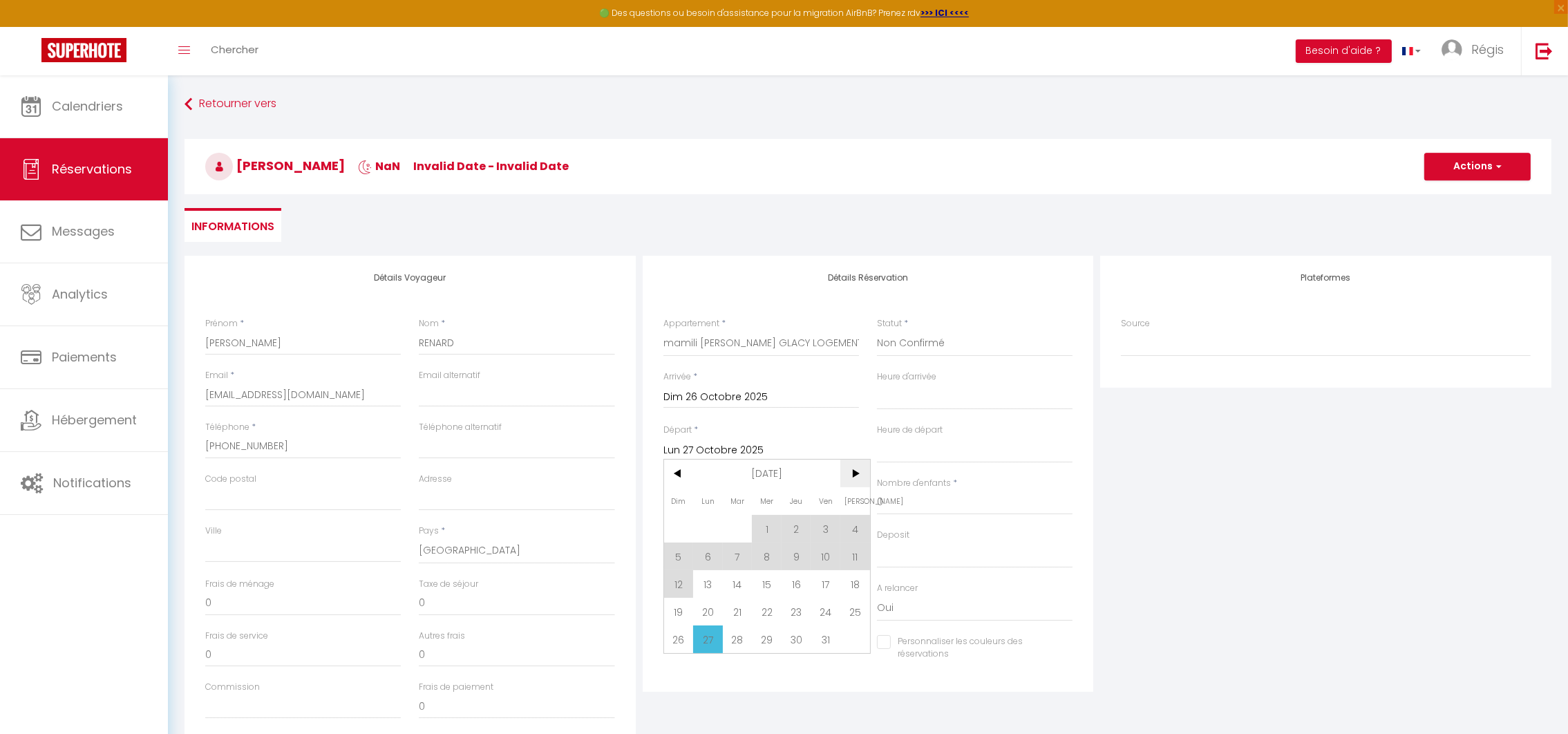
click at [856, 467] on span ">" at bounding box center [855, 473] width 30 height 27
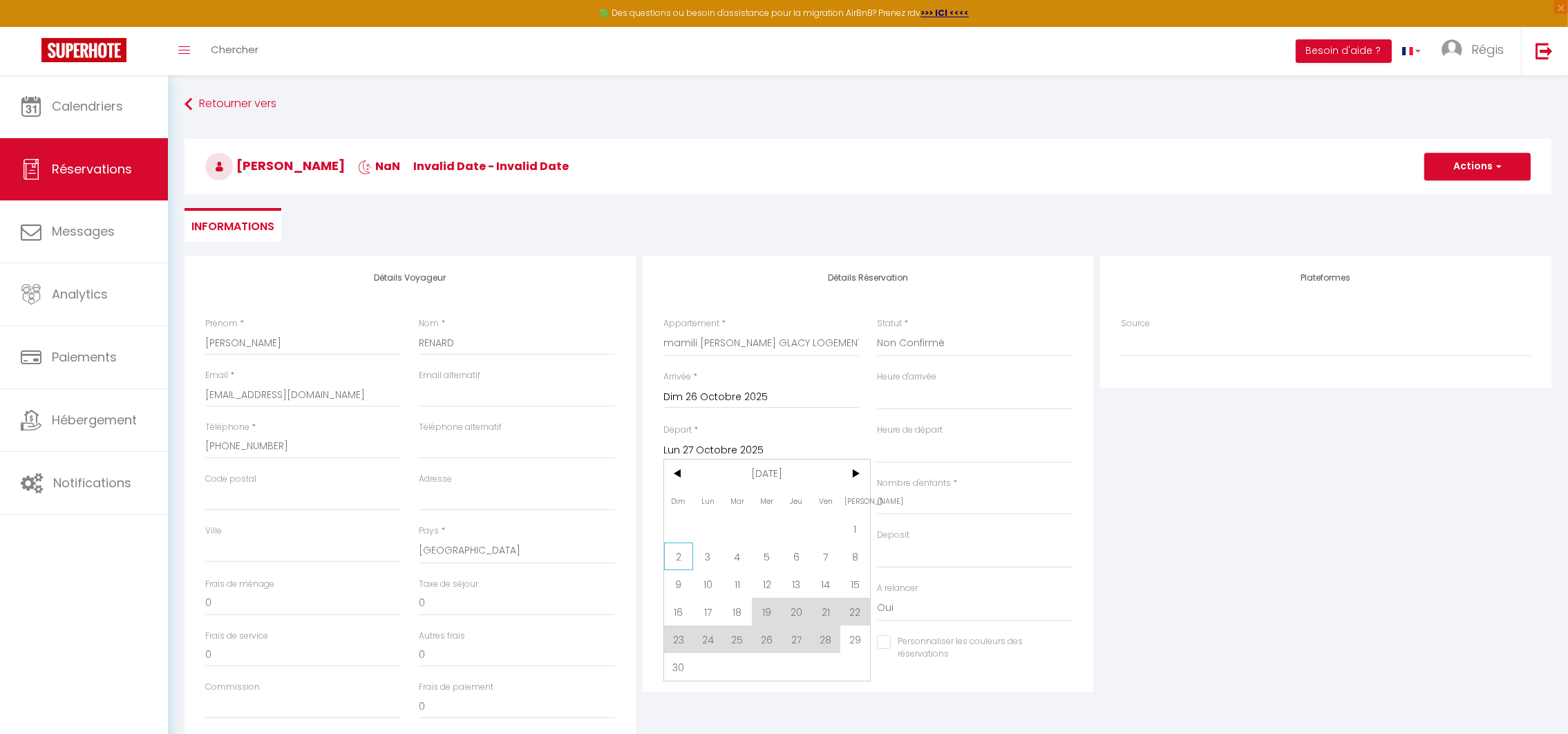
click at [683, 553] on span "2" at bounding box center [679, 556] width 30 height 27
click at [687, 504] on input "Nombre d'adultes" at bounding box center [761, 502] width 195 height 25
drag, startPoint x: 710, startPoint y: 602, endPoint x: 616, endPoint y: 597, distance: 94.1
click at [616, 597] on div "Détails Voyageur Prénom * [PERSON_NAME] * RENARD Email * [EMAIL_ADDRESS][DOMAIN…" at bounding box center [868, 502] width 1374 height 494
click at [692, 555] on select "OK KO" at bounding box center [761, 555] width 195 height 27
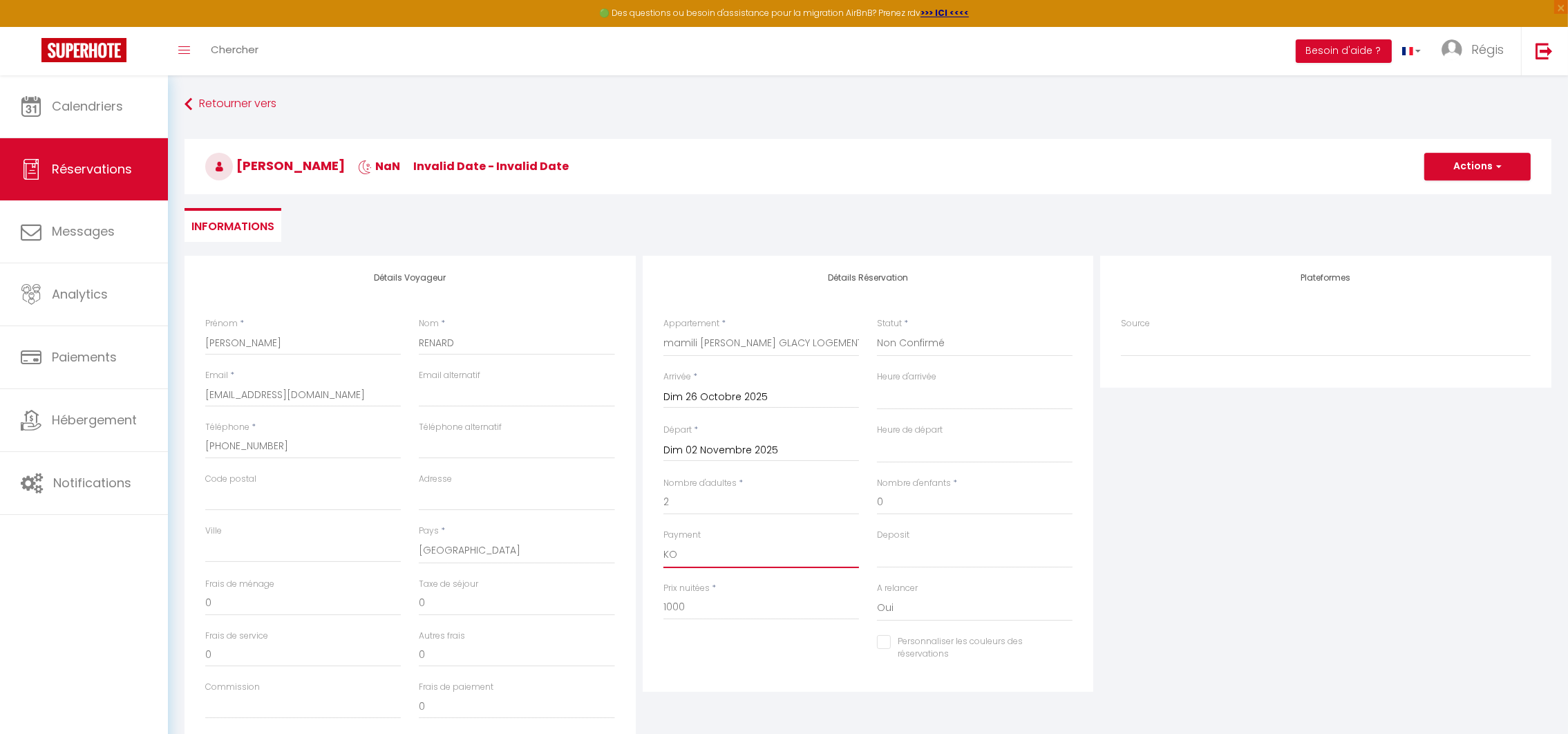
click at [664, 542] on select "OK KO" at bounding box center [761, 555] width 195 height 27
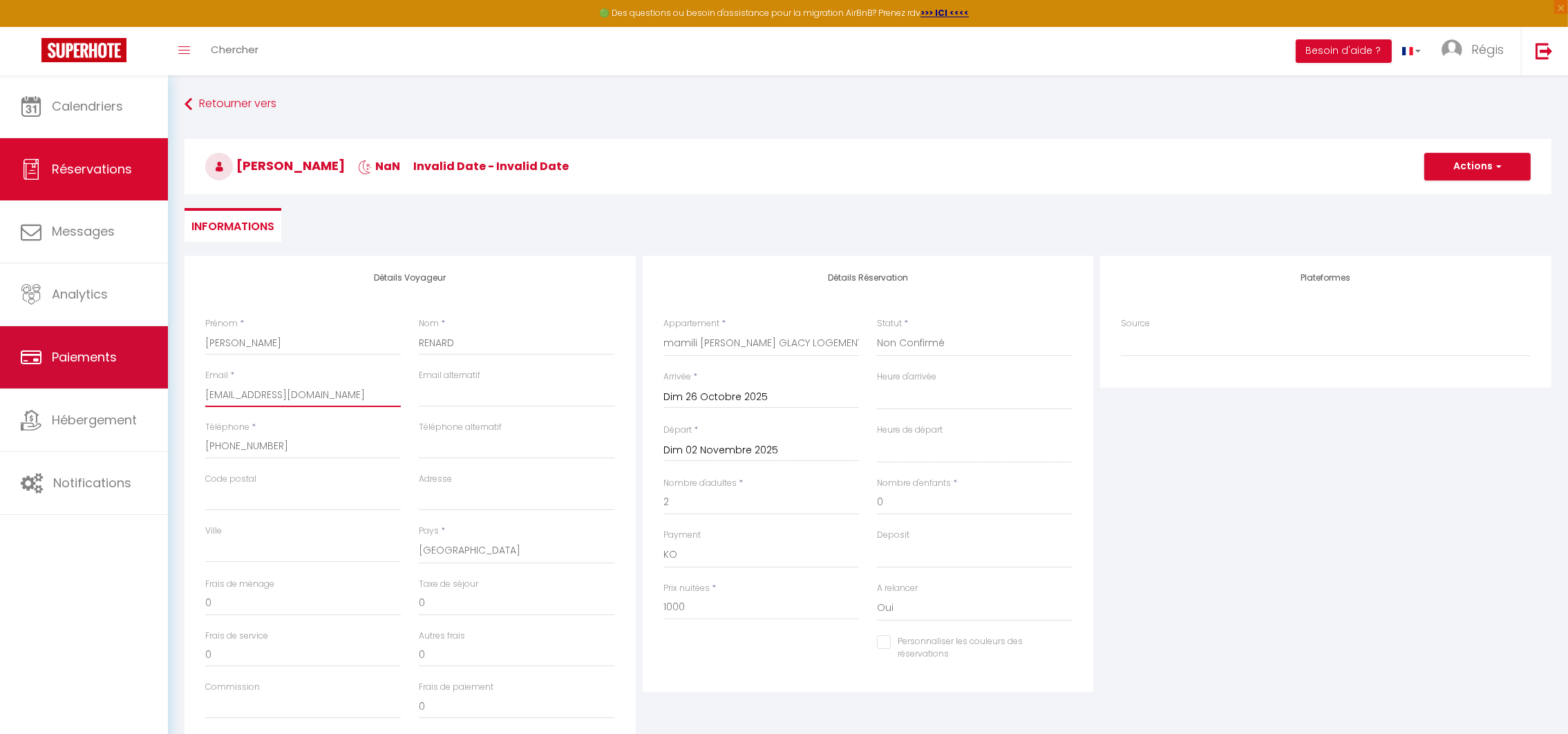
drag, startPoint x: 357, startPoint y: 391, endPoint x: 162, endPoint y: 387, distance: 195.0
click at [162, 387] on div "🟢 Des questions ou besoin d'assistance pour la migration AirBnB? Prenez rdv >>>…" at bounding box center [784, 461] width 1568 height 771
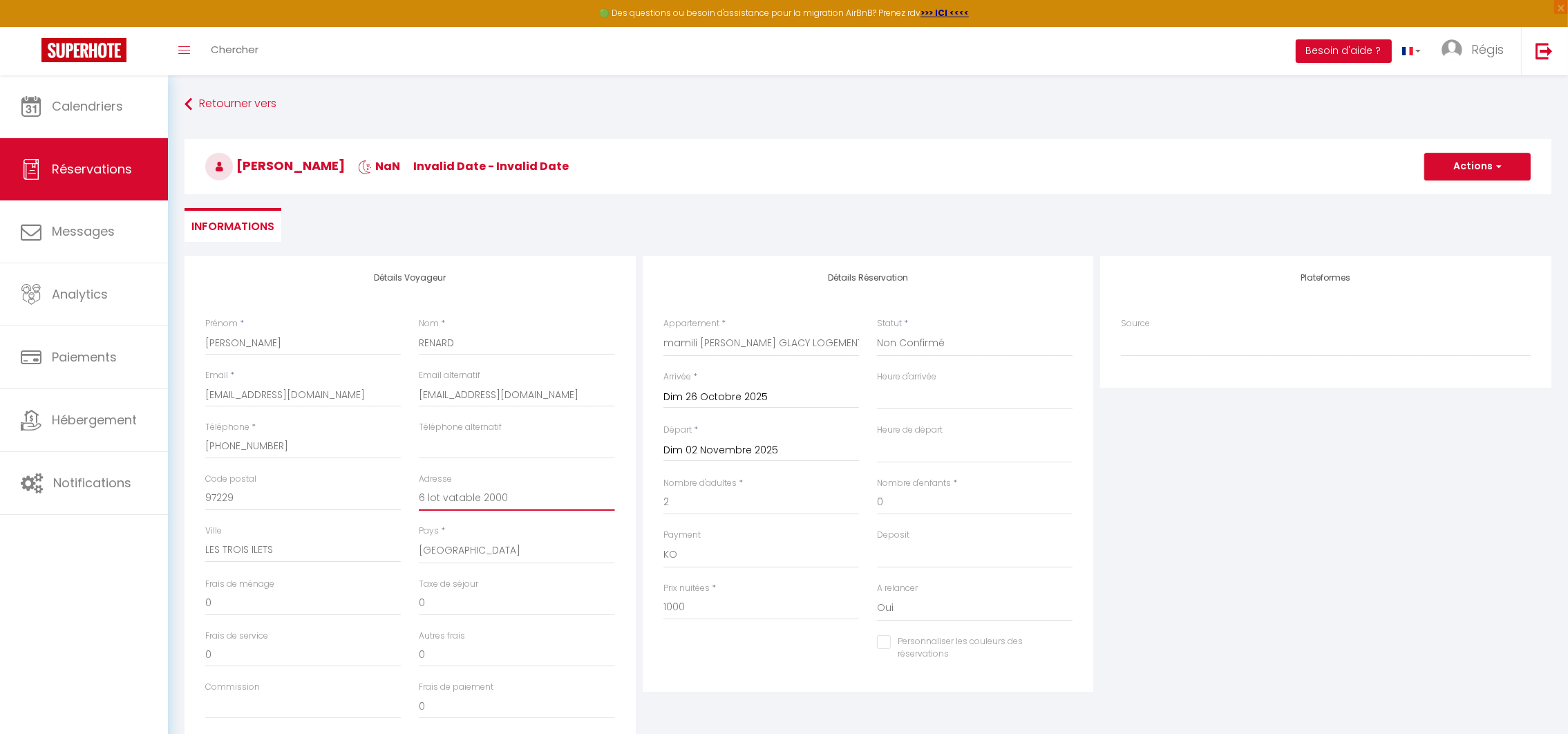
drag, startPoint x: 545, startPoint y: 508, endPoint x: 386, endPoint y: 504, distance: 159.1
click at [386, 504] on div "Code postal 97229 Adresse 6 lot vatable 2000" at bounding box center [410, 499] width 428 height 52
click at [308, 509] on input "97229" at bounding box center [303, 498] width 195 height 25
click at [244, 501] on input "97229" at bounding box center [303, 498] width 195 height 25
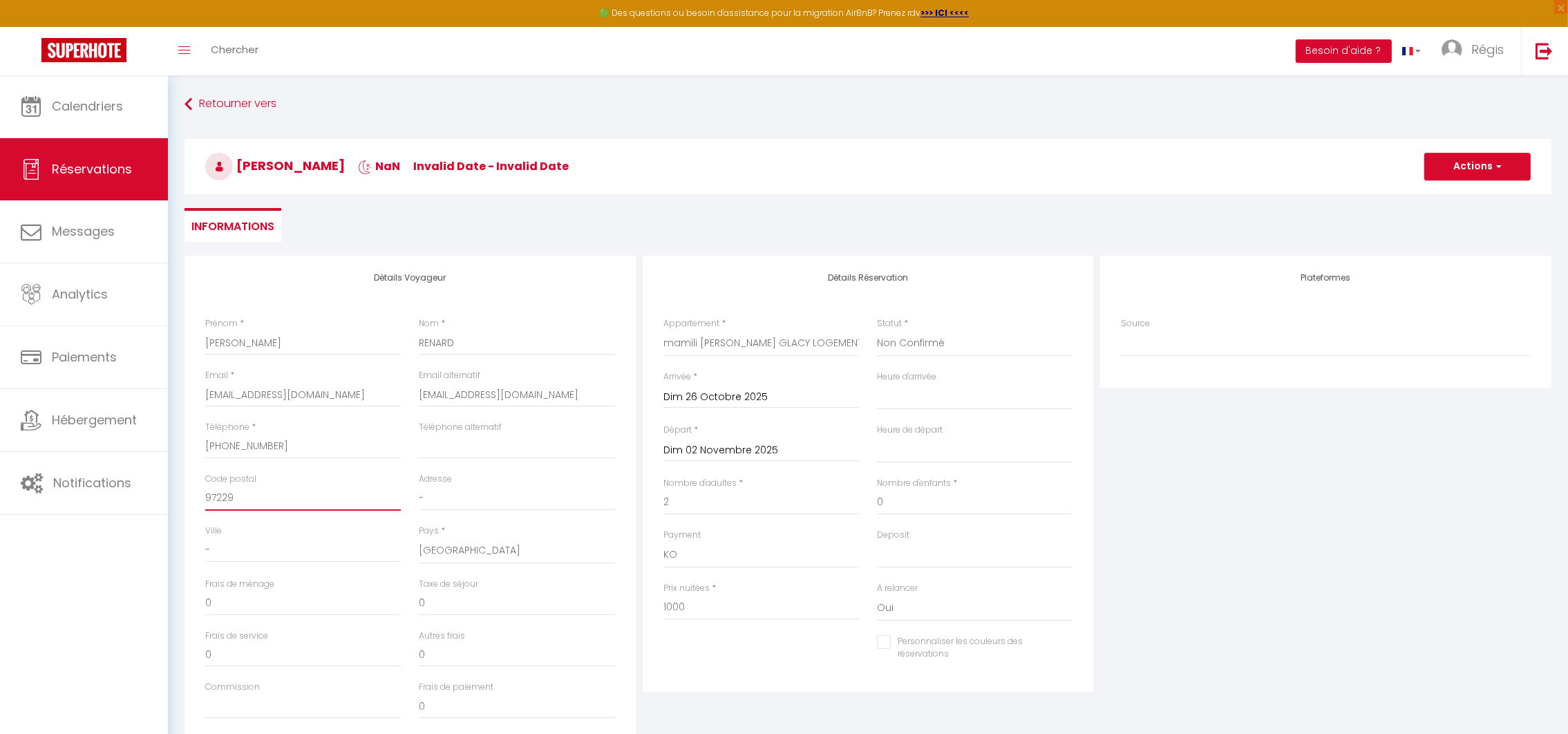
click at [244, 501] on input "97229" at bounding box center [303, 498] width 195 height 25
click at [572, 392] on input "[EMAIL_ADDRESS][DOMAIN_NAME]" at bounding box center [516, 394] width 195 height 25
click at [227, 441] on input "[PHONE_NUMBER]" at bounding box center [303, 446] width 195 height 25
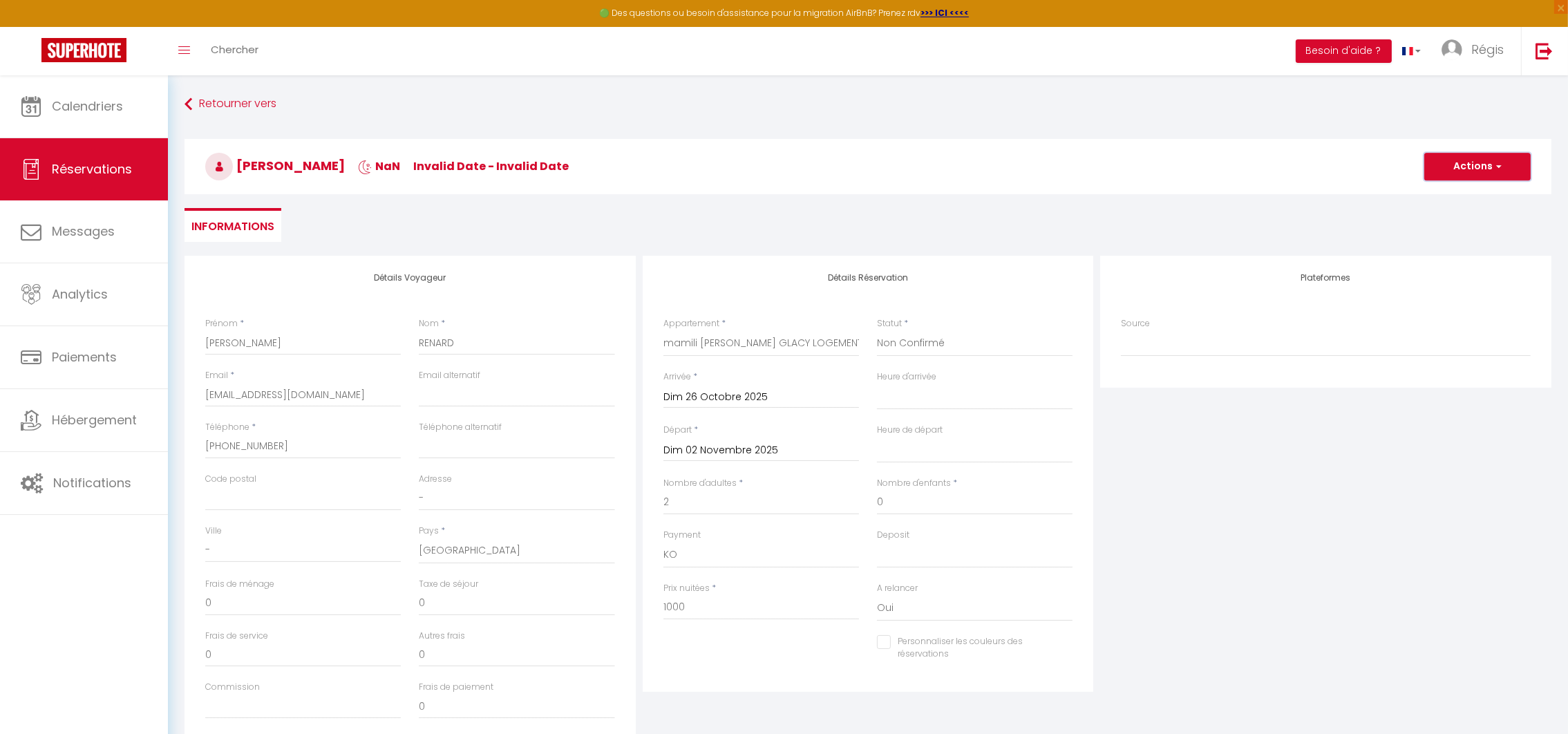
click at [1482, 164] on button "Actions" at bounding box center [1477, 166] width 107 height 27
click at [1442, 193] on link "Enregistrer" at bounding box center [1464, 197] width 109 height 18
